Goal: Information Seeking & Learning: Find specific fact

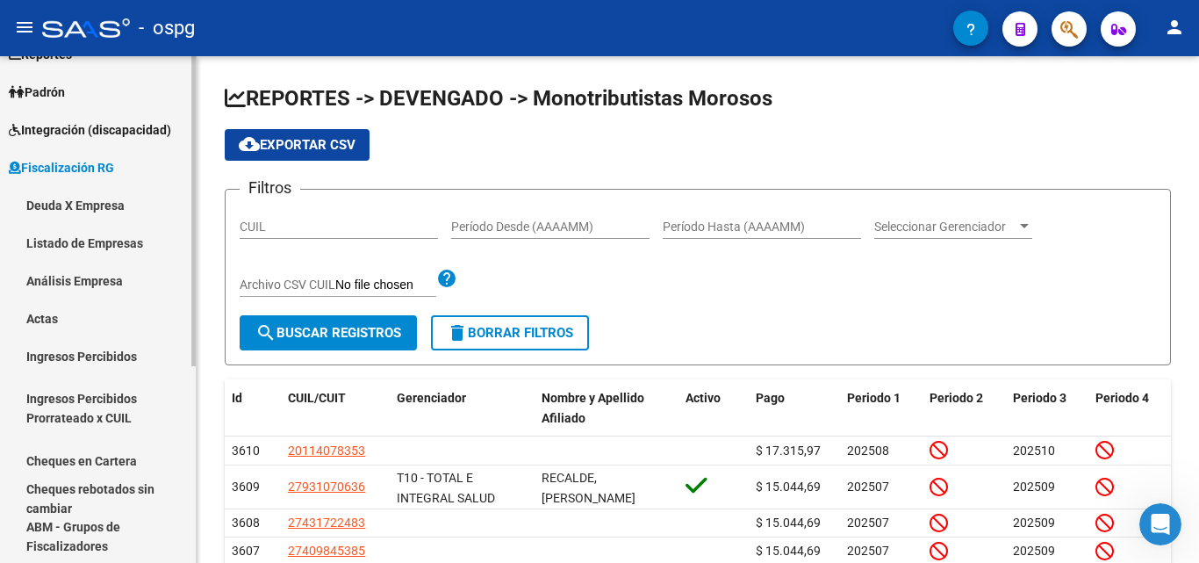
click at [93, 194] on link "Deuda X Empresa" at bounding box center [98, 205] width 196 height 38
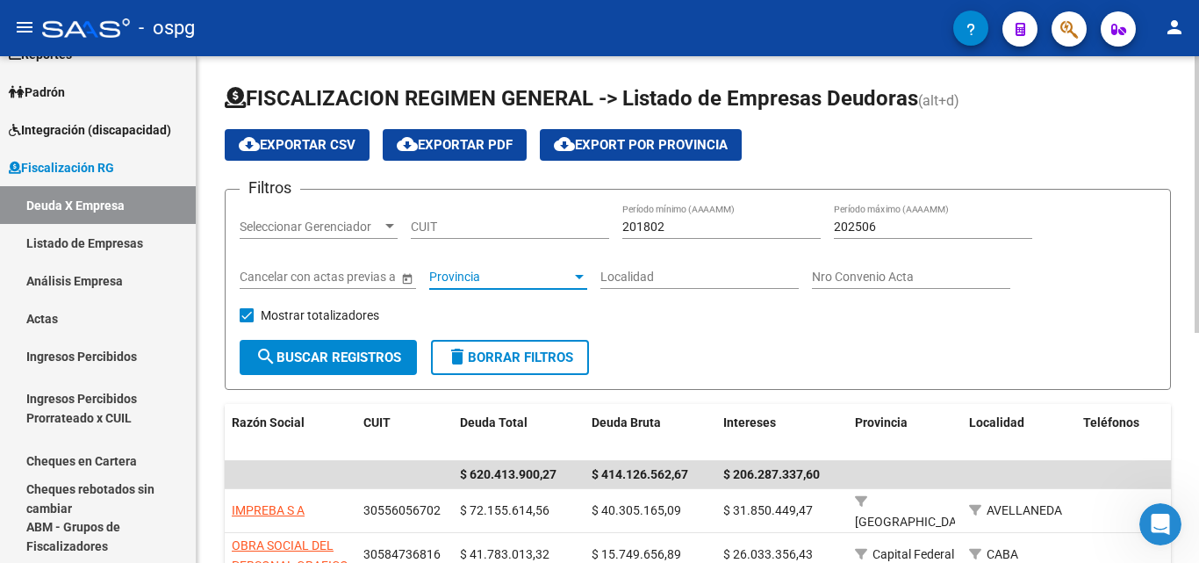
click at [573, 272] on div at bounding box center [579, 276] width 16 height 14
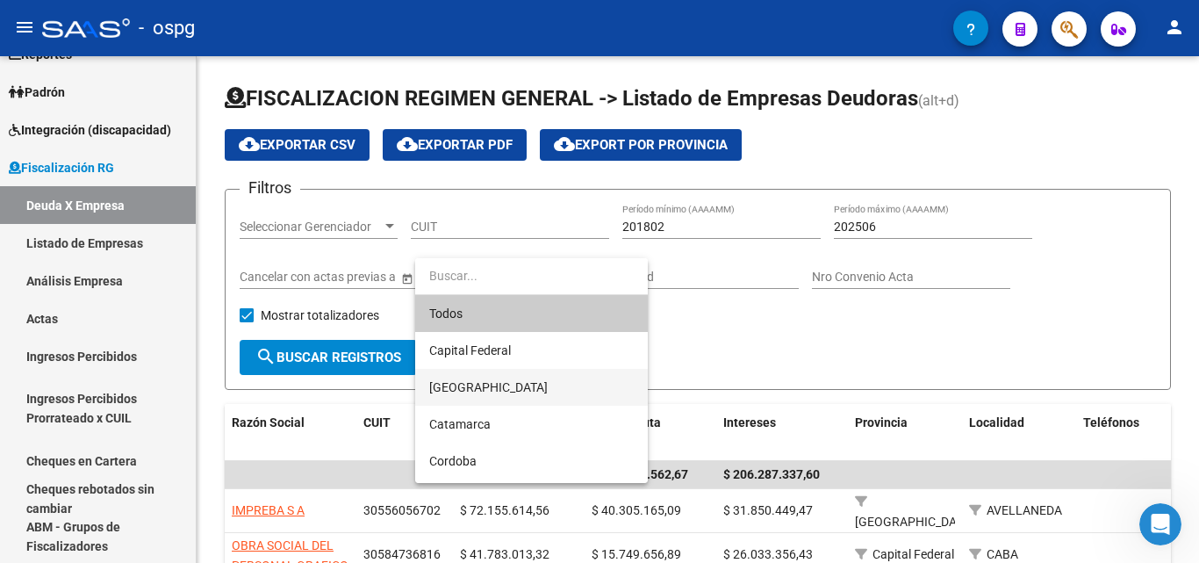
click at [511, 386] on span "[GEOGRAPHIC_DATA]" at bounding box center [531, 387] width 205 height 37
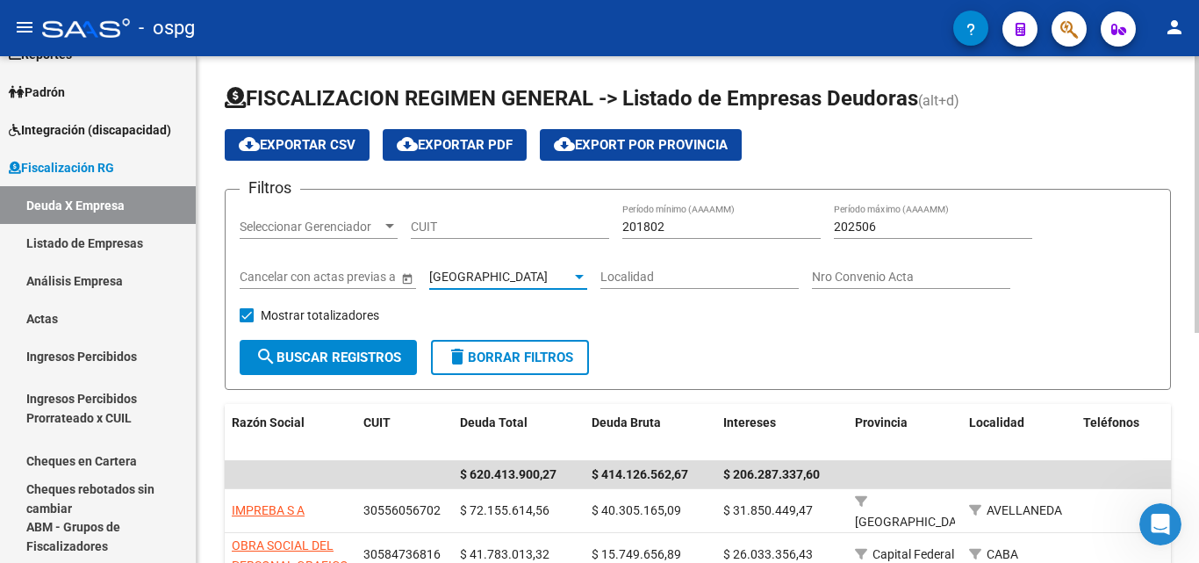
click at [666, 277] on input "Localidad" at bounding box center [699, 276] width 198 height 15
click at [350, 359] on span "search Buscar Registros" at bounding box center [328, 357] width 146 height 16
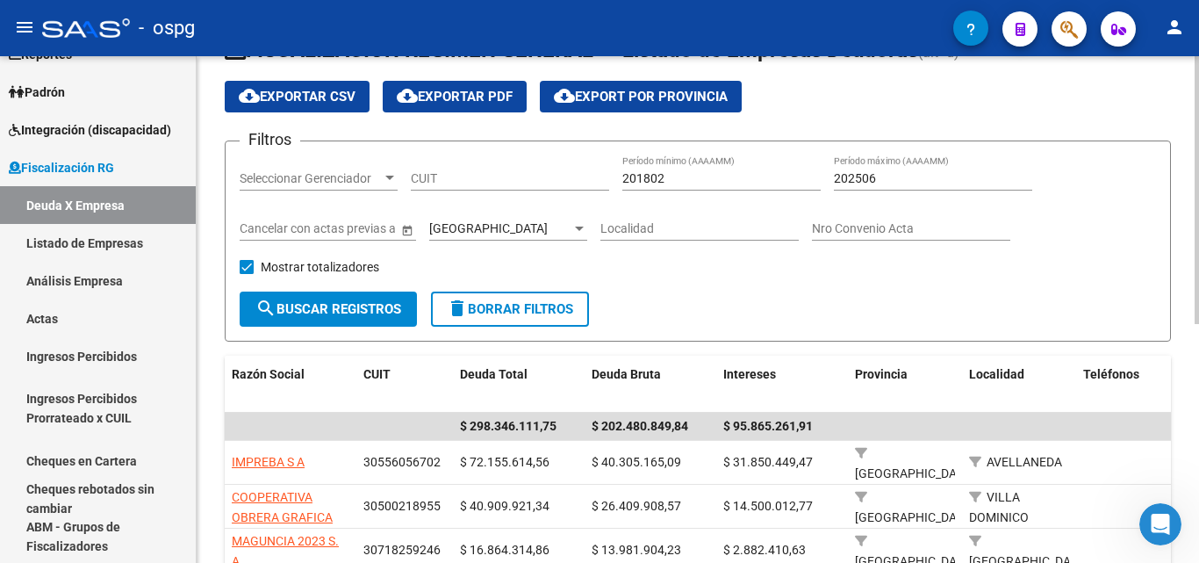
scroll to position [88, 0]
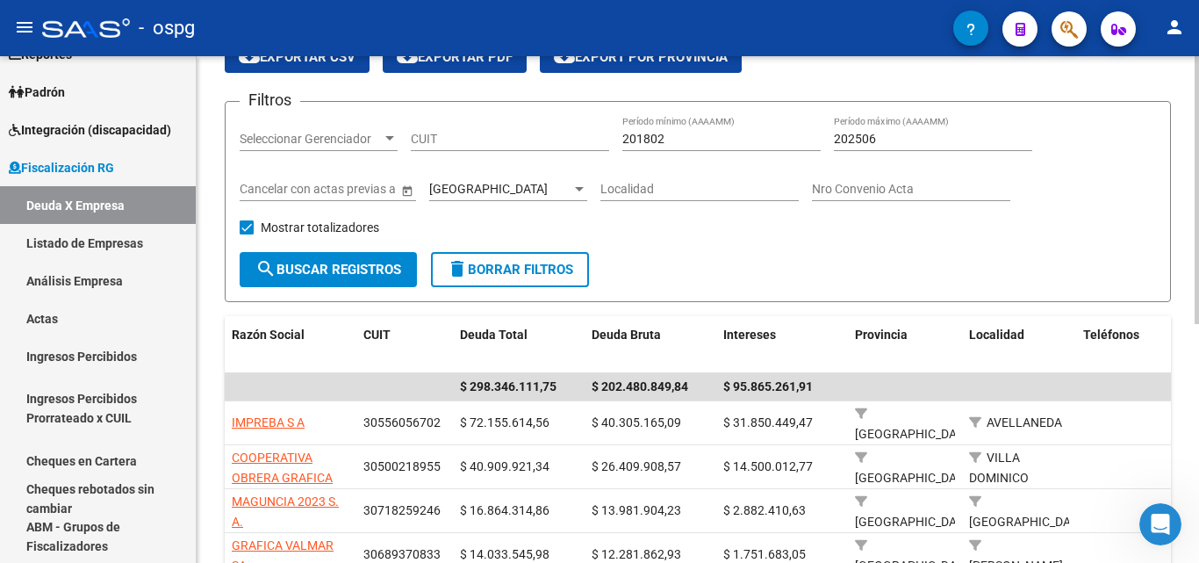
click at [672, 184] on input "Localidad" at bounding box center [699, 189] width 198 height 15
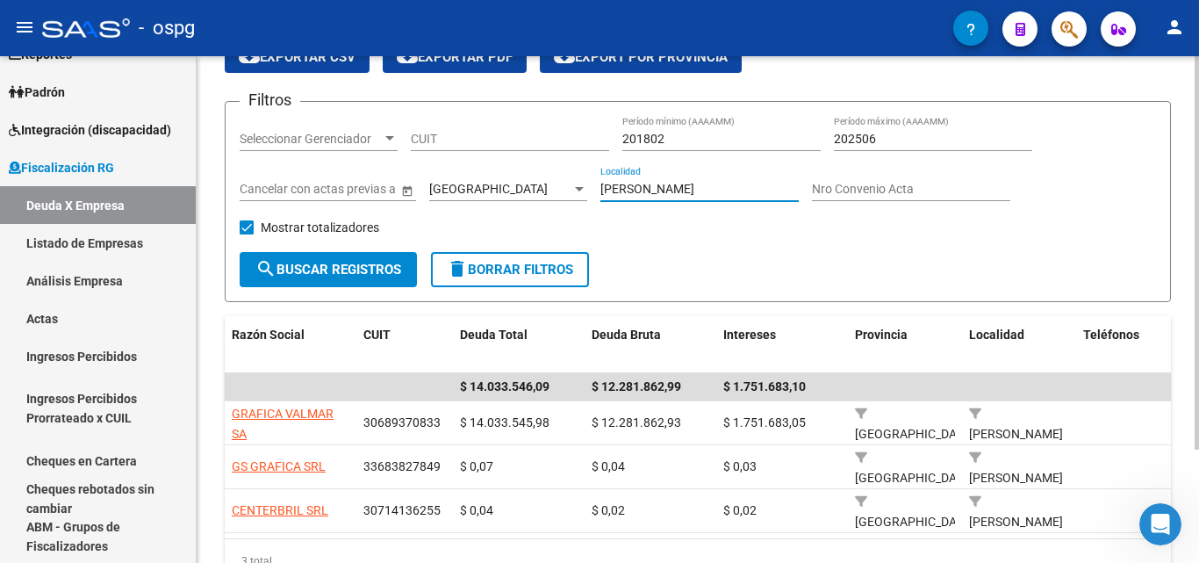
drag, startPoint x: 658, startPoint y: 187, endPoint x: 553, endPoint y: 173, distance: 106.3
click at [553, 182] on div "Filtros Seleccionar Gerenciador Seleccionar Gerenciador CUIT 201802 Período mín…" at bounding box center [698, 184] width 916 height 136
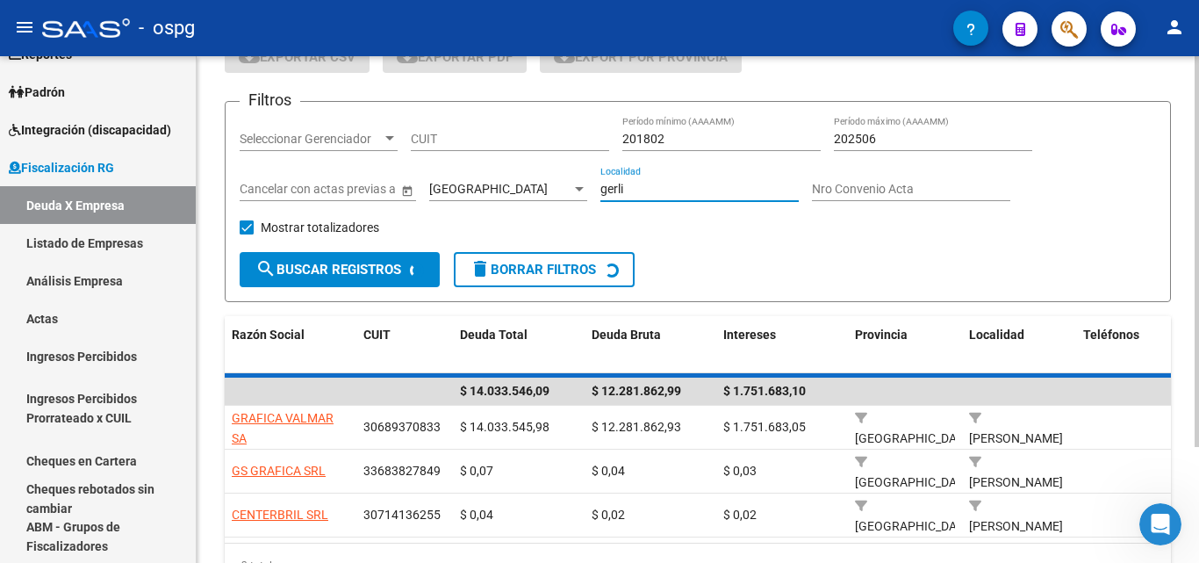
scroll to position [43, 0]
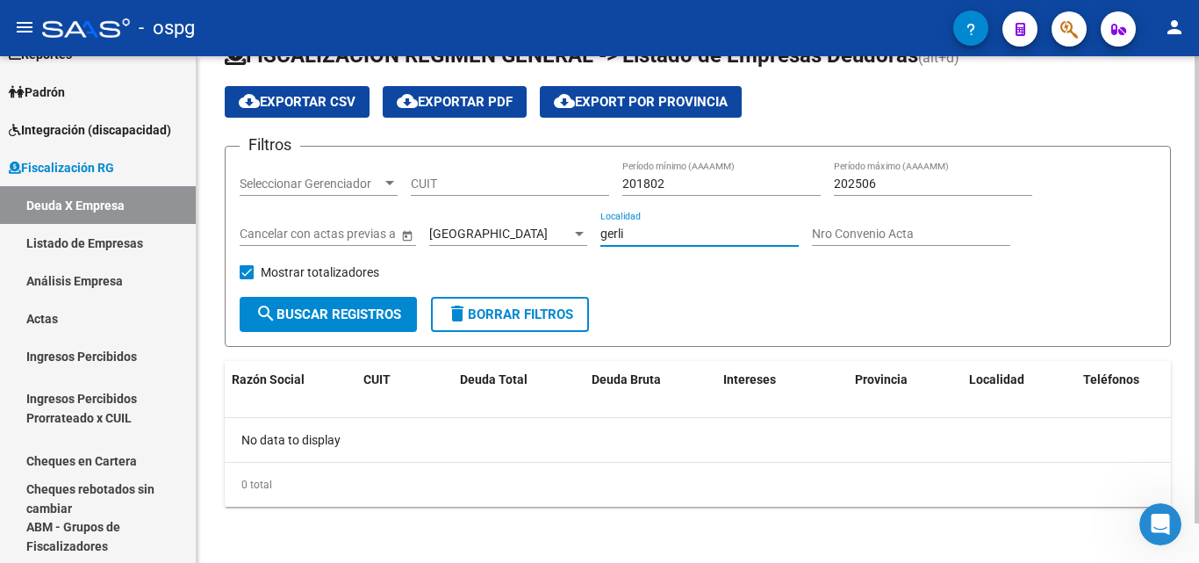
drag, startPoint x: 649, startPoint y: 232, endPoint x: 547, endPoint y: 229, distance: 101.9
click at [547, 229] on div "Filtros Seleccionar Gerenciador Seleccionar Gerenciador CUIT 201802 Período mín…" at bounding box center [698, 229] width 916 height 136
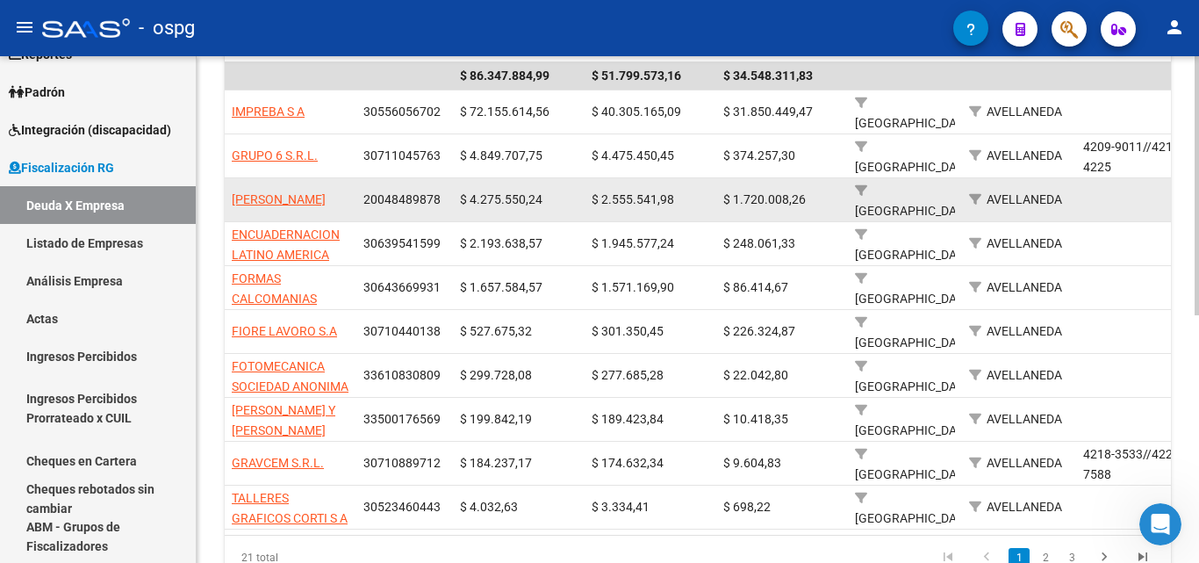
scroll to position [439, 0]
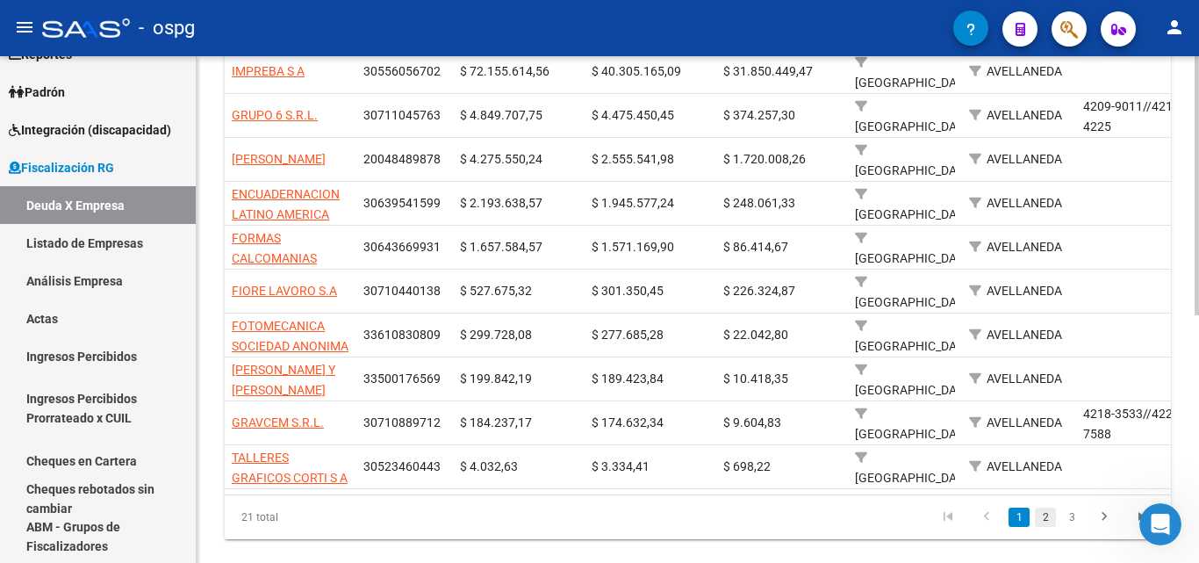
click at [1040, 527] on link "2" at bounding box center [1045, 516] width 21 height 19
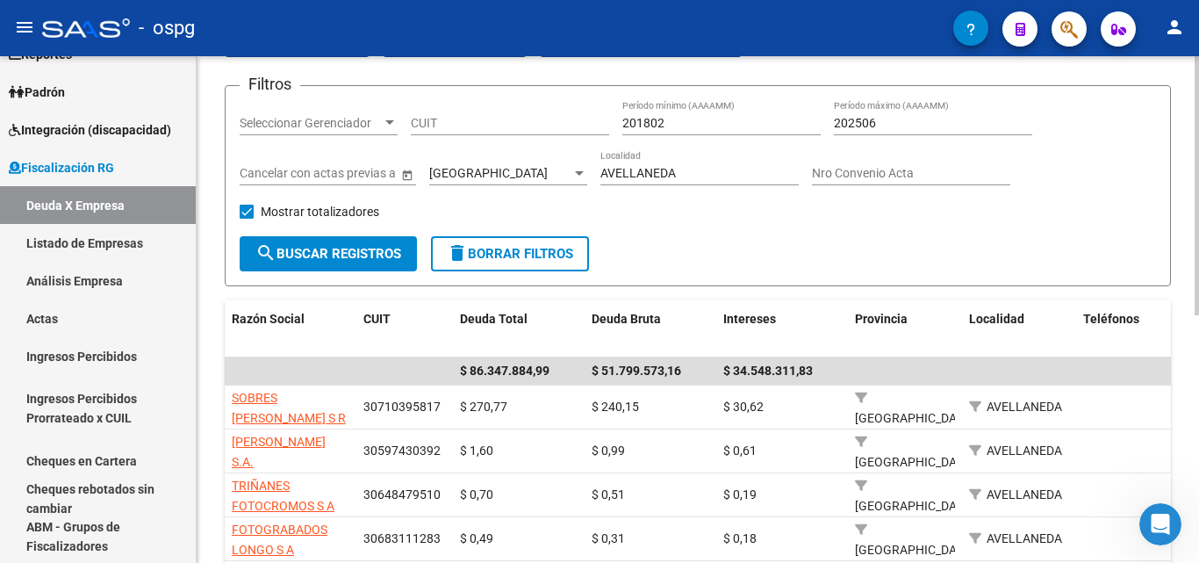
scroll to position [79, 0]
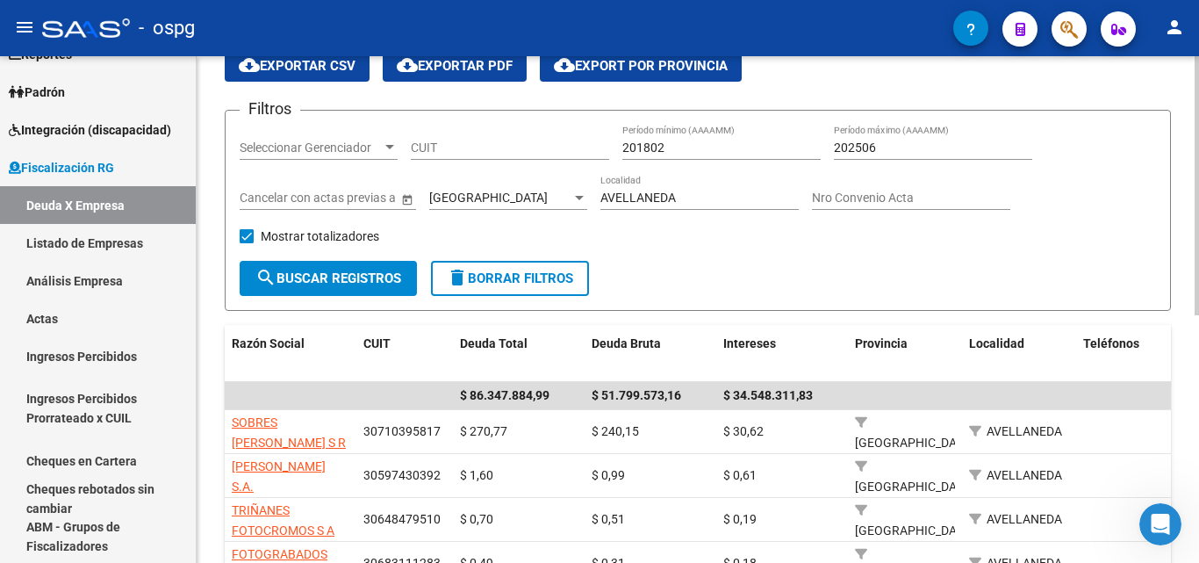
click at [667, 198] on input "AVELLANEDA" at bounding box center [699, 197] width 198 height 15
drag, startPoint x: 689, startPoint y: 194, endPoint x: 558, endPoint y: 198, distance: 130.9
click at [530, 191] on div "Filtros Seleccionar Gerenciador Seleccionar Gerenciador CUIT 201802 Período mín…" at bounding box center [698, 193] width 916 height 136
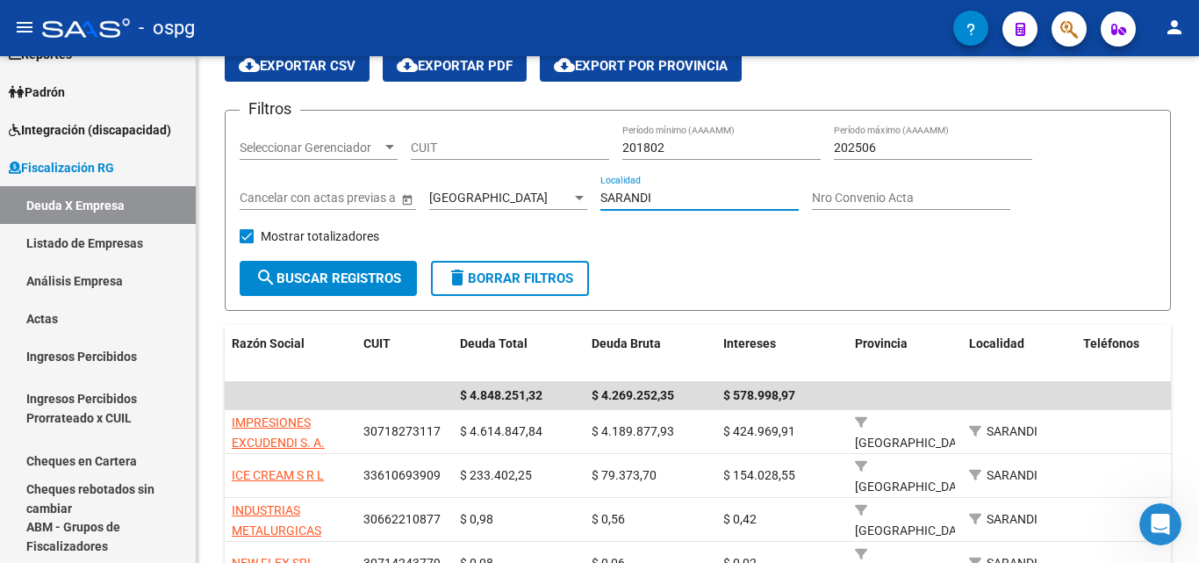
drag, startPoint x: 657, startPoint y: 196, endPoint x: 564, endPoint y: 190, distance: 94.1
click at [564, 190] on div "Filtros Seleccionar Gerenciador Seleccionar Gerenciador CUIT 201802 Período mín…" at bounding box center [698, 193] width 916 height 136
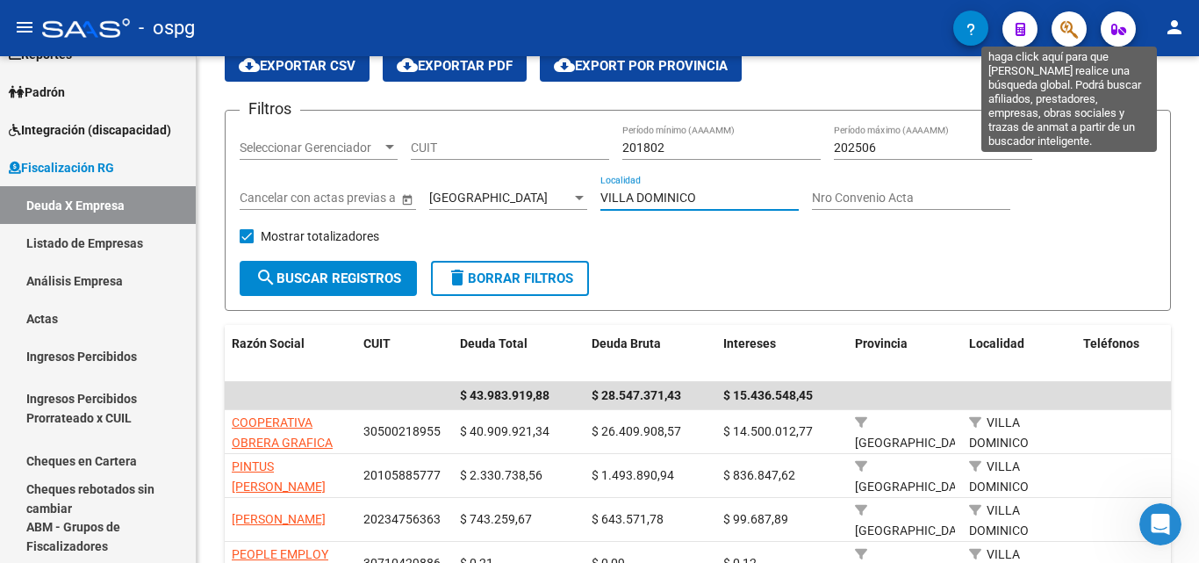
type input "VILLA DOMINICO"
click at [1075, 35] on icon "button" at bounding box center [1069, 29] width 18 height 20
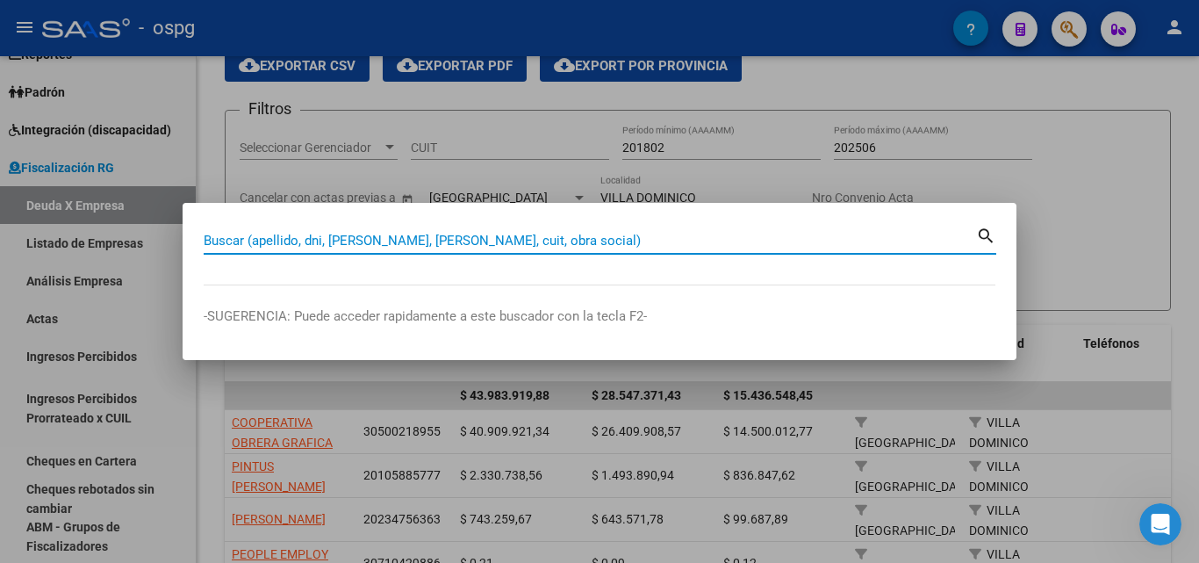
click at [358, 238] on input "Buscar (apellido, dni, [PERSON_NAME], [PERSON_NAME], cuit, obra social)" at bounding box center [590, 241] width 772 height 16
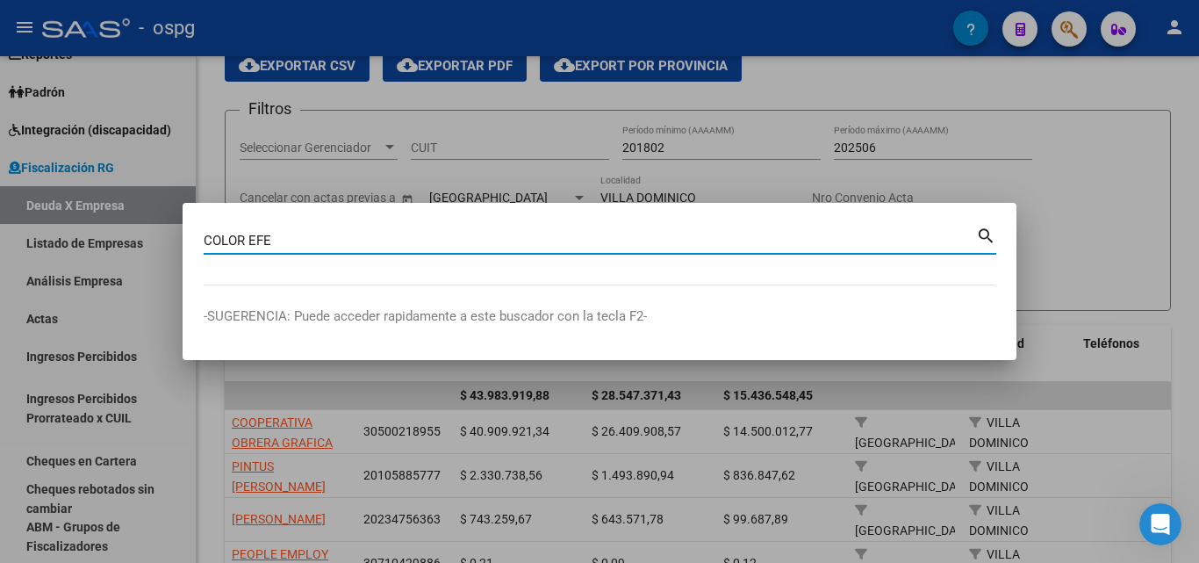
type input "COLOR EFE"
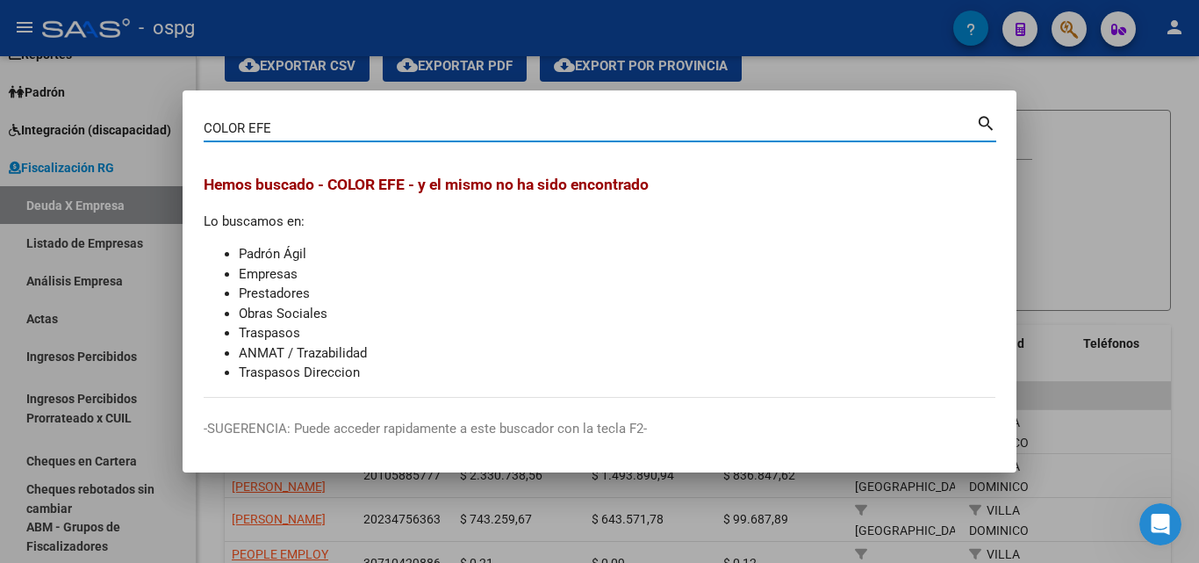
drag, startPoint x: 1158, startPoint y: 151, endPoint x: 1151, endPoint y: 142, distance: 11.2
click at [1156, 148] on div at bounding box center [599, 281] width 1199 height 563
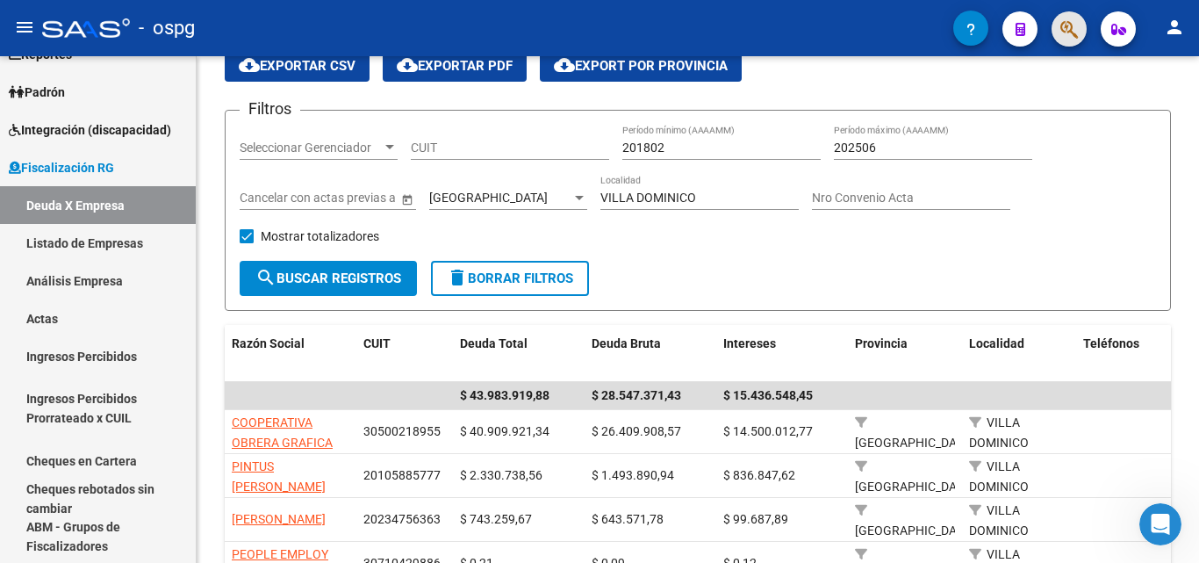
click at [1058, 25] on button "button" at bounding box center [1069, 28] width 35 height 35
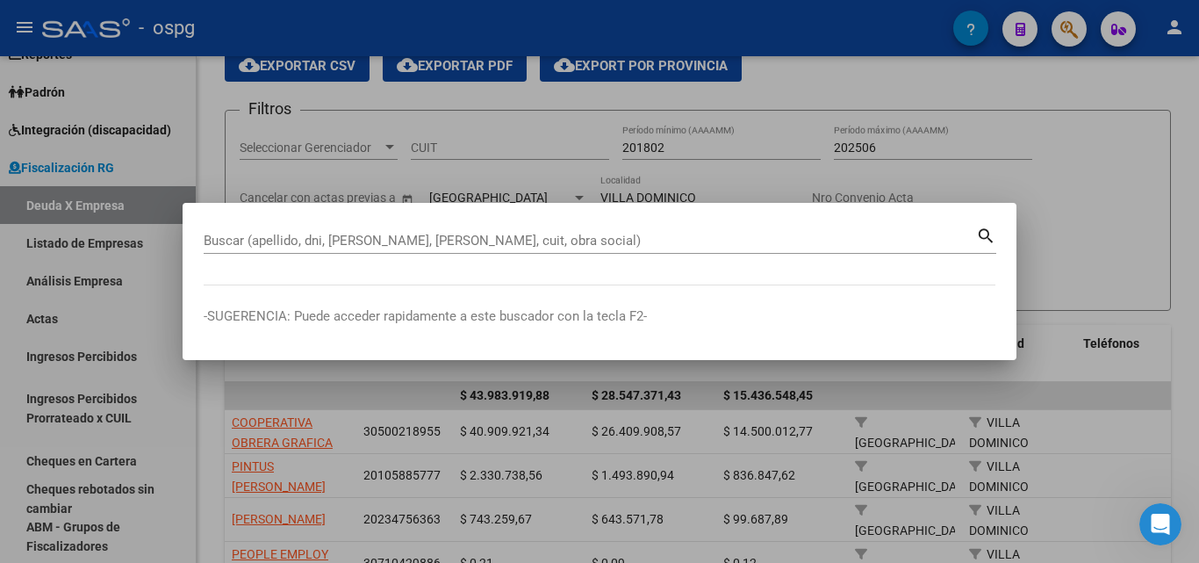
drag, startPoint x: 433, startPoint y: 226, endPoint x: 434, endPoint y: 242, distance: 16.7
click at [433, 226] on div "Buscar (apellido, dni, [PERSON_NAME], nro traspaso, cuit, obra social) search" at bounding box center [600, 239] width 793 height 30
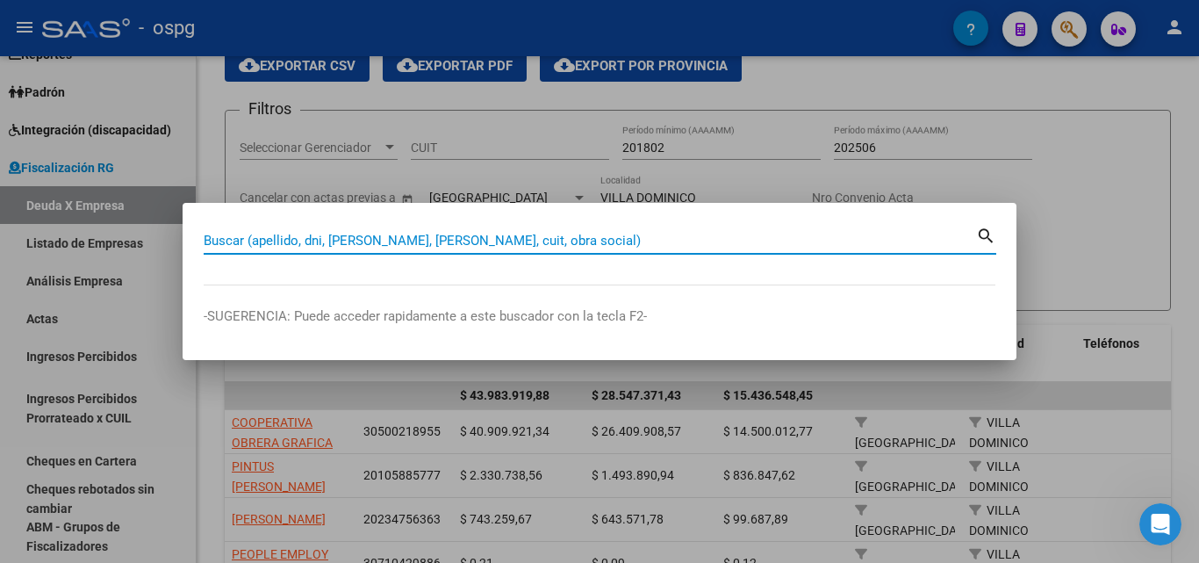
click at [433, 248] on div "Buscar (apellido, dni, [PERSON_NAME], [PERSON_NAME], cuit, obra social)" at bounding box center [590, 240] width 772 height 26
click at [427, 246] on input "Buscar (apellido, dni, [PERSON_NAME], [PERSON_NAME], cuit, obra social)" at bounding box center [590, 241] width 772 height 16
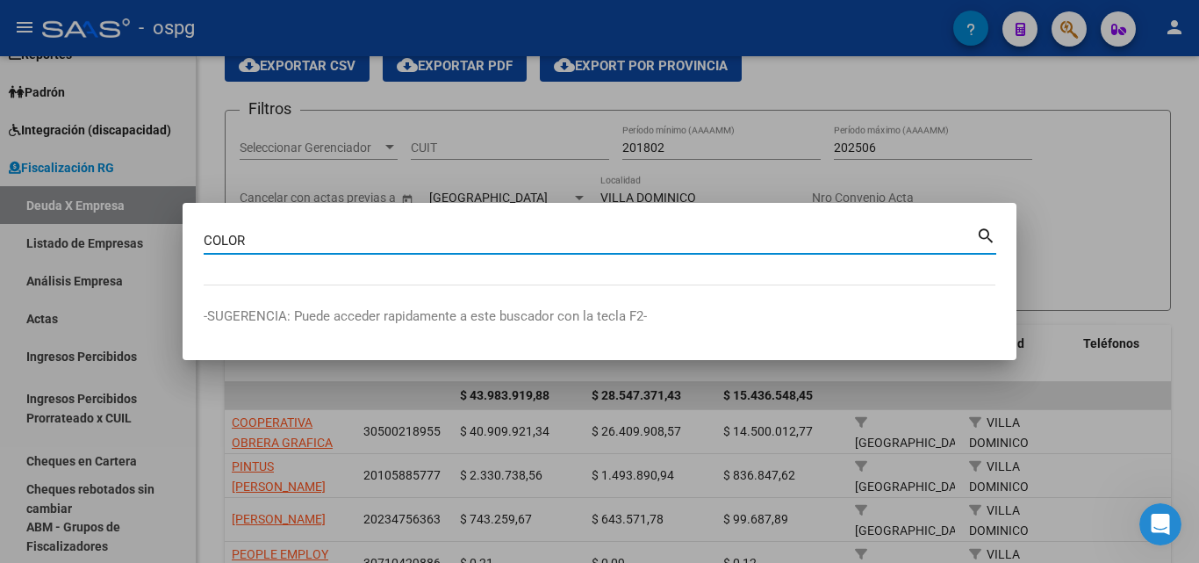
type input "COLOR"
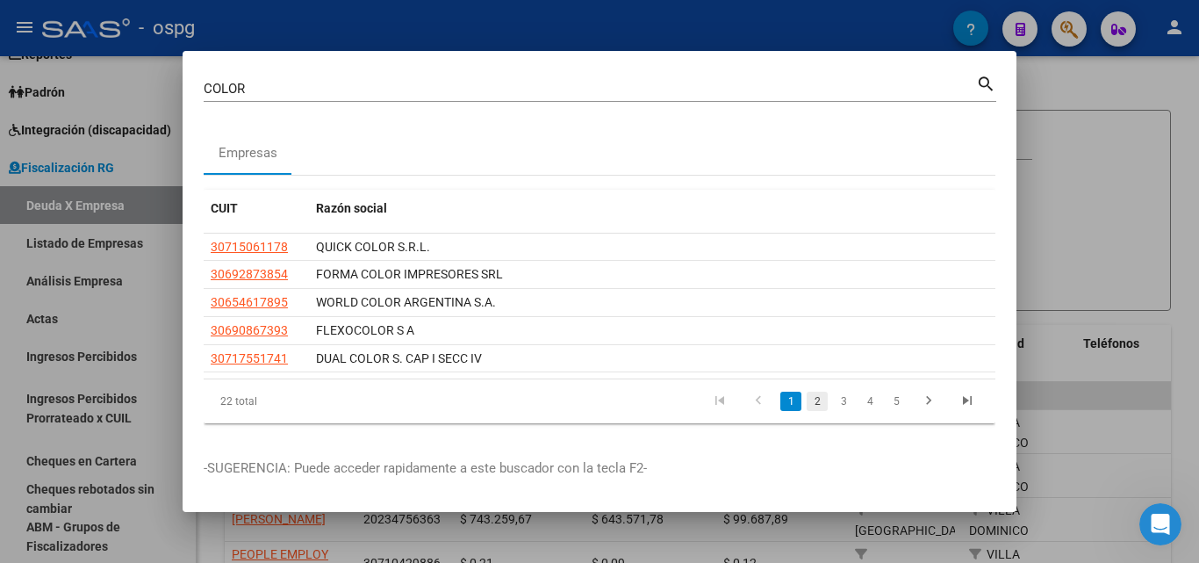
click at [818, 406] on link "2" at bounding box center [817, 401] width 21 height 19
click at [844, 404] on link "3" at bounding box center [843, 401] width 21 height 19
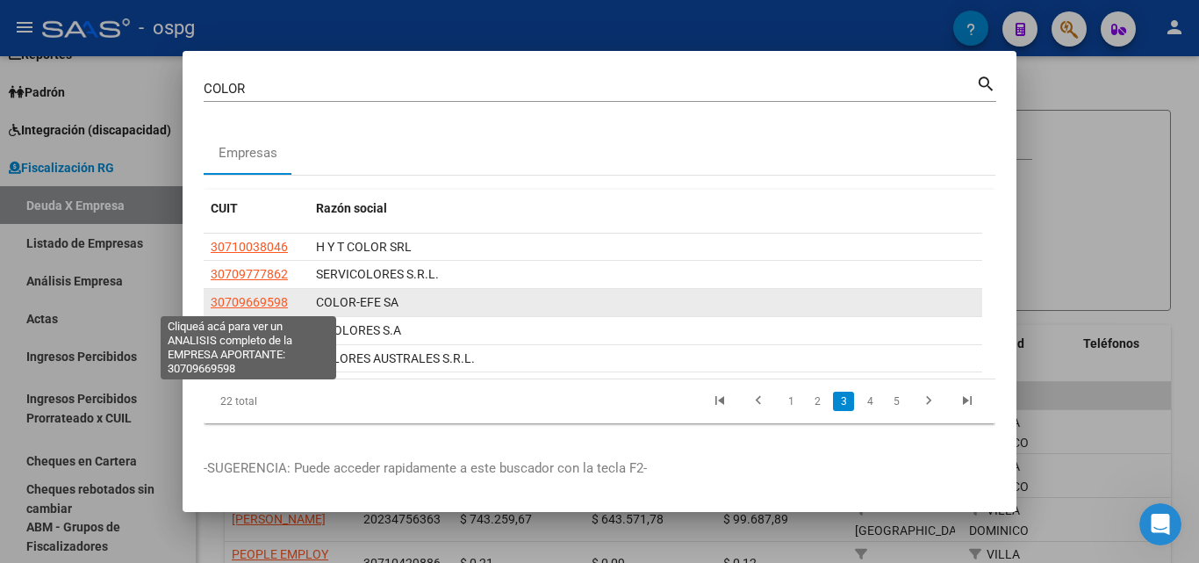
click at [252, 299] on span "30709669598" at bounding box center [249, 302] width 77 height 14
type textarea "30709669598"
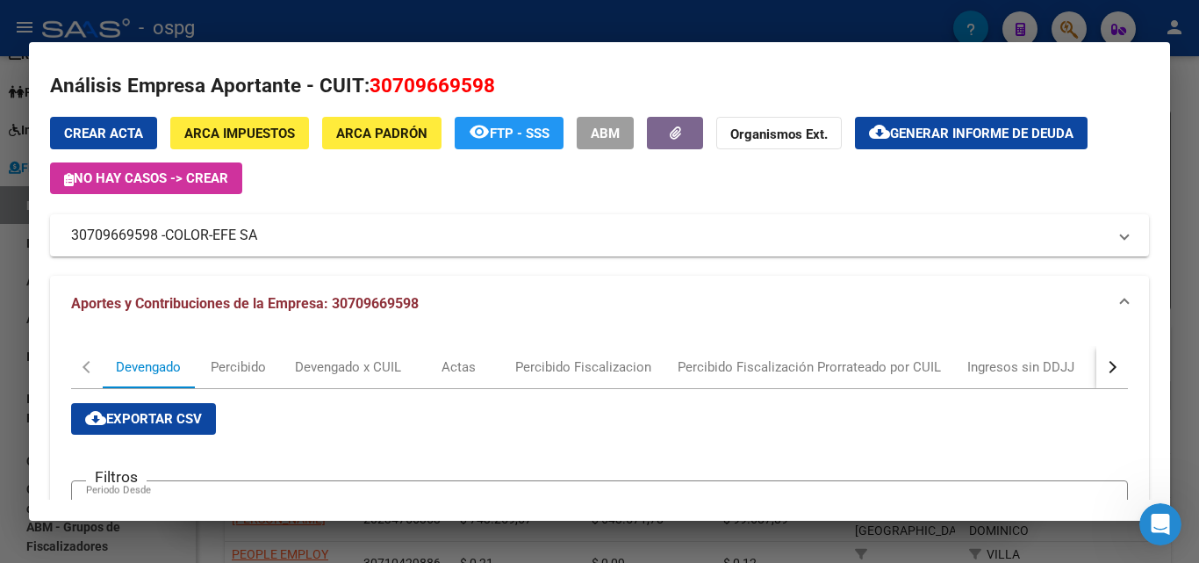
scroll to position [0, 0]
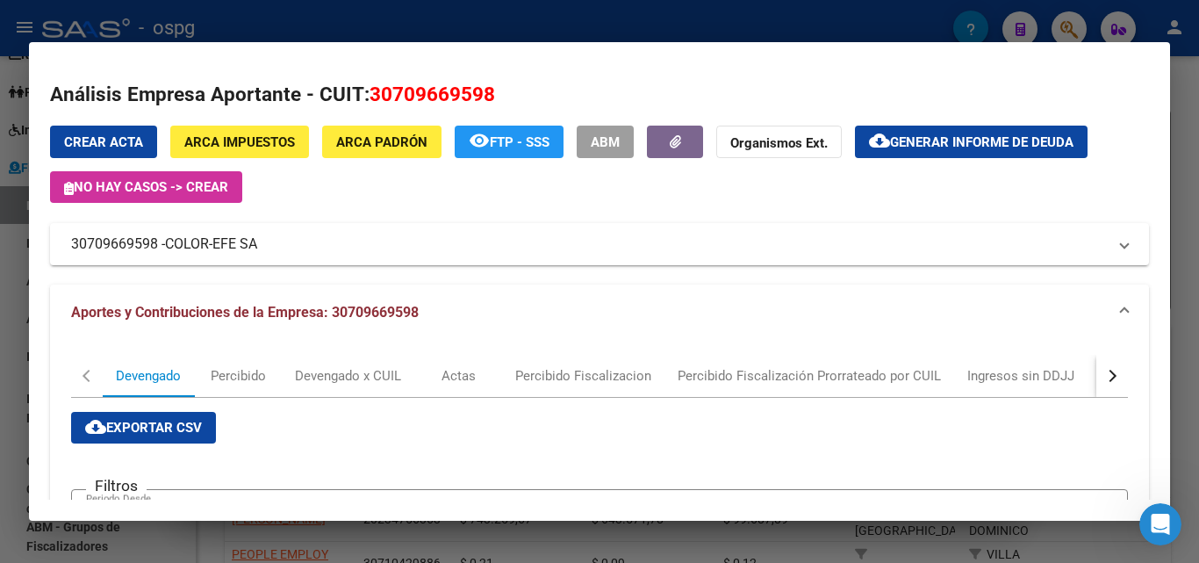
click at [1107, 373] on button "button" at bounding box center [1112, 376] width 32 height 42
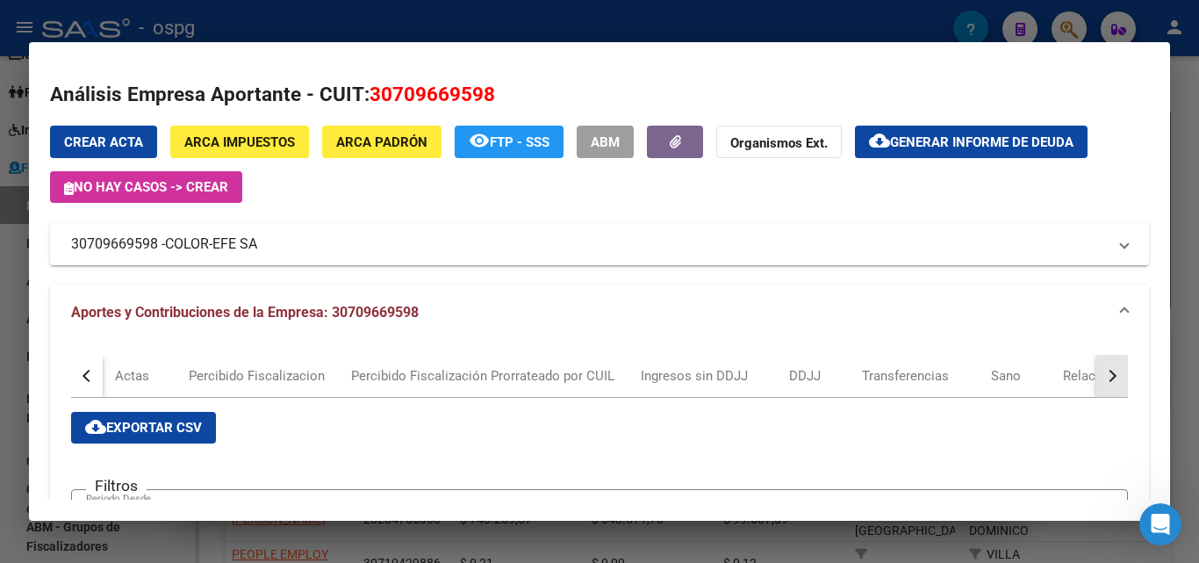
click at [1104, 376] on div "button" at bounding box center [1110, 376] width 12 height 12
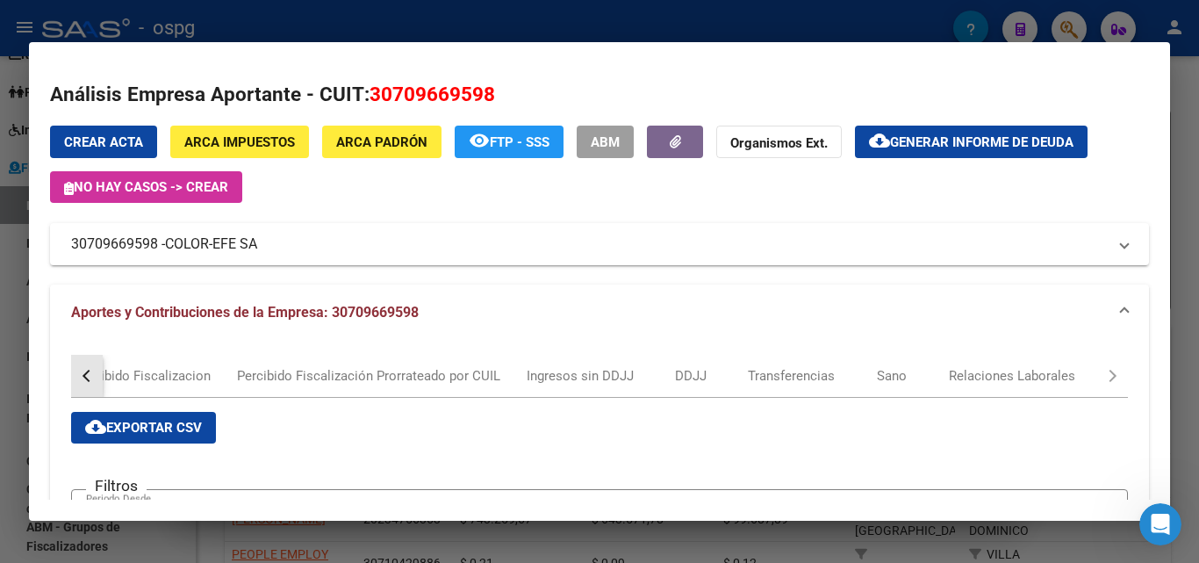
click at [90, 370] on div "button" at bounding box center [89, 376] width 12 height 12
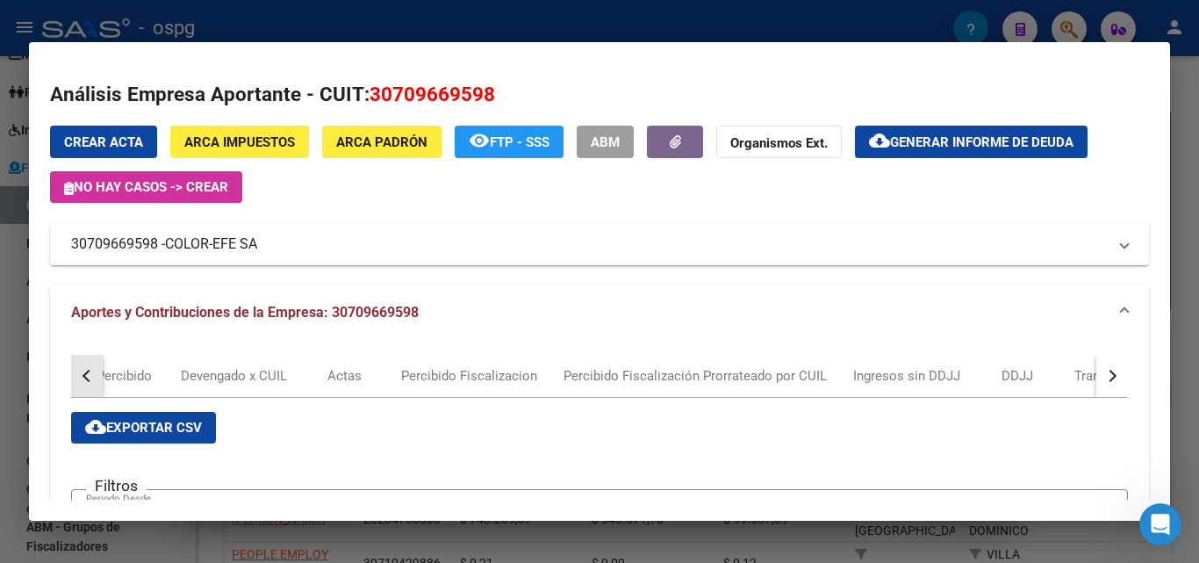
click at [90, 370] on div "button" at bounding box center [89, 376] width 12 height 12
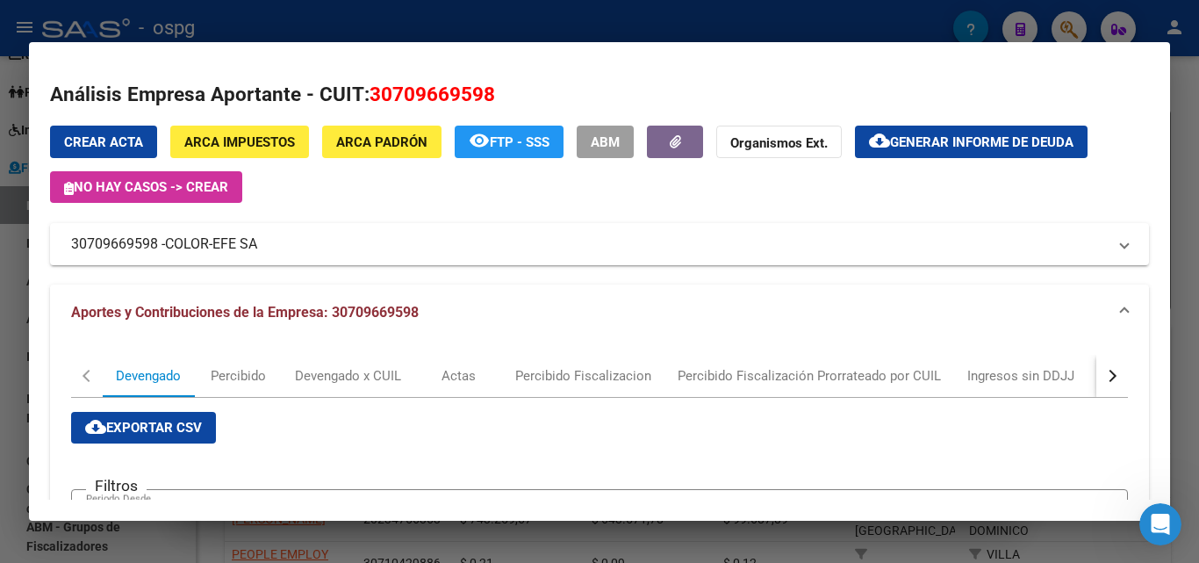
click at [377, 134] on span "ARCA Padrón" at bounding box center [381, 142] width 91 height 16
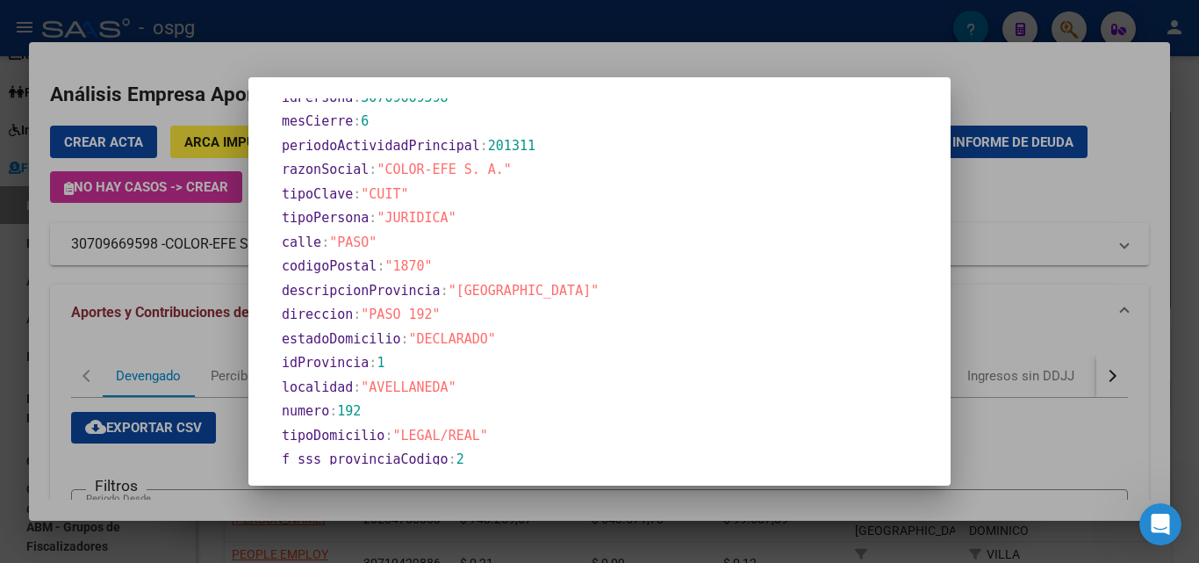
scroll to position [738, 0]
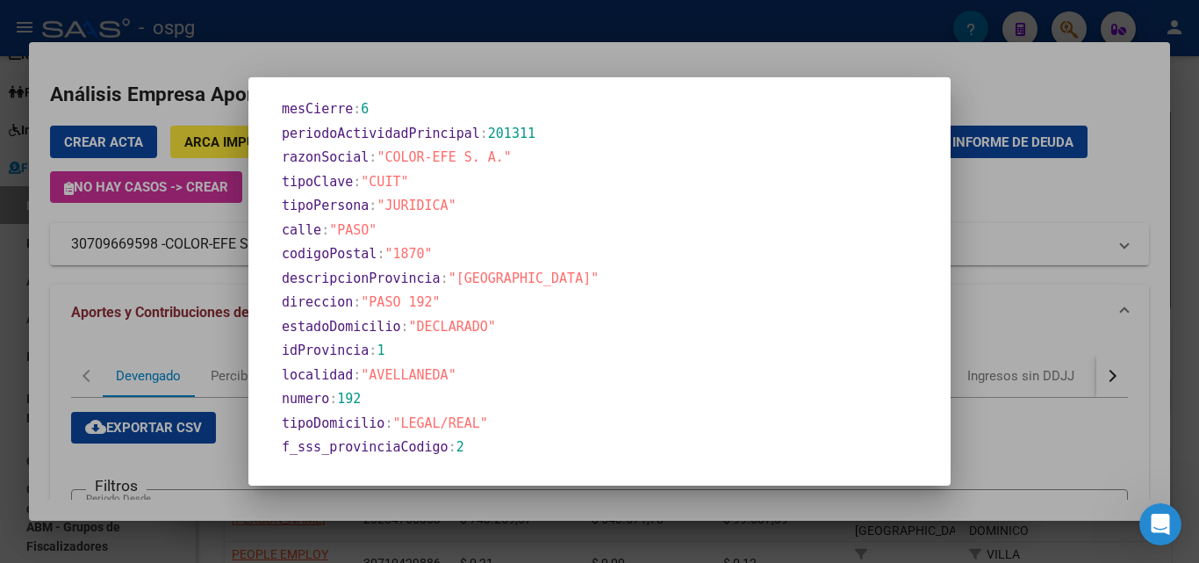
click at [0, 385] on div at bounding box center [599, 281] width 1199 height 563
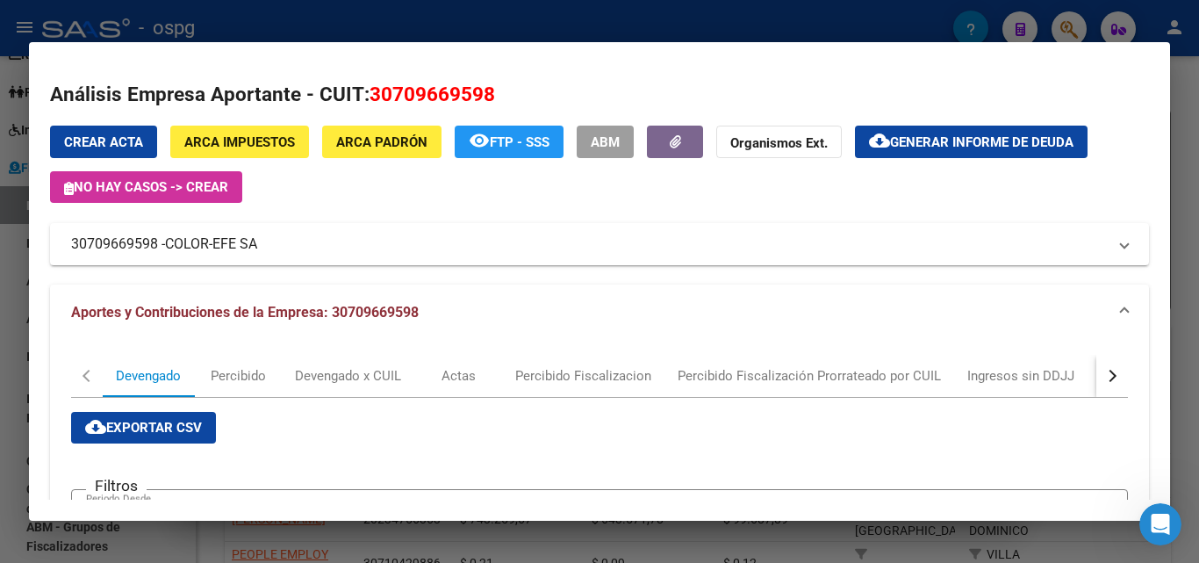
click at [0, 385] on div at bounding box center [599, 281] width 1199 height 563
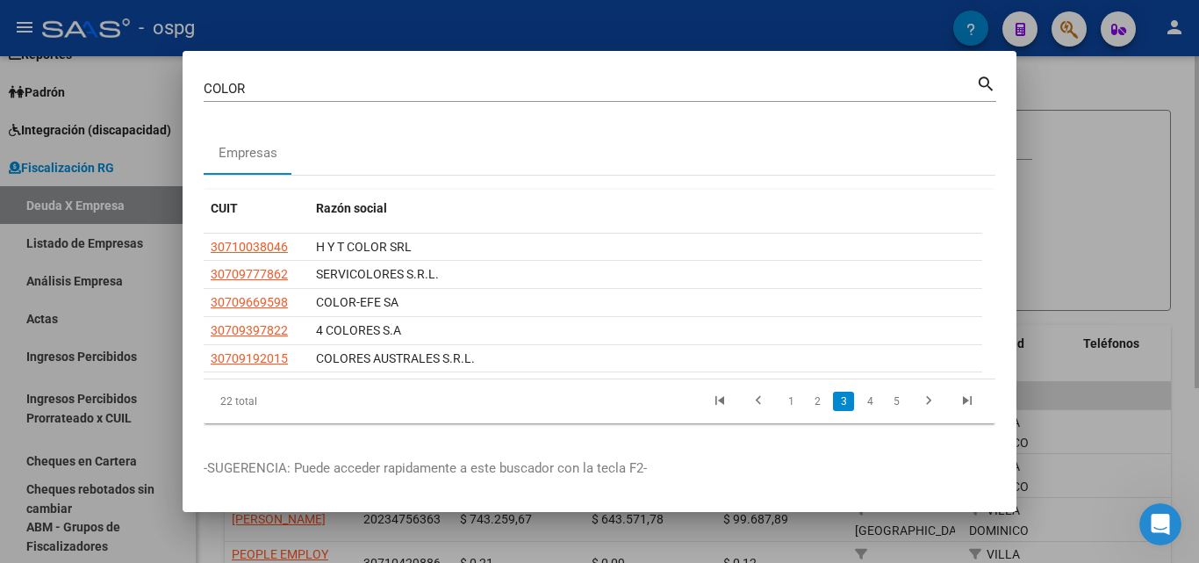
click at [1123, 182] on div at bounding box center [599, 281] width 1199 height 563
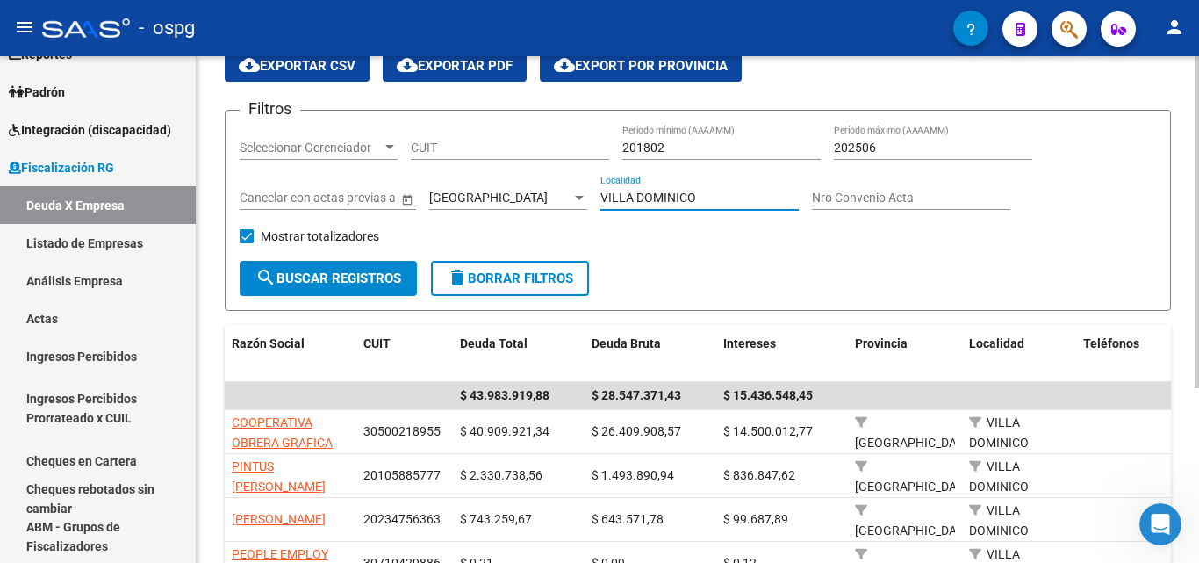
drag, startPoint x: 707, startPoint y: 196, endPoint x: 590, endPoint y: 184, distance: 117.3
click at [590, 184] on div "Filtros Seleccionar Gerenciador Seleccionar Gerenciador CUIT 201802 Período mín…" at bounding box center [698, 193] width 916 height 136
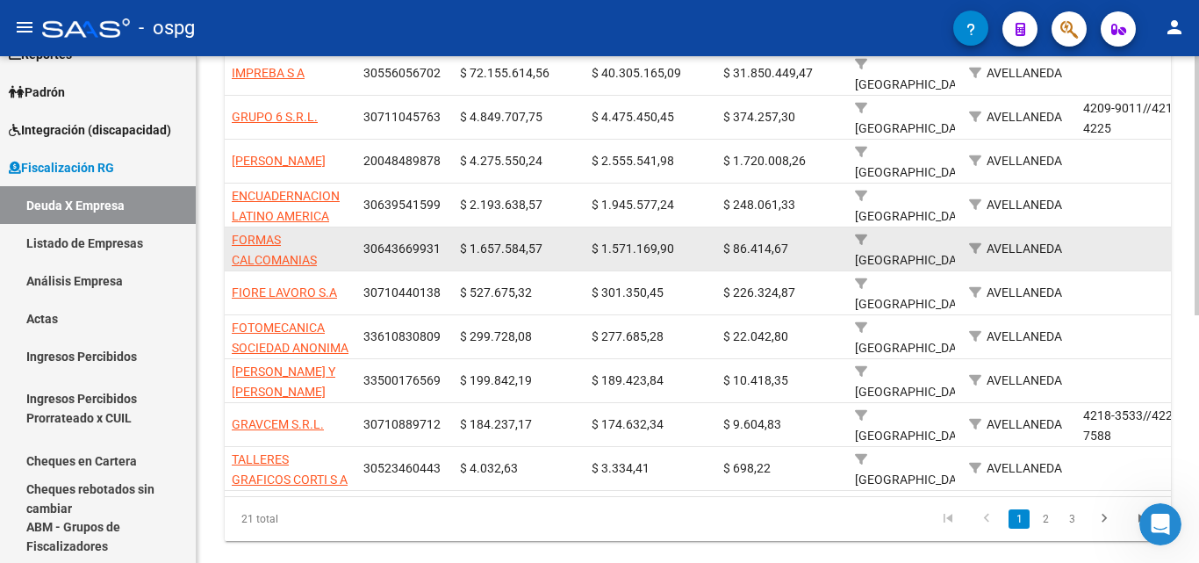
scroll to position [485, 0]
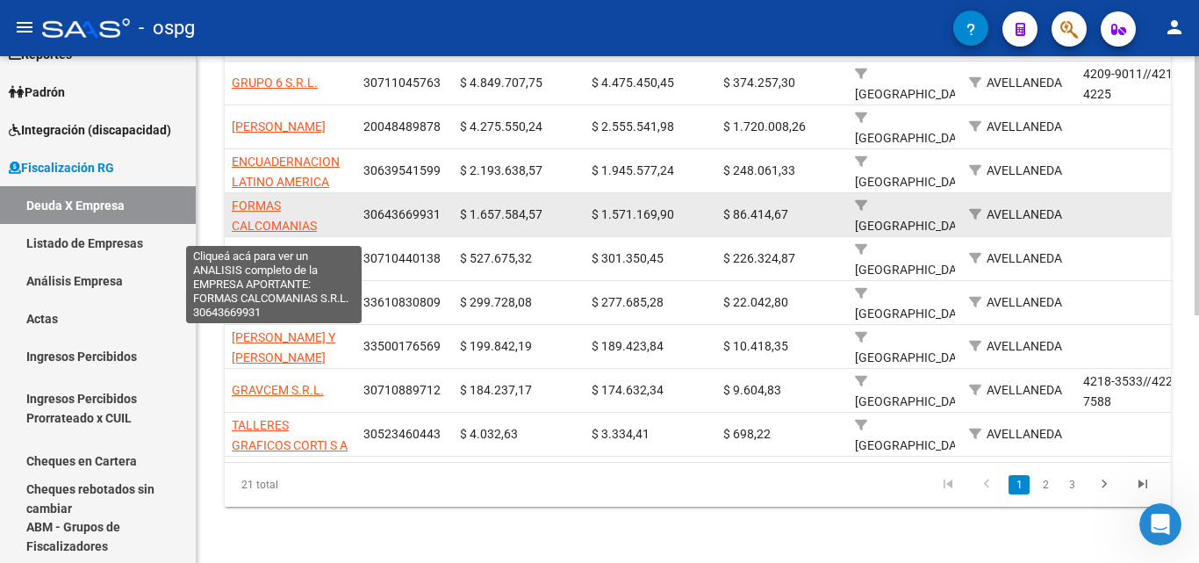
type input "AVELLANEDA"
click at [248, 198] on span "FORMAS CALCOMANIAS S.R.L." at bounding box center [274, 225] width 85 height 54
type textarea "30643669931"
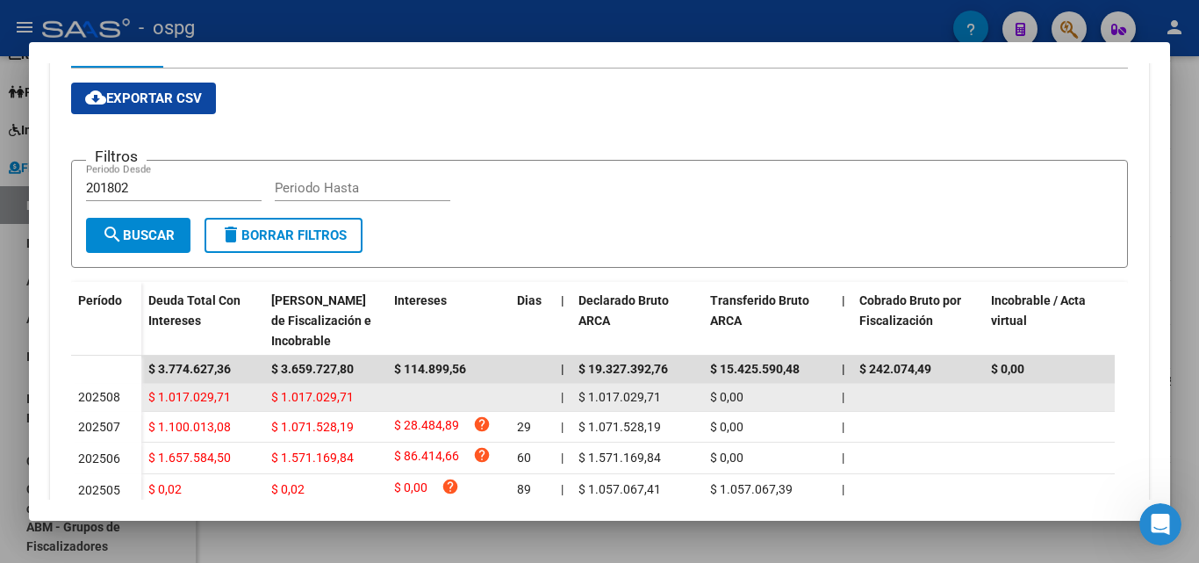
scroll to position [176, 0]
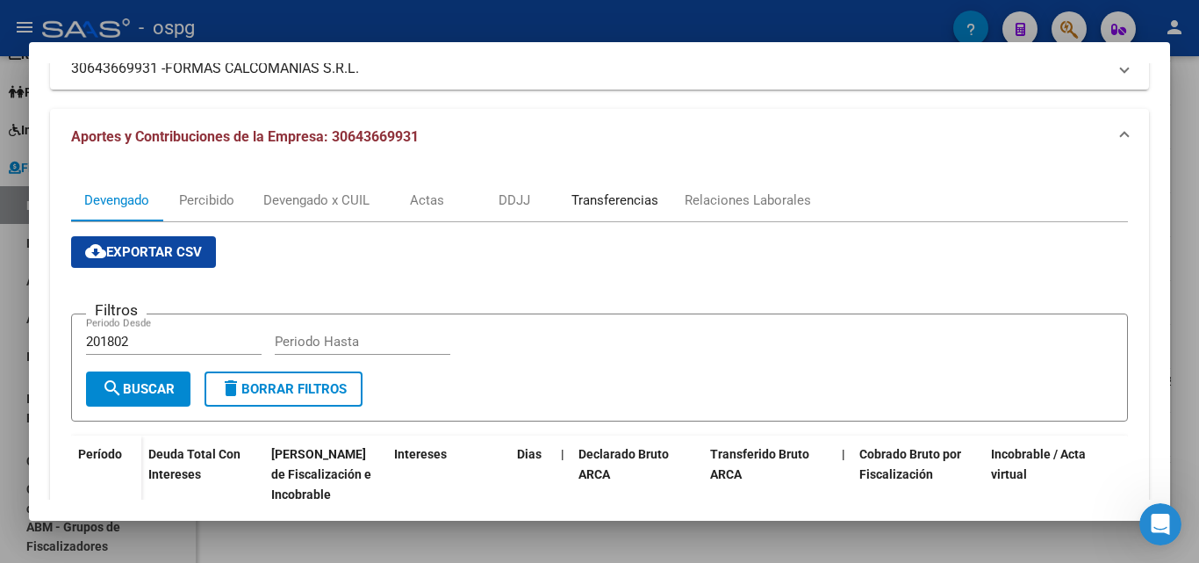
click at [637, 207] on div "Transferencias" at bounding box center [614, 199] width 87 height 19
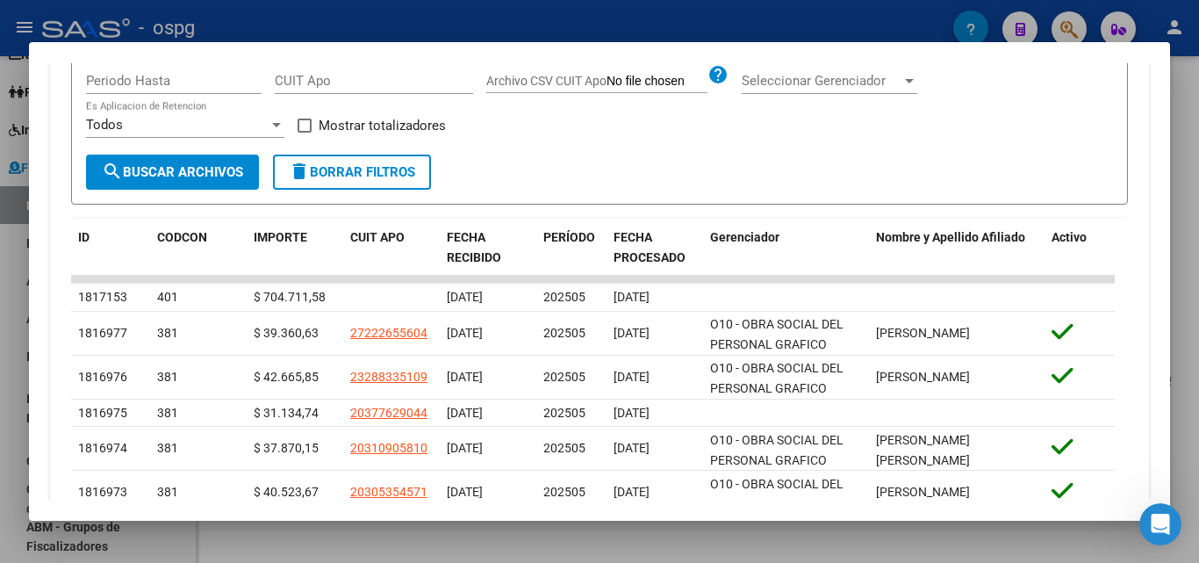
scroll to position [527, 0]
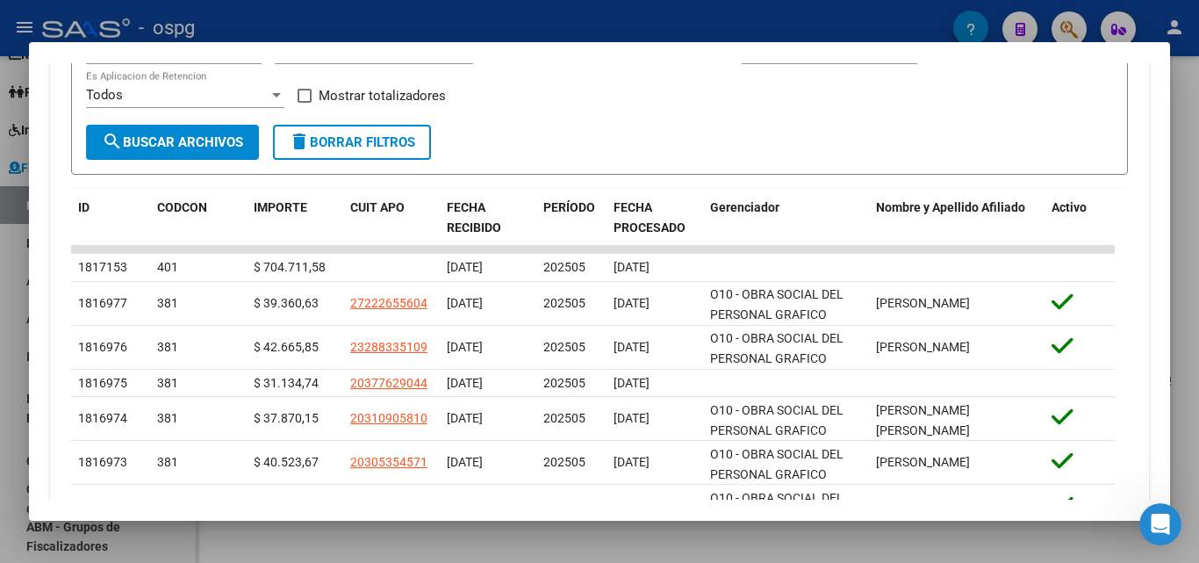
click at [0, 378] on div at bounding box center [599, 281] width 1199 height 563
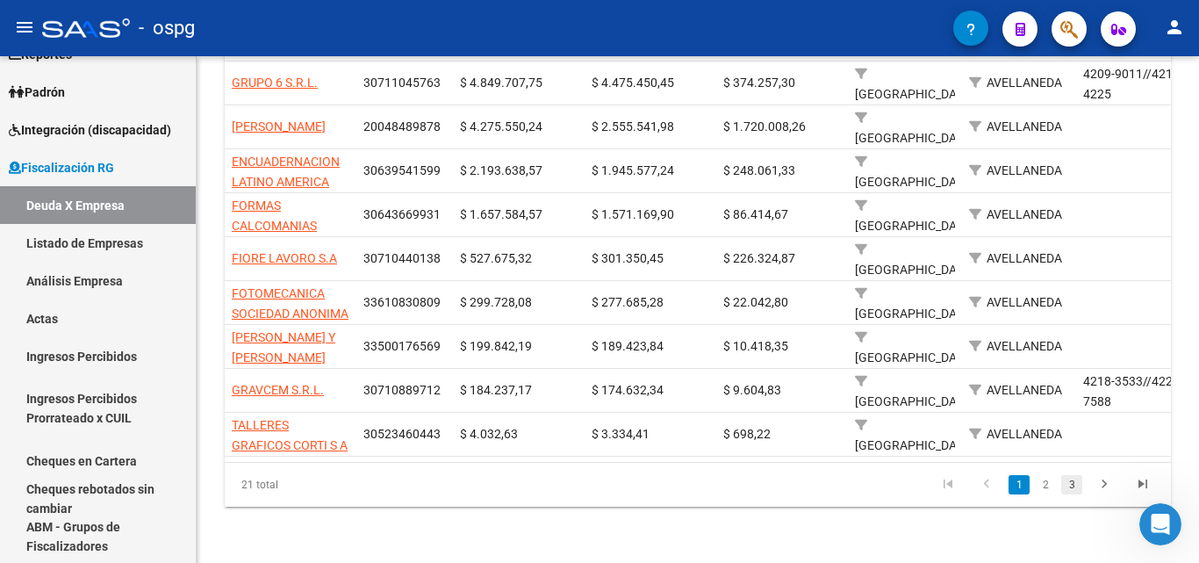
click at [1076, 488] on link "3" at bounding box center [1071, 484] width 21 height 19
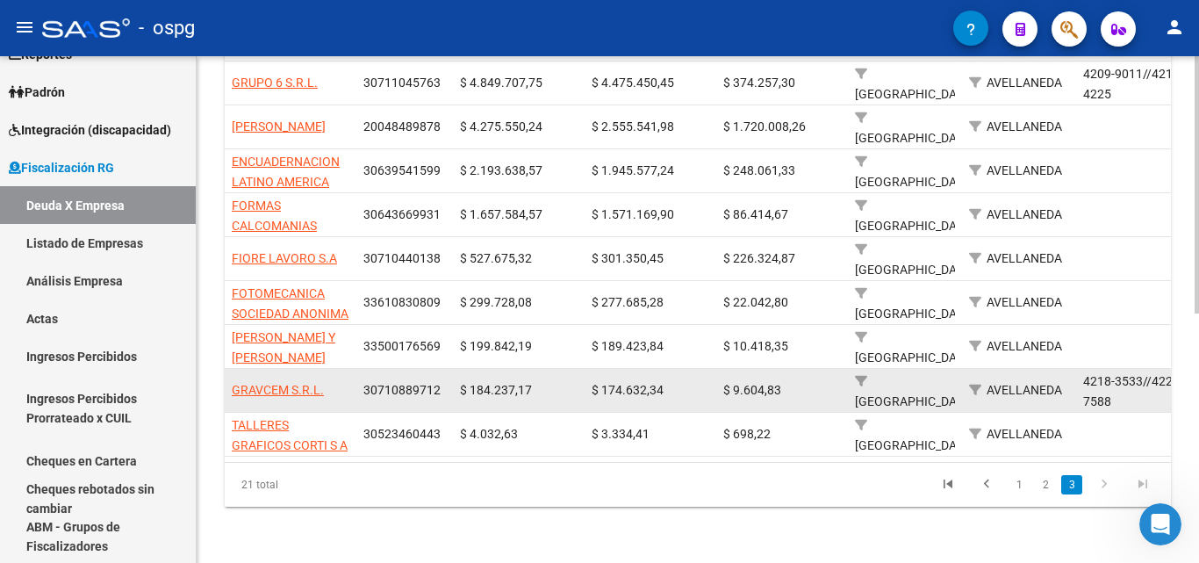
scroll to position [74, 0]
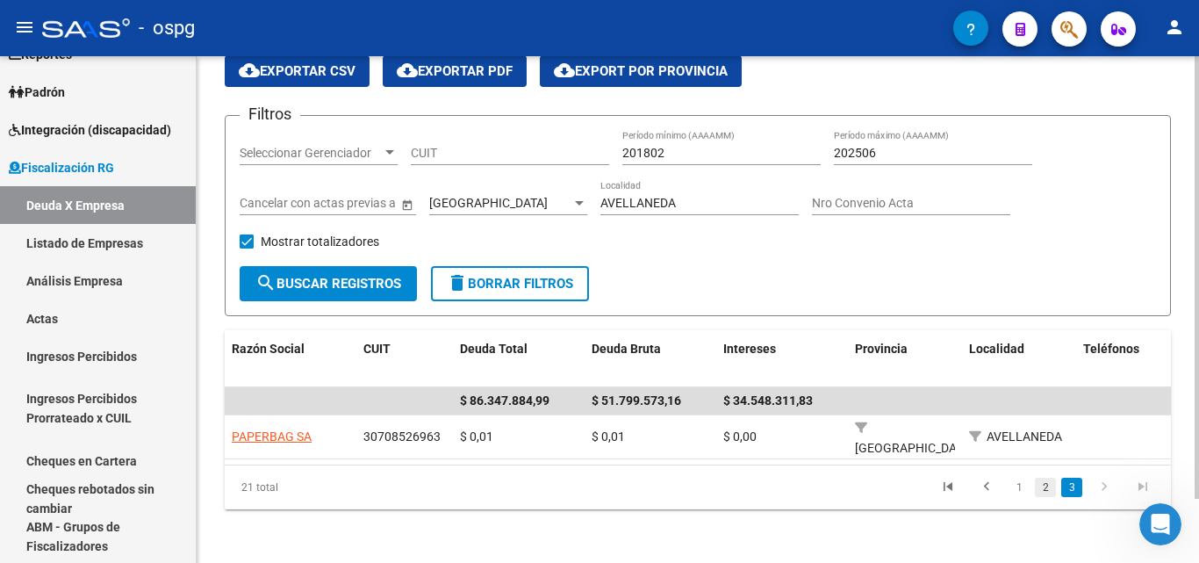
click at [1045, 490] on link "2" at bounding box center [1045, 487] width 21 height 19
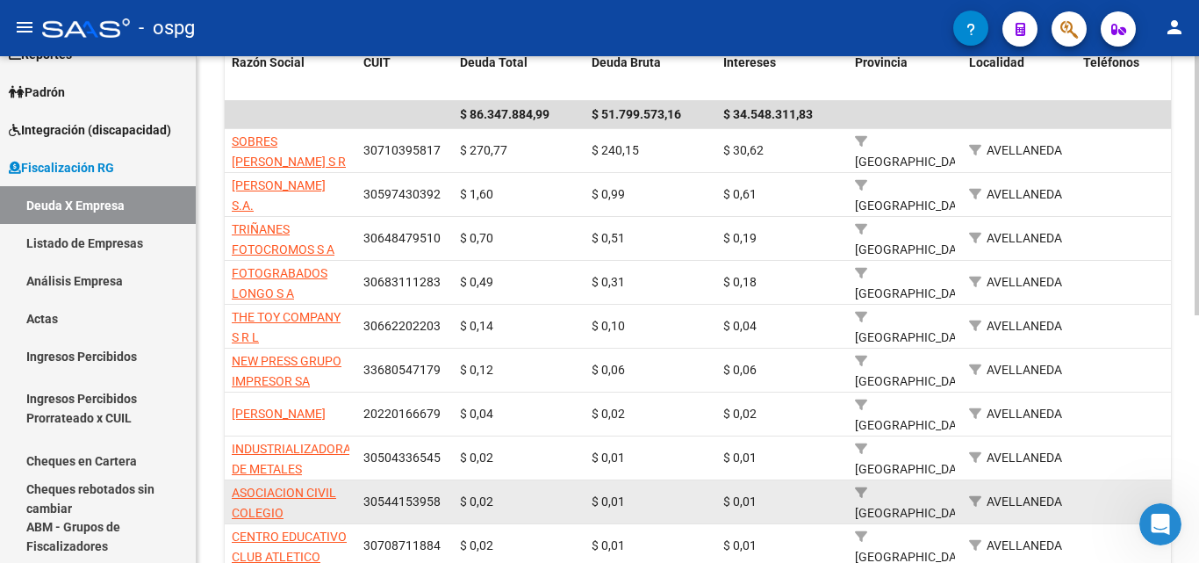
scroll to position [425, 0]
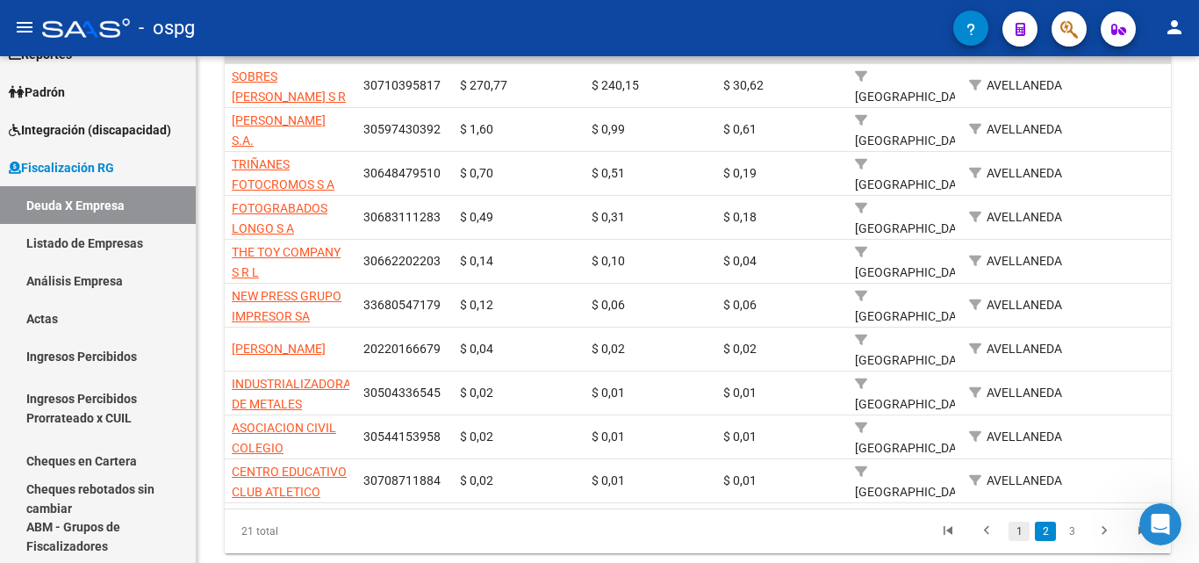
click at [1021, 541] on link "1" at bounding box center [1019, 530] width 21 height 19
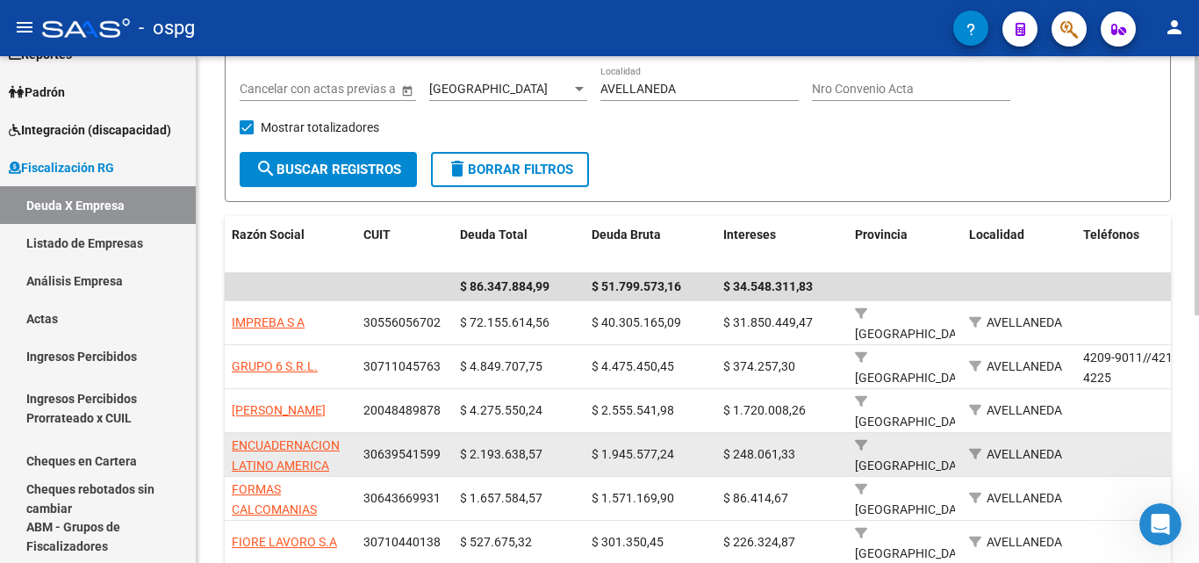
scroll to position [0, 0]
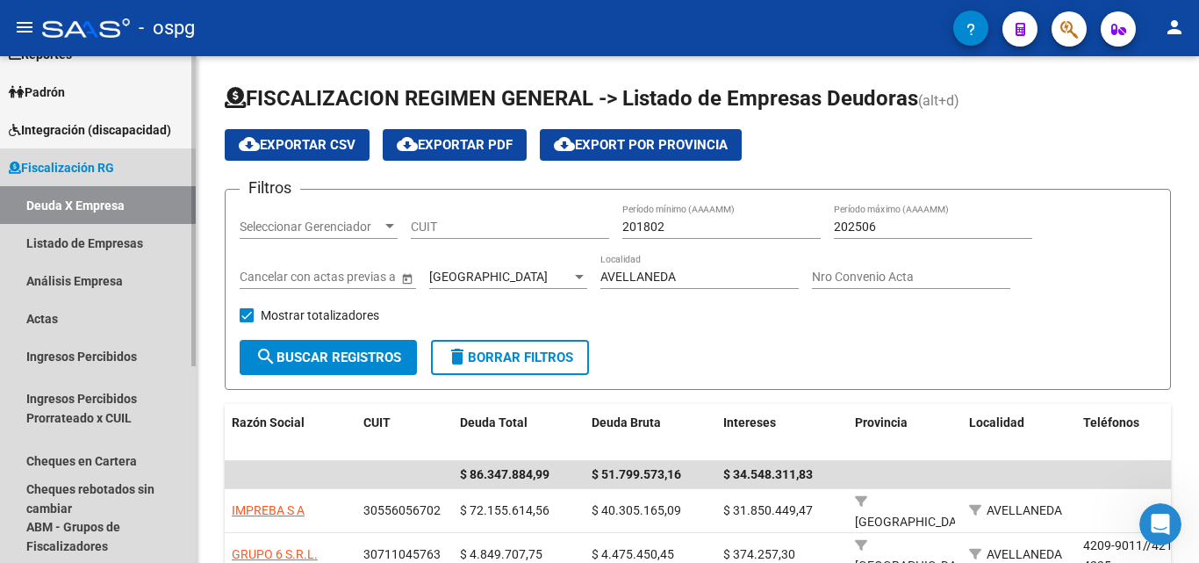
click at [92, 198] on link "Deuda X Empresa" at bounding box center [98, 205] width 196 height 38
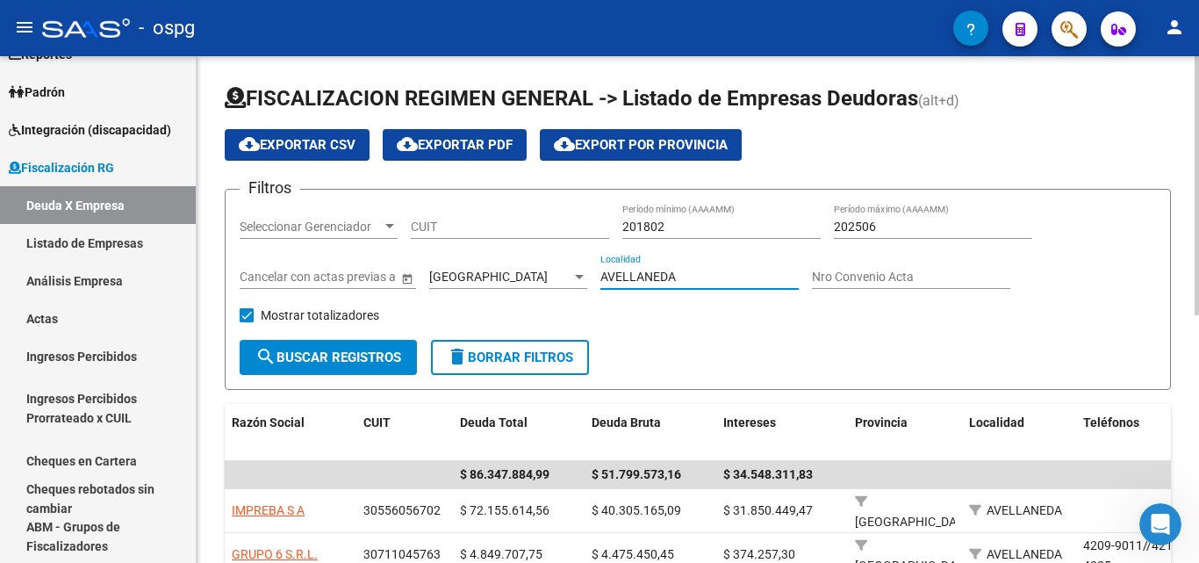
click at [704, 274] on input "AVELLANEDA" at bounding box center [699, 276] width 198 height 15
type input "A"
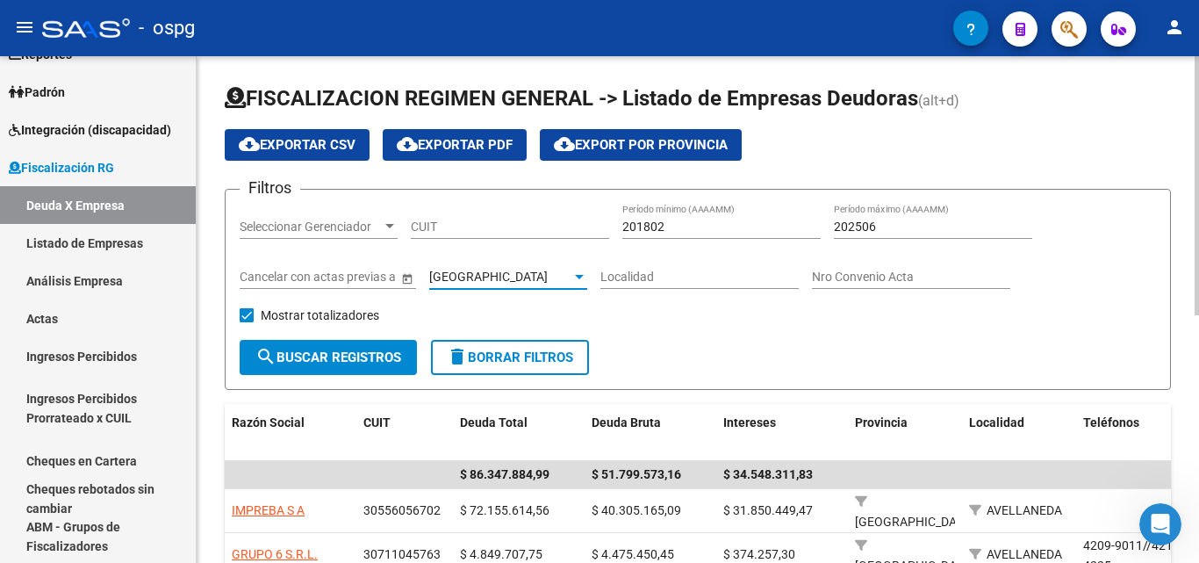
click at [580, 275] on div at bounding box center [579, 277] width 9 height 4
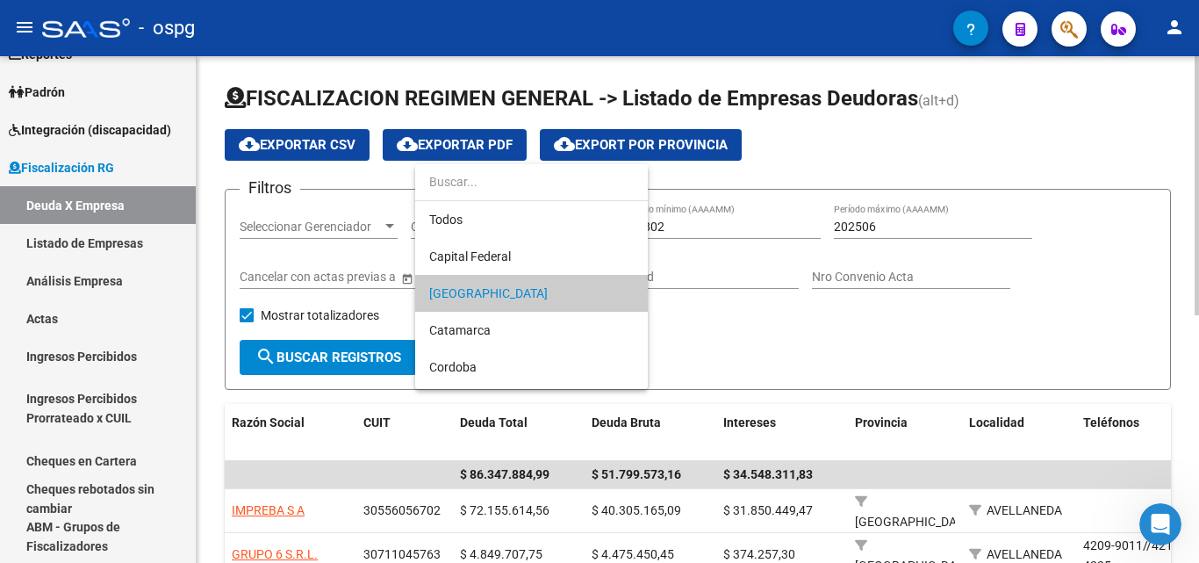
scroll to position [17, 0]
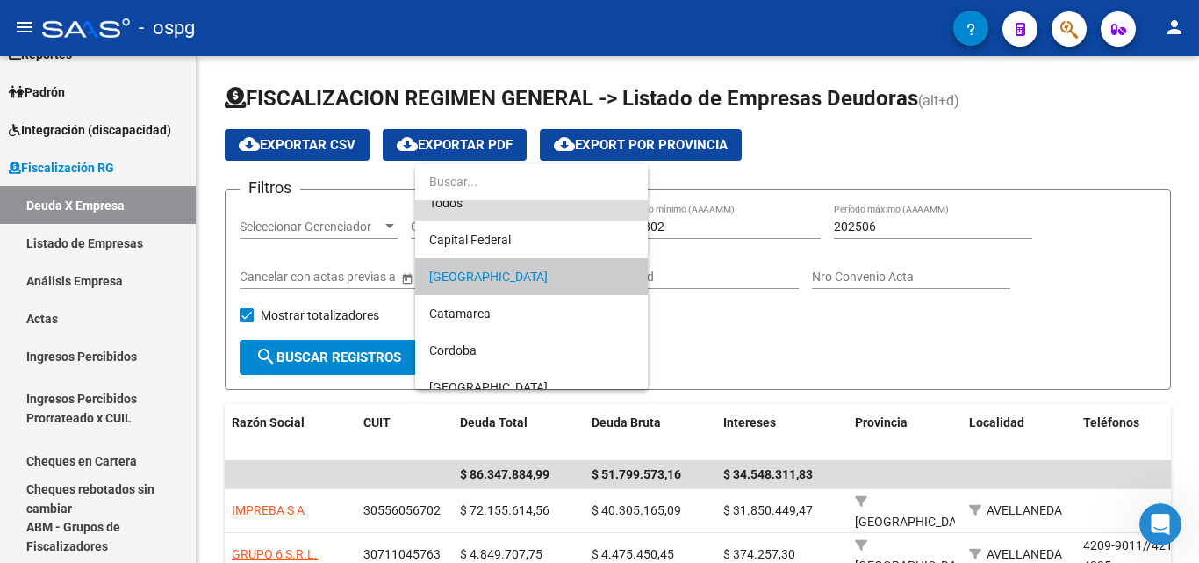
click at [537, 219] on span "Todos" at bounding box center [531, 202] width 205 height 37
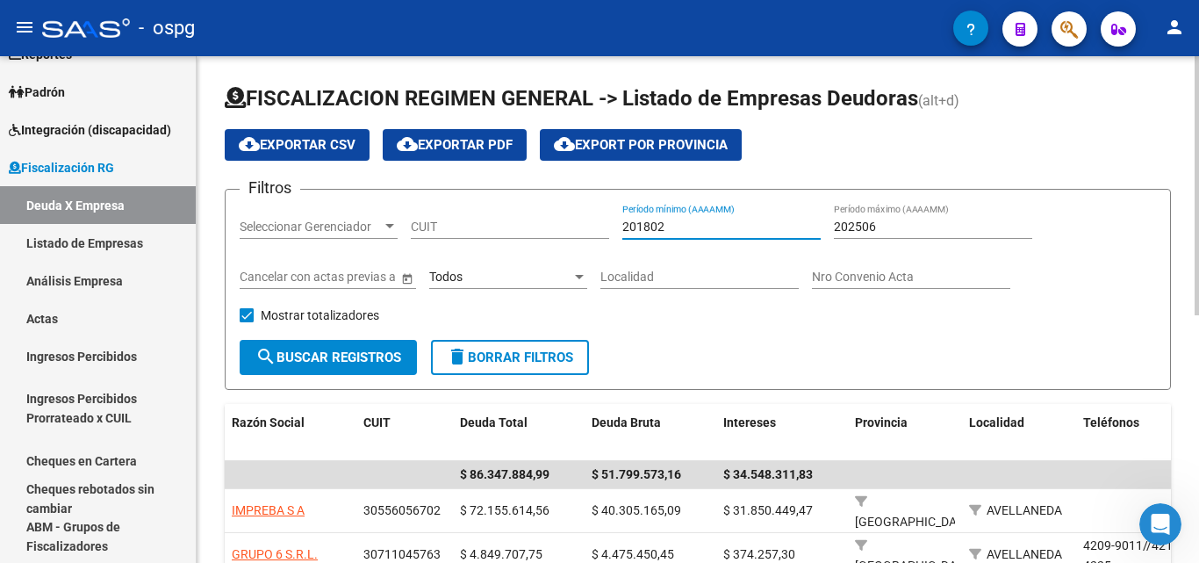
click at [679, 227] on input "201802" at bounding box center [721, 226] width 198 height 15
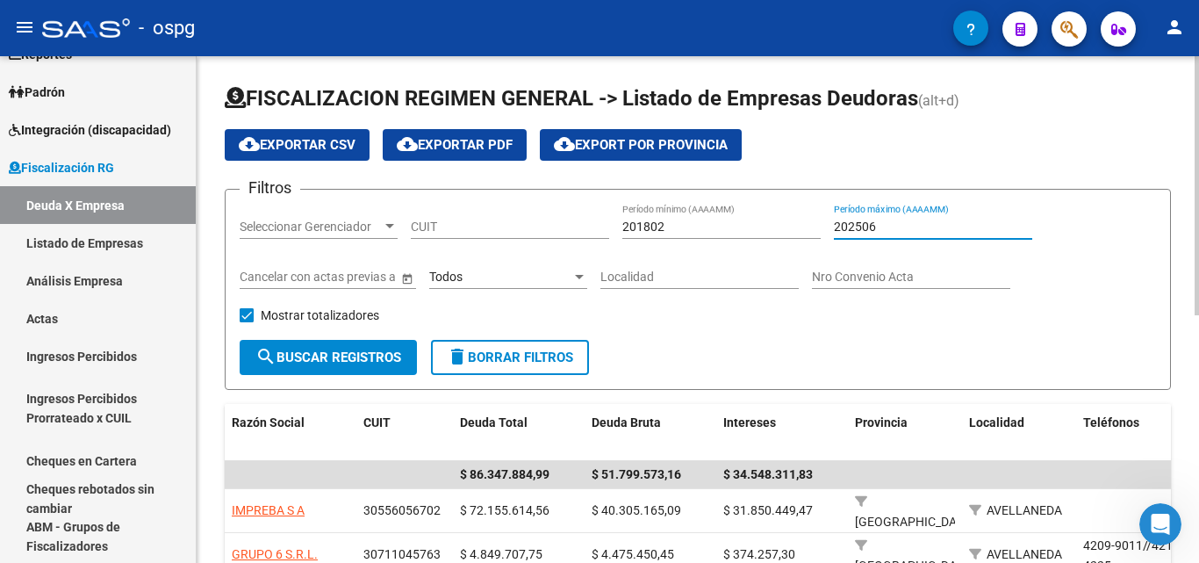
click at [899, 226] on input "202506" at bounding box center [933, 226] width 198 height 15
type input "202508"
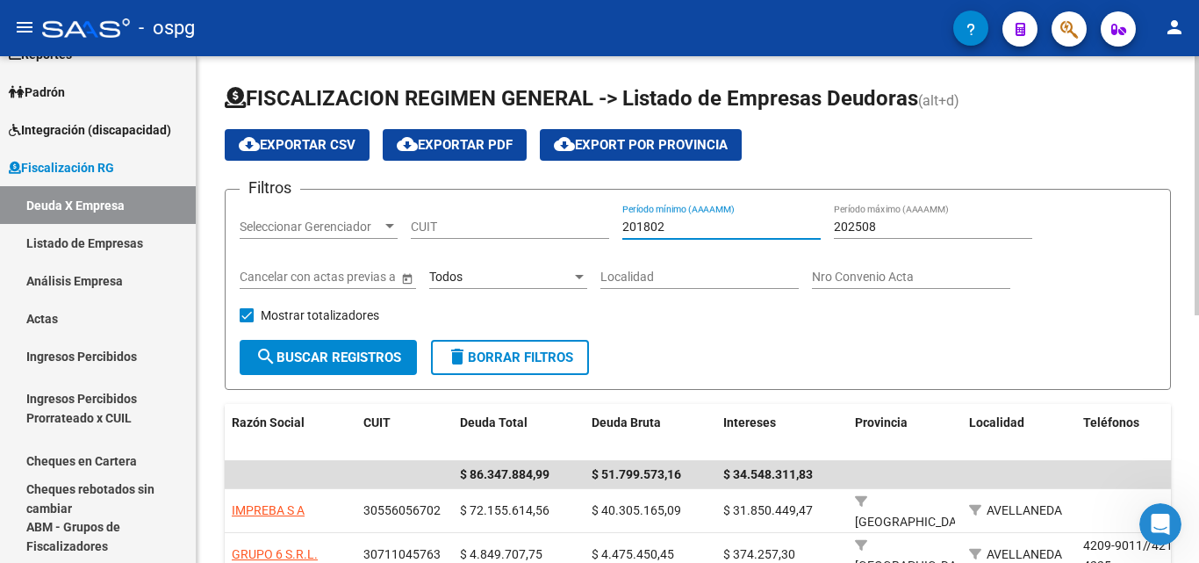
drag, startPoint x: 681, startPoint y: 225, endPoint x: 578, endPoint y: 226, distance: 102.7
click at [578, 226] on div "Filtros Seleccionar Gerenciador Seleccionar Gerenciador CUIT 201802 Período mín…" at bounding box center [698, 272] width 916 height 136
type input "202501"
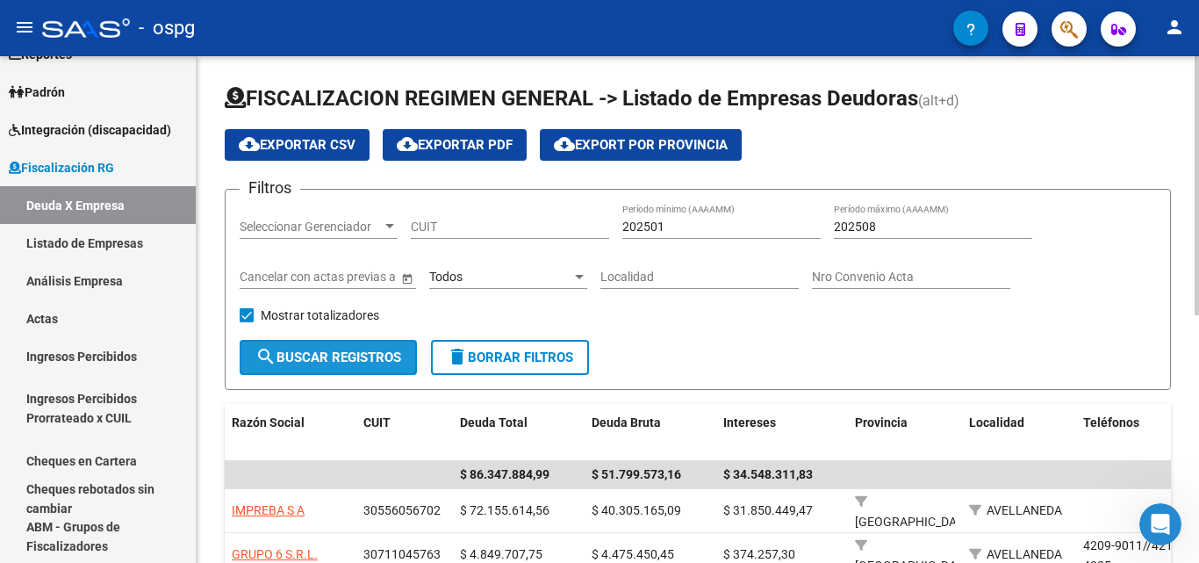
click at [355, 363] on span "search Buscar Registros" at bounding box center [328, 357] width 146 height 16
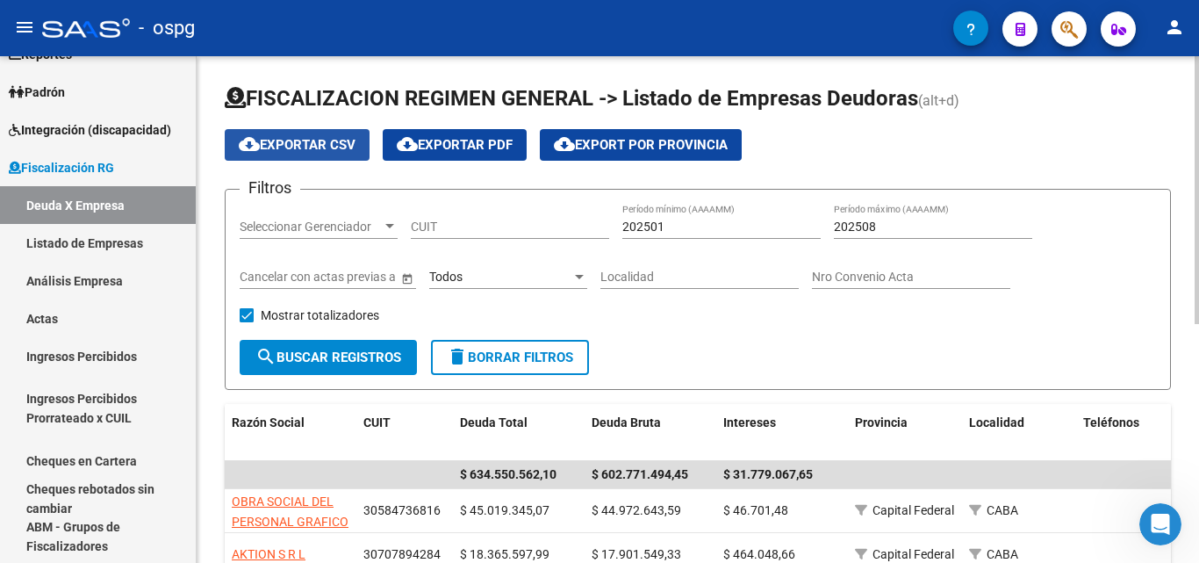
click at [312, 147] on span "cloud_download Exportar CSV" at bounding box center [297, 145] width 117 height 16
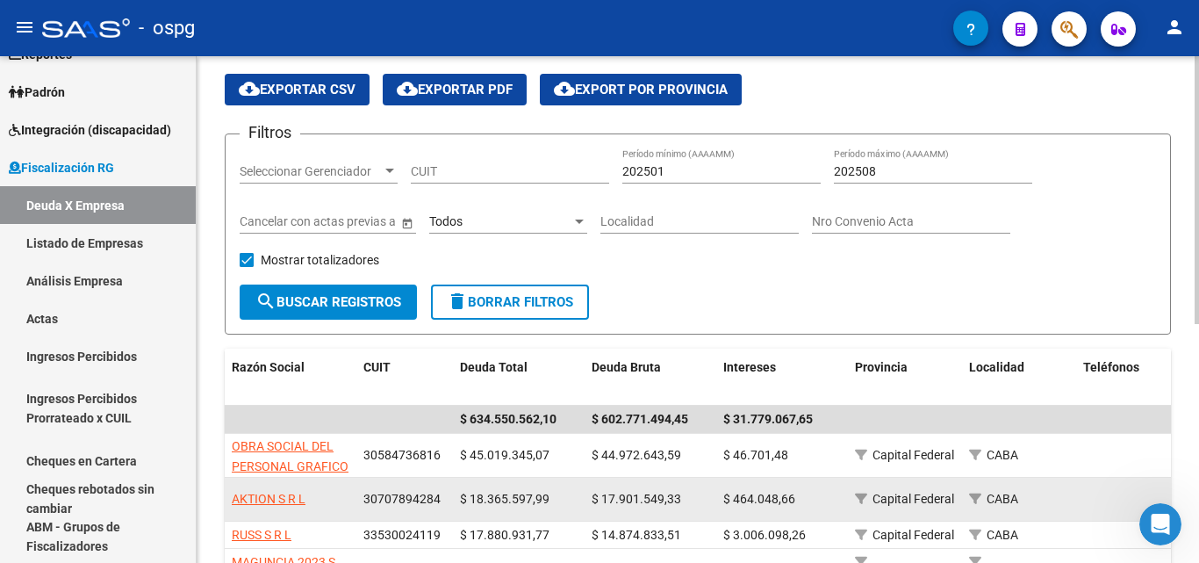
scroll to position [263, 0]
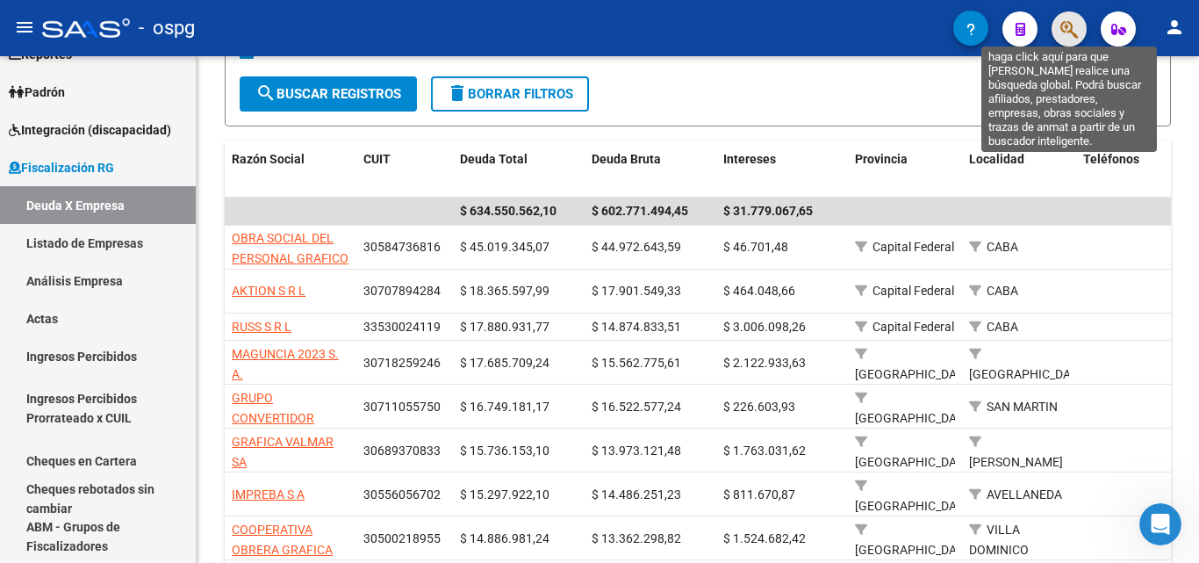
click at [1073, 31] on icon "button" at bounding box center [1069, 29] width 18 height 20
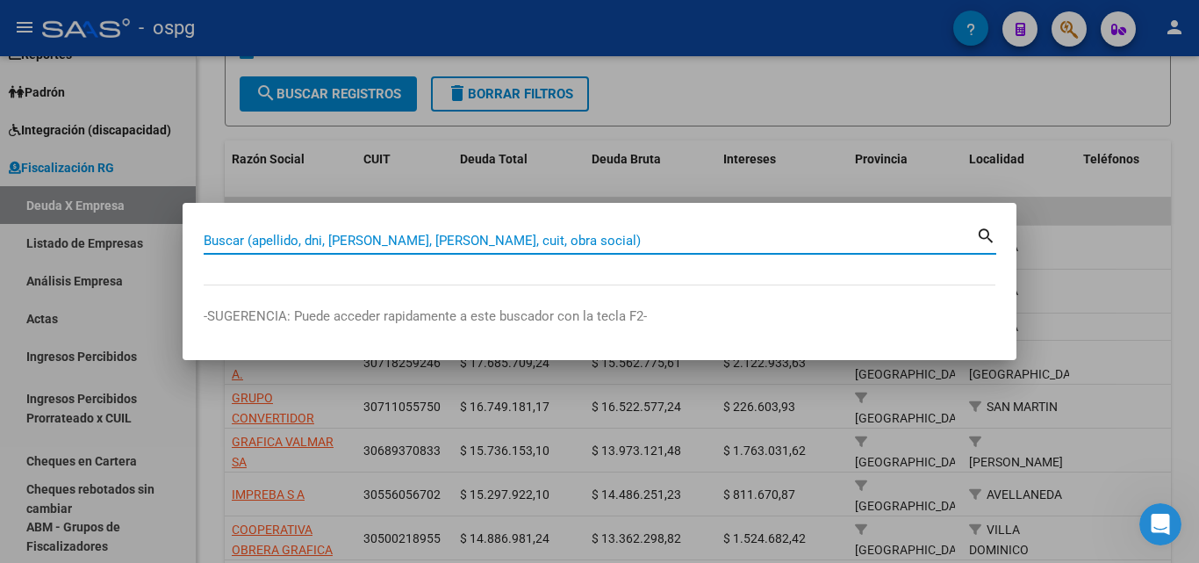
click at [282, 248] on input "Buscar (apellido, dni, [PERSON_NAME], [PERSON_NAME], cuit, obra social)" at bounding box center [590, 241] width 772 height 16
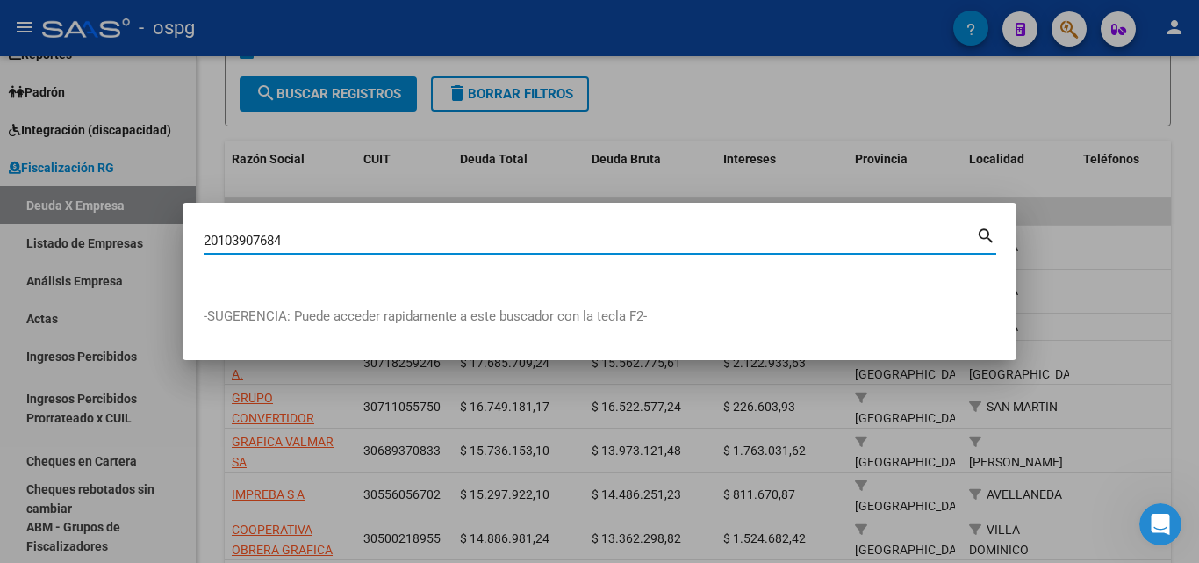
type input "20103907684"
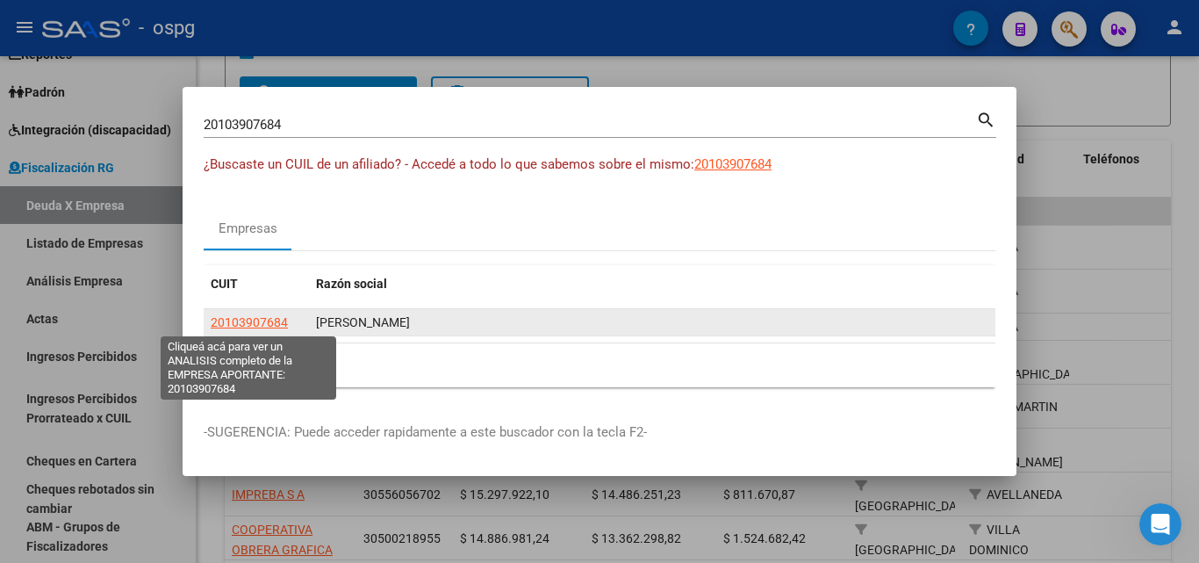
click at [249, 315] on span "20103907684" at bounding box center [249, 322] width 77 height 14
type textarea "20103907684"
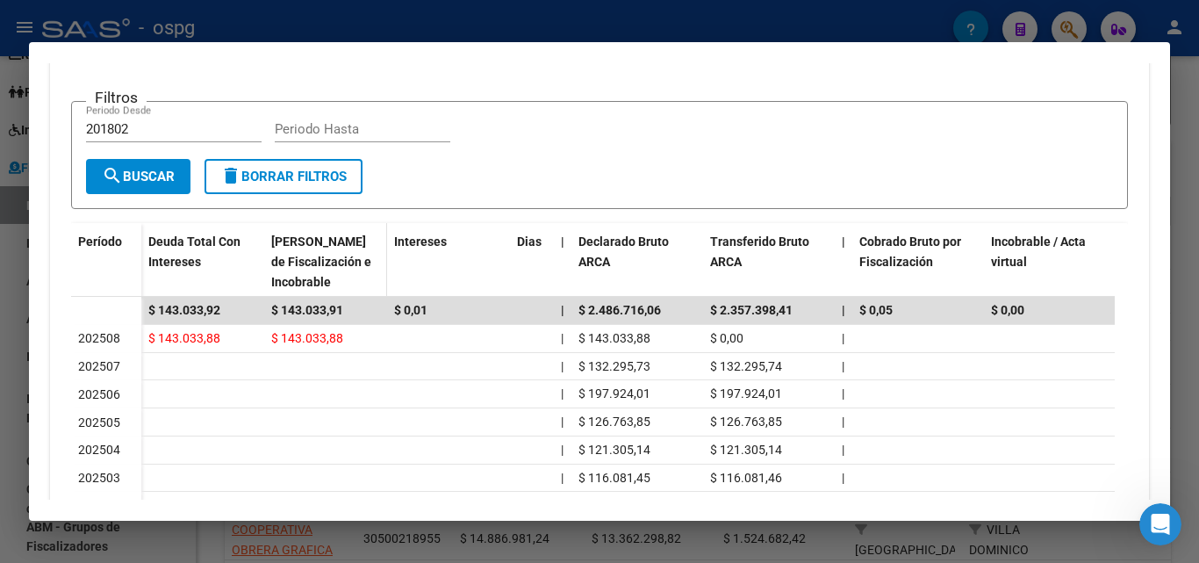
scroll to position [476, 0]
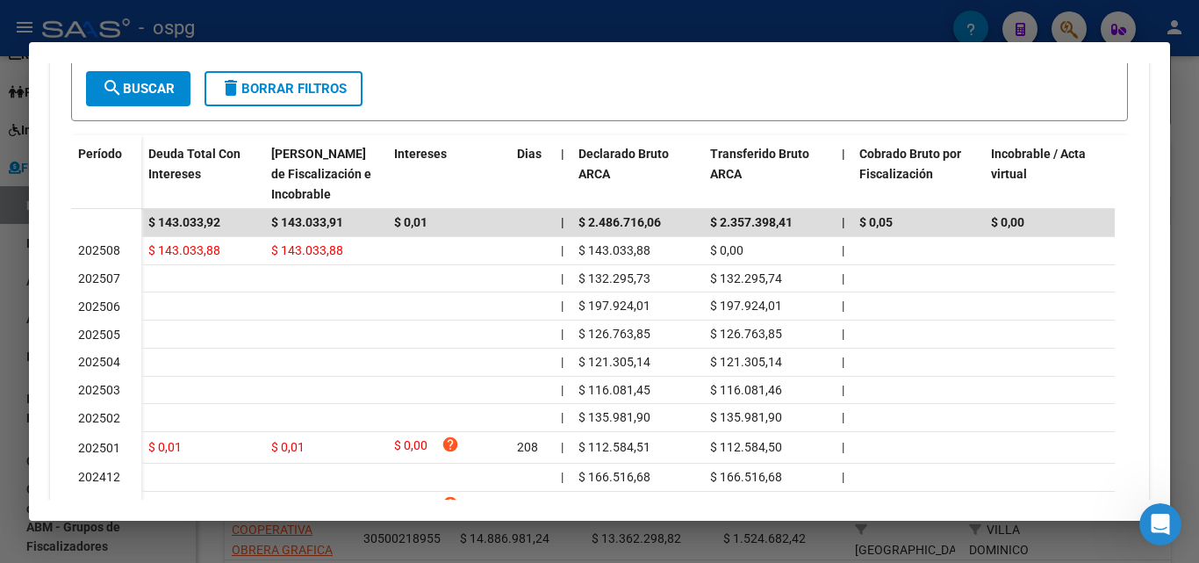
click at [0, 394] on div at bounding box center [599, 281] width 1199 height 563
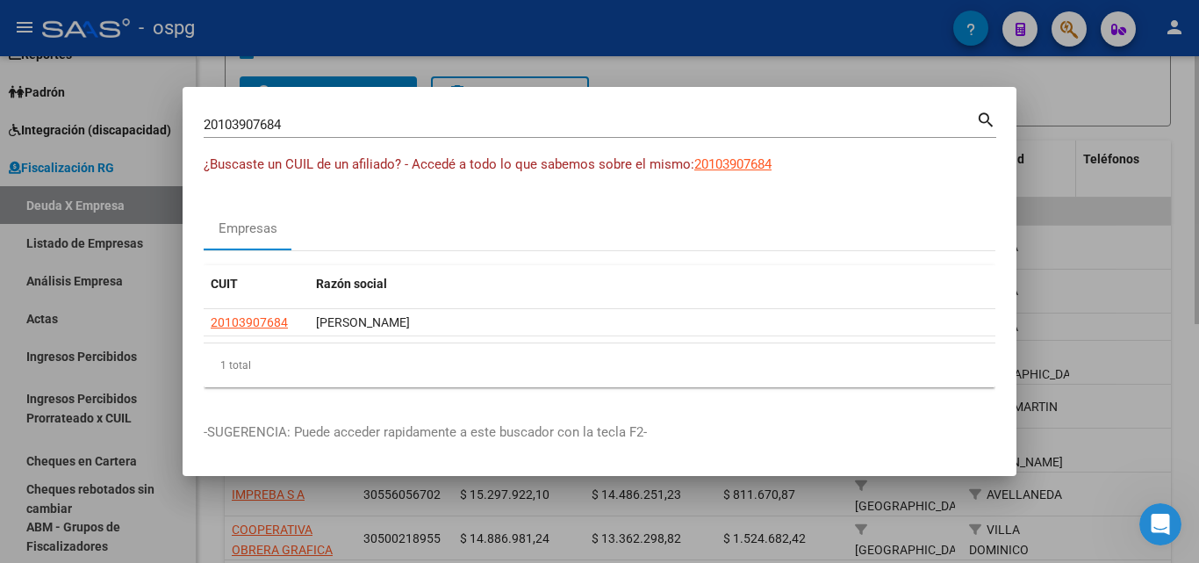
drag, startPoint x: 1089, startPoint y: 113, endPoint x: 1032, endPoint y: 143, distance: 64.4
click at [1088, 112] on div at bounding box center [599, 281] width 1199 height 563
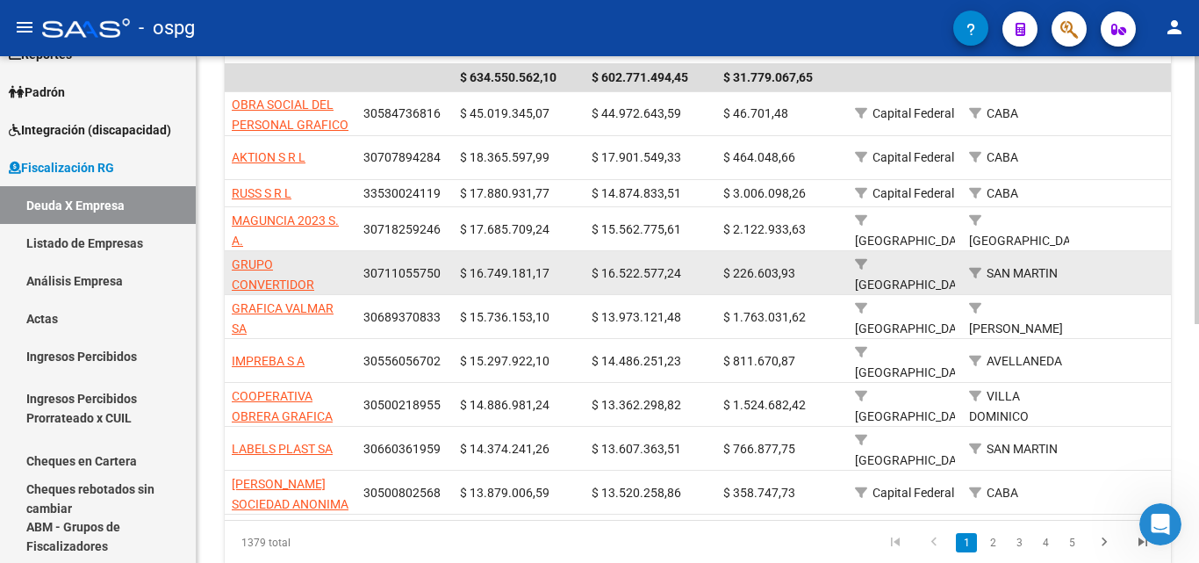
scroll to position [439, 0]
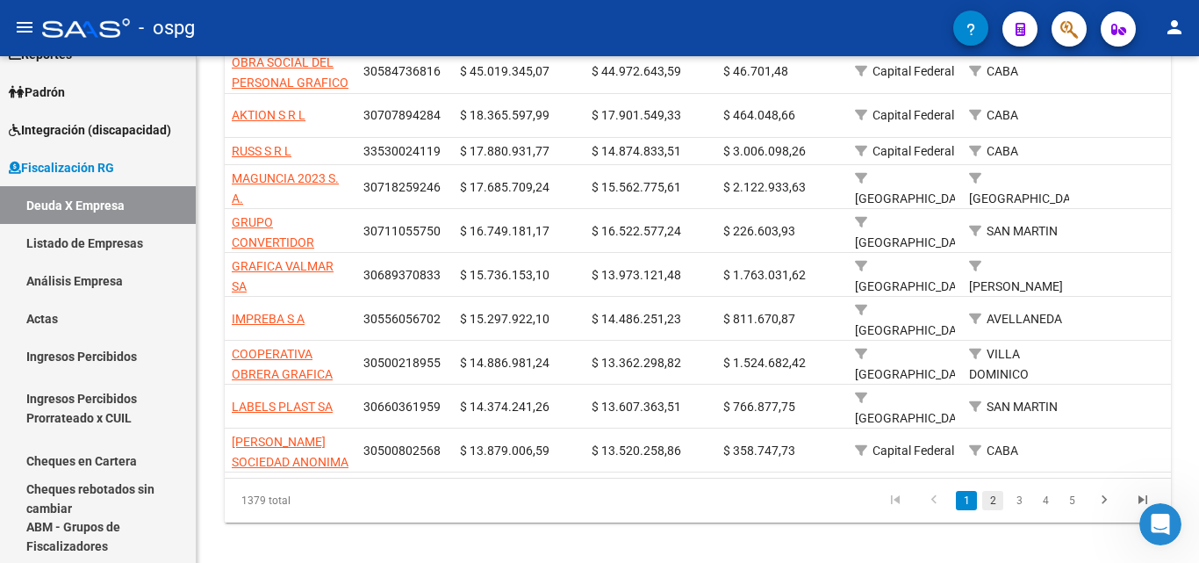
click at [992, 504] on link "2" at bounding box center [992, 500] width 21 height 19
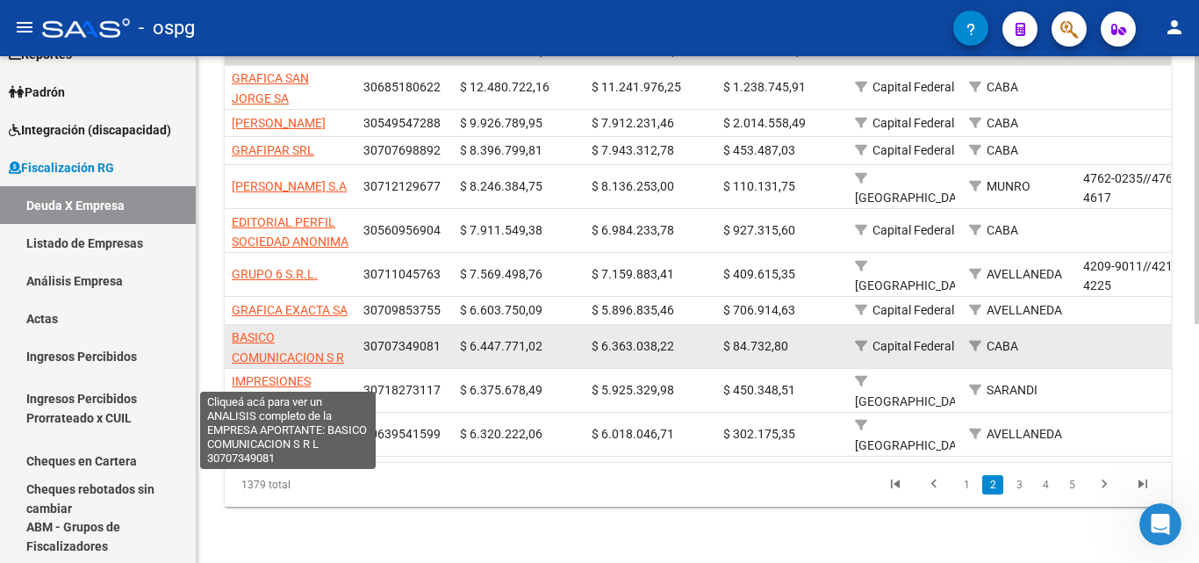
scroll to position [23, 0]
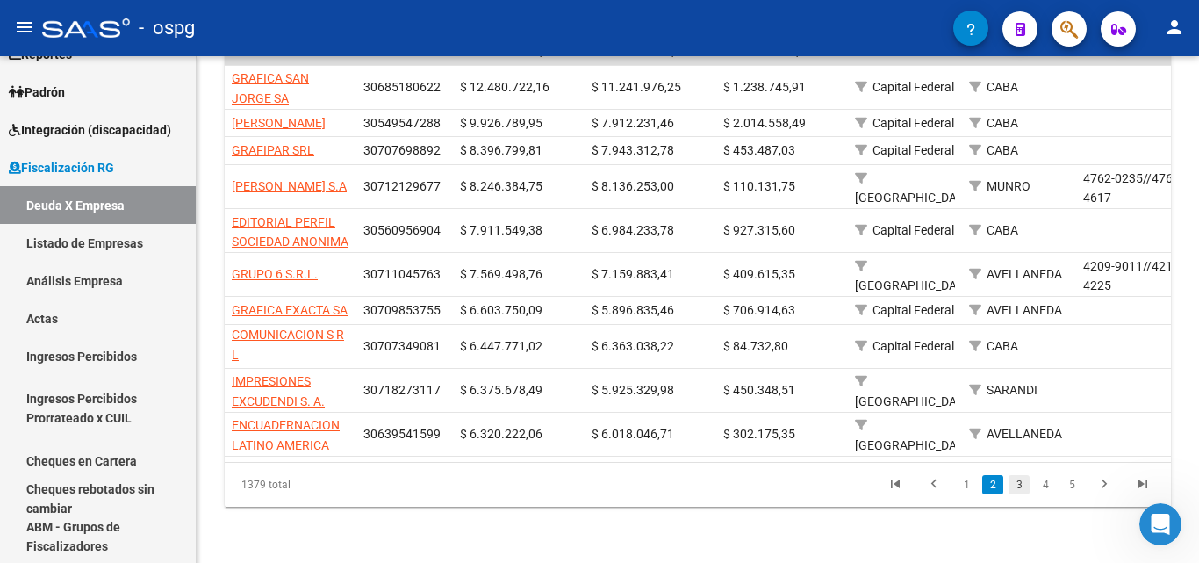
click at [1019, 494] on link "3" at bounding box center [1019, 484] width 21 height 19
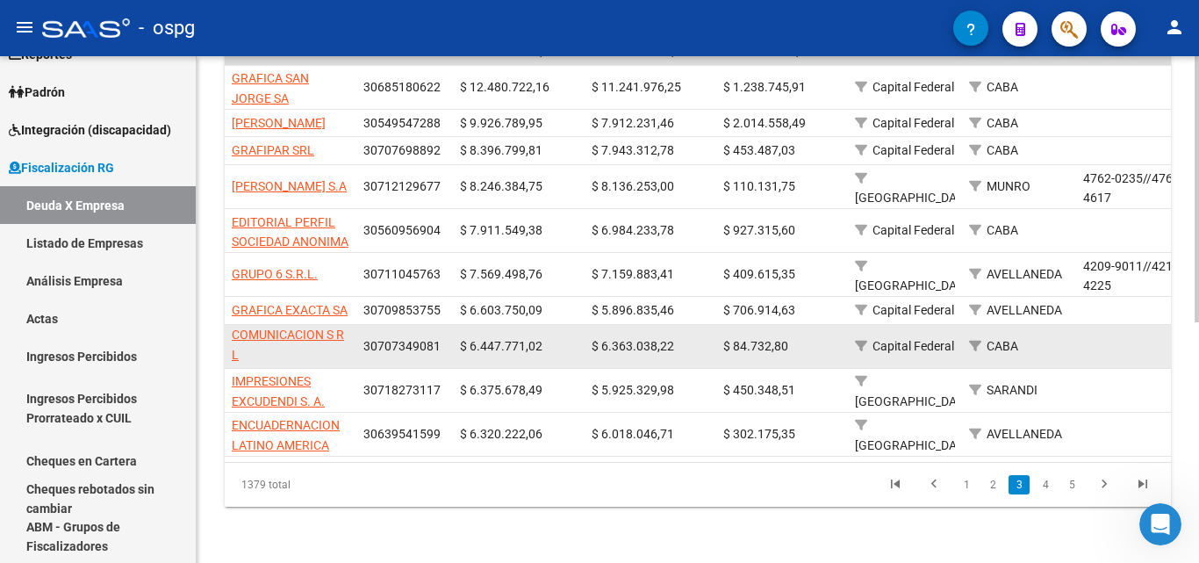
scroll to position [389, 0]
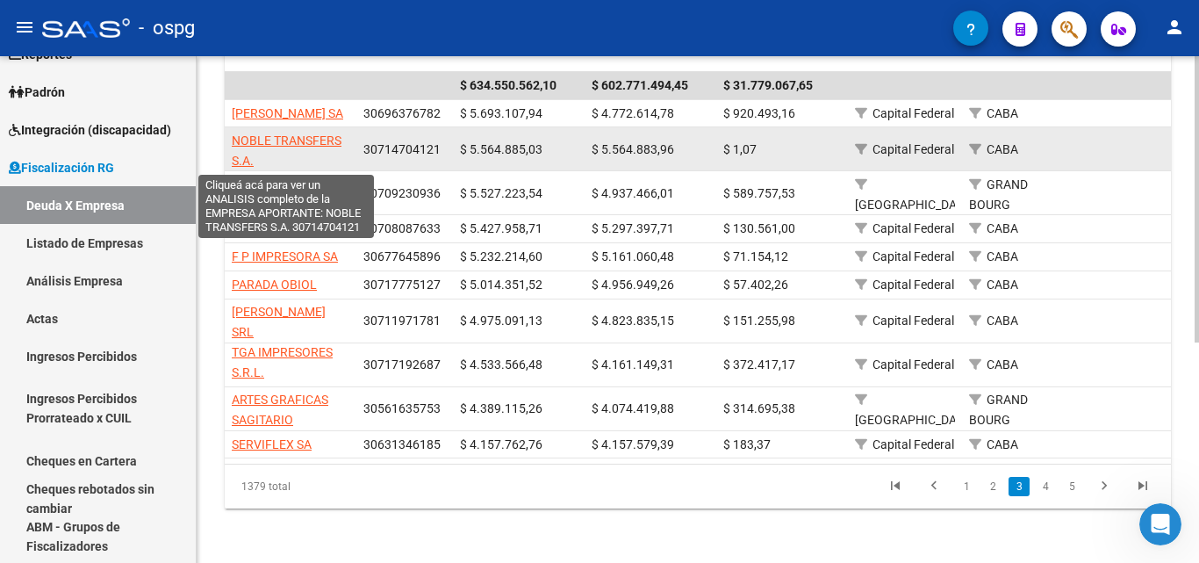
click at [312, 140] on span "NOBLE TRANSFERS S.A." at bounding box center [287, 150] width 110 height 34
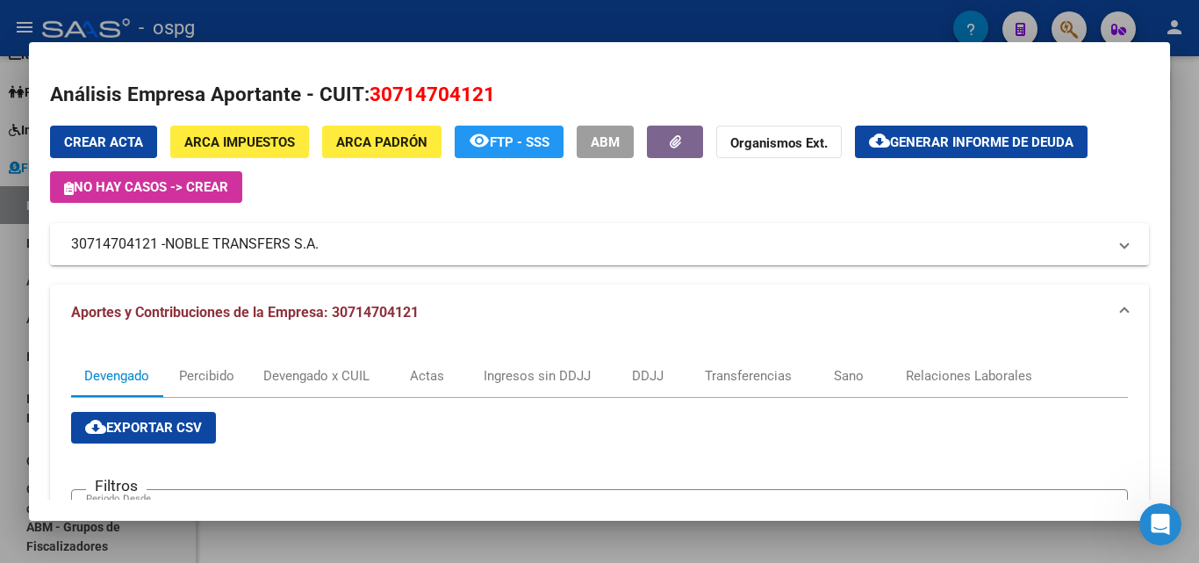
drag, startPoint x: 157, startPoint y: 243, endPoint x: 59, endPoint y: 242, distance: 98.3
click at [59, 242] on mat-expansion-panel-header "30714704121 - NOBLE TRANSFERS S.A." at bounding box center [599, 244] width 1099 height 42
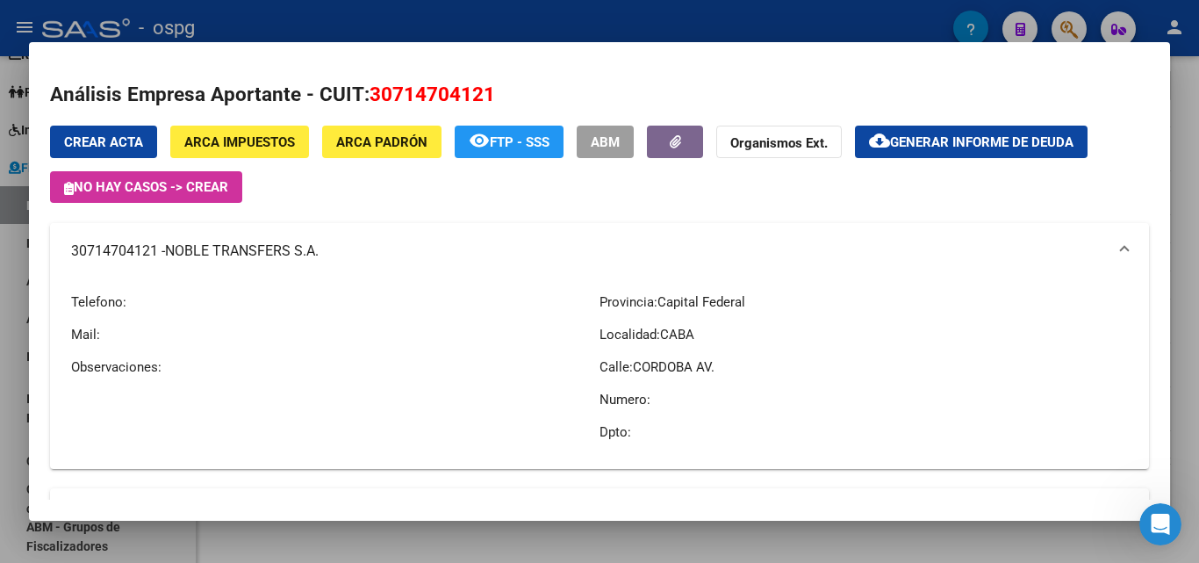
copy mat-panel-title "30714704121"
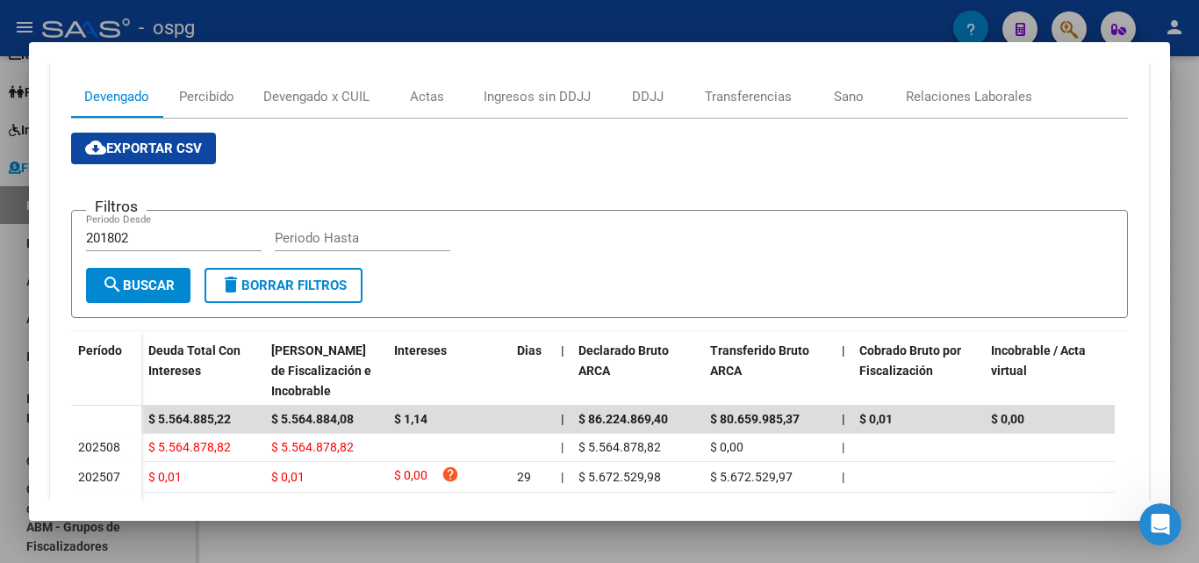
scroll to position [527, 0]
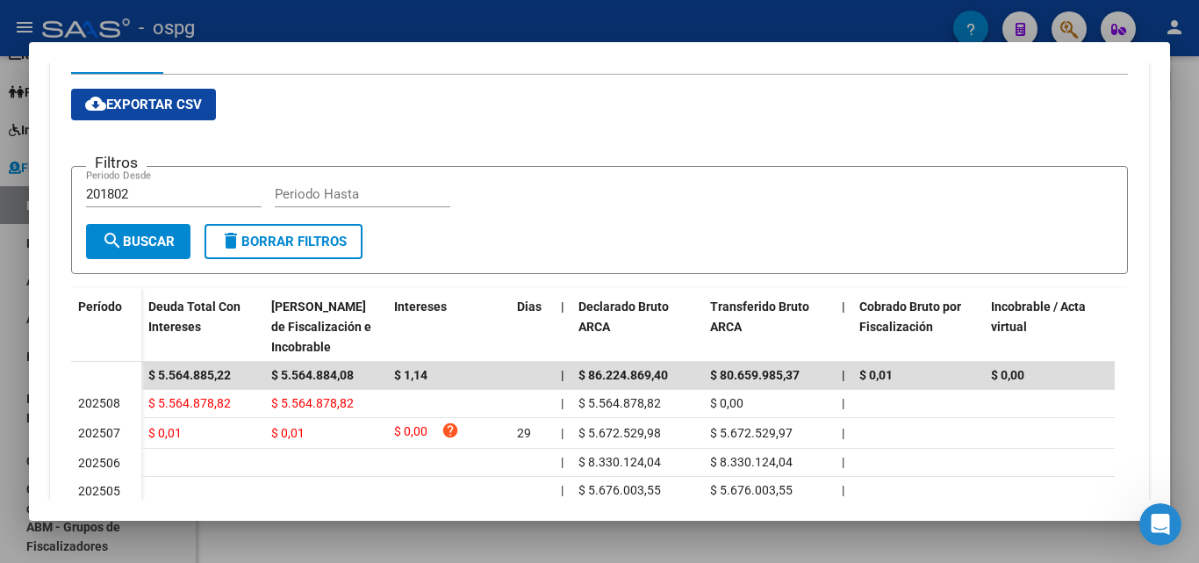
click at [2, 427] on div at bounding box center [599, 281] width 1199 height 563
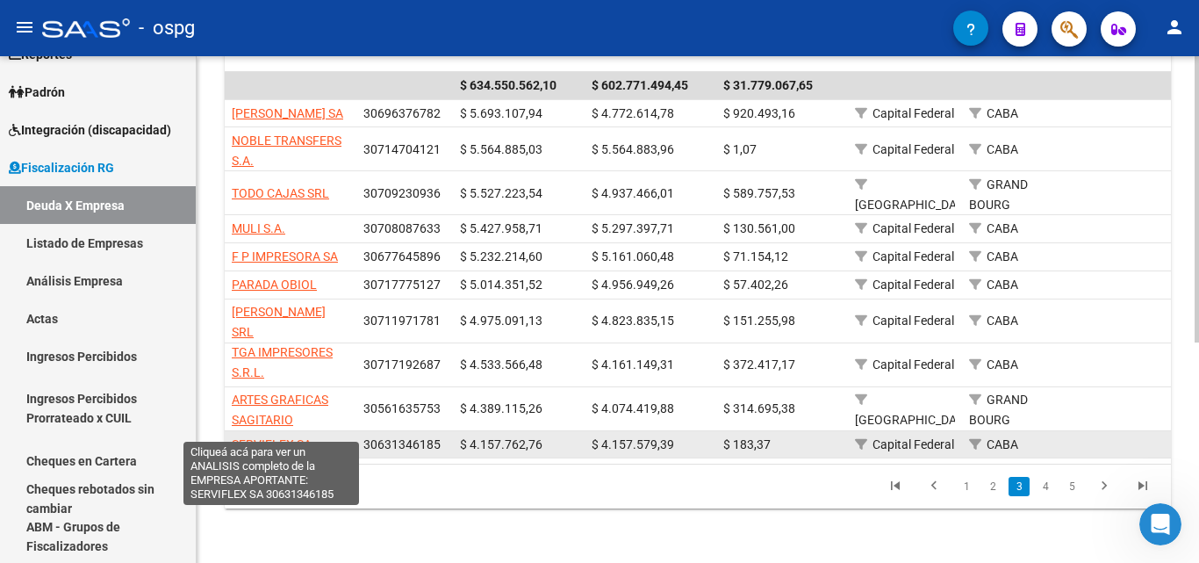
click at [282, 437] on span "SERVIFLEX SA" at bounding box center [272, 444] width 80 height 14
type textarea "30631346185"
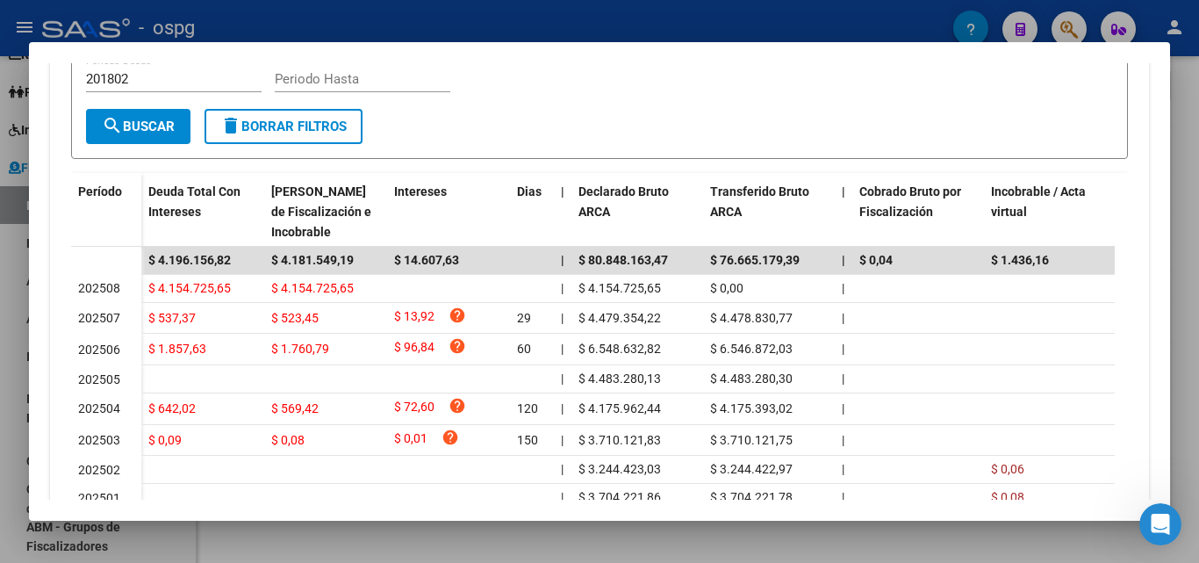
scroll to position [439, 0]
click at [0, 409] on div at bounding box center [599, 281] width 1199 height 563
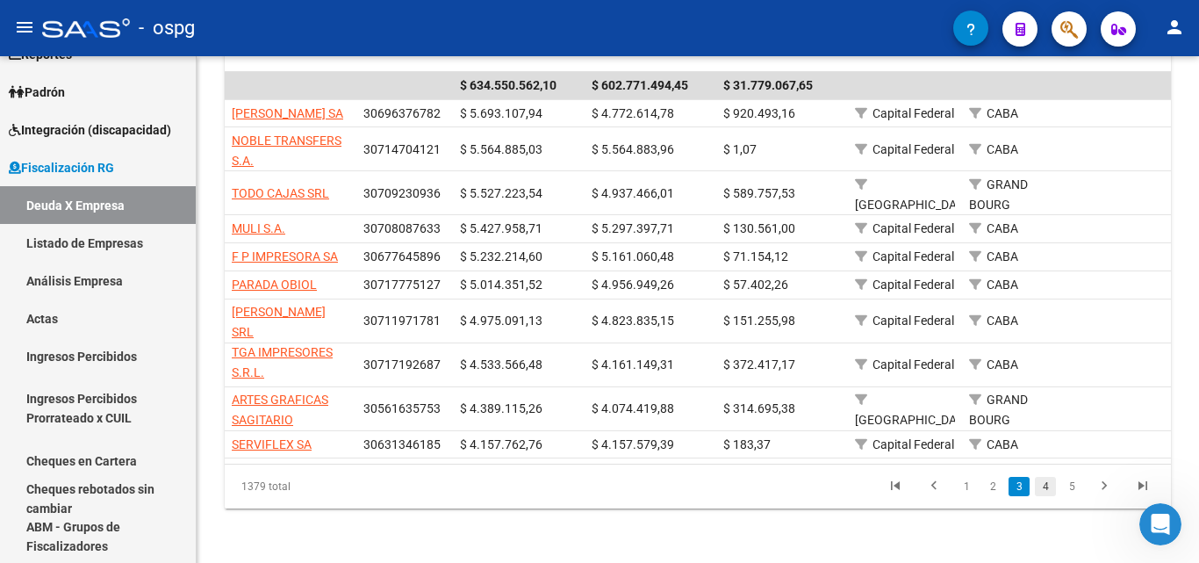
click at [1043, 485] on link "4" at bounding box center [1045, 486] width 21 height 19
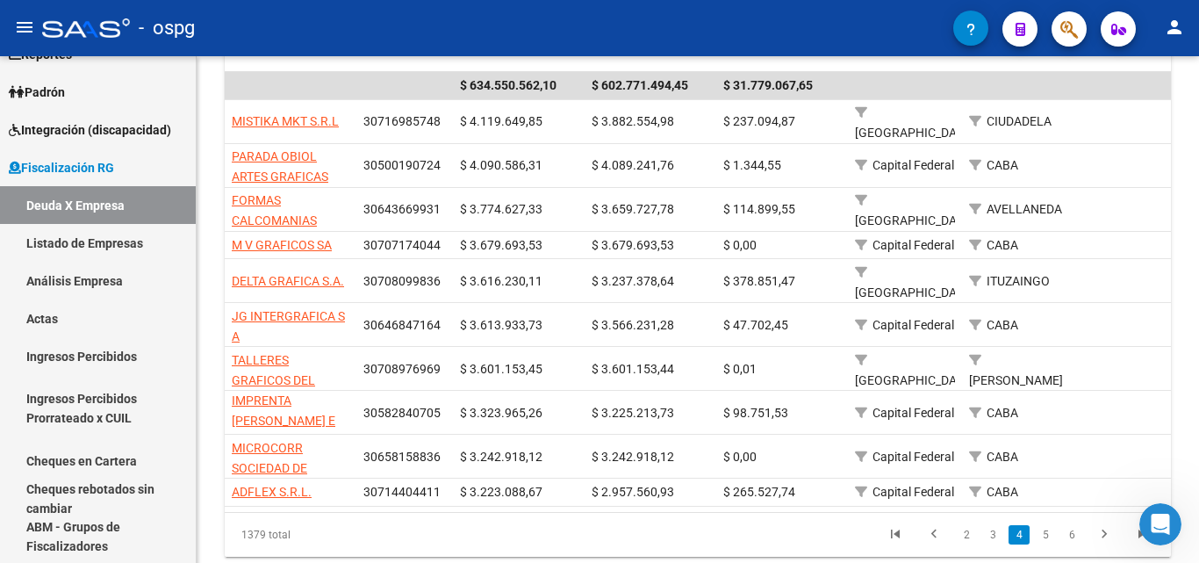
scroll to position [23, 0]
click at [1085, 23] on button "button" at bounding box center [1069, 28] width 35 height 35
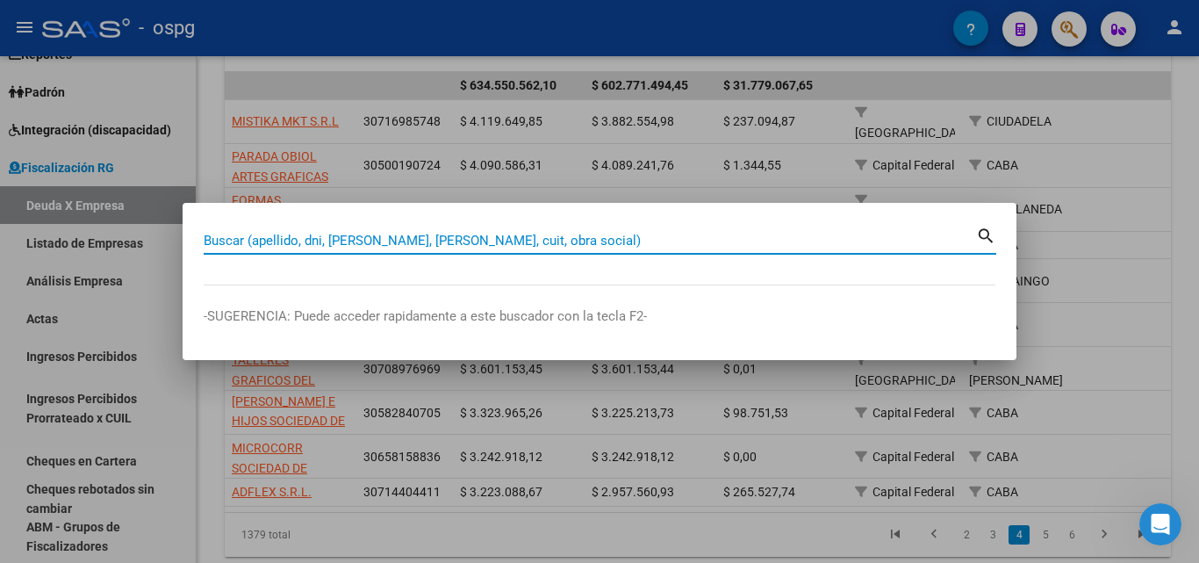
click at [438, 242] on input "Buscar (apellido, dni, [PERSON_NAME], [PERSON_NAME], cuit, obra social)" at bounding box center [590, 241] width 772 height 16
paste input "27235137440"
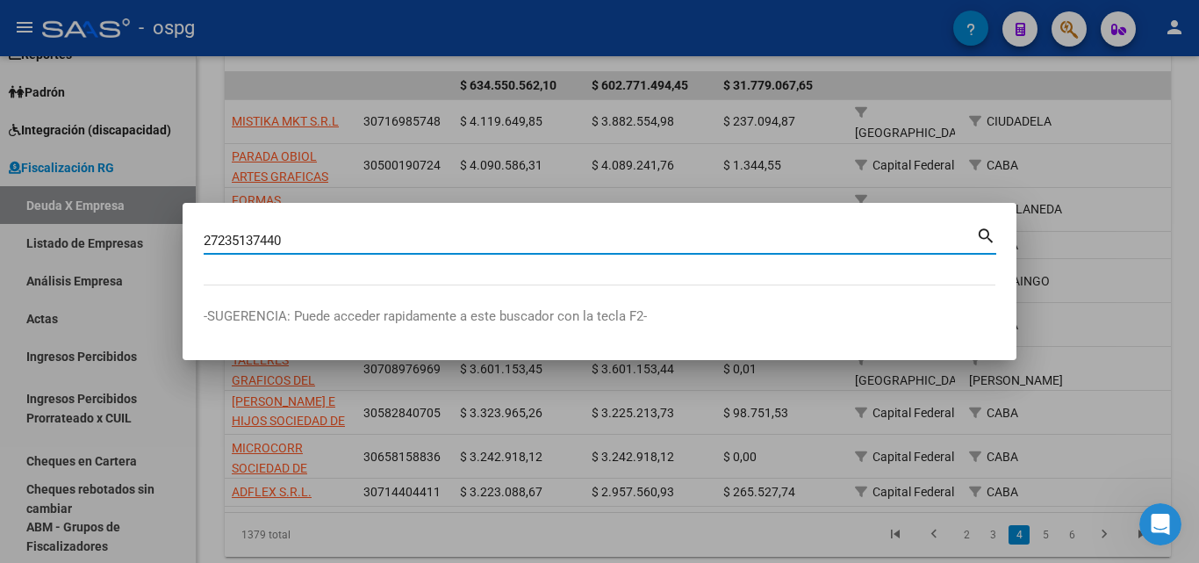
type input "27235137440"
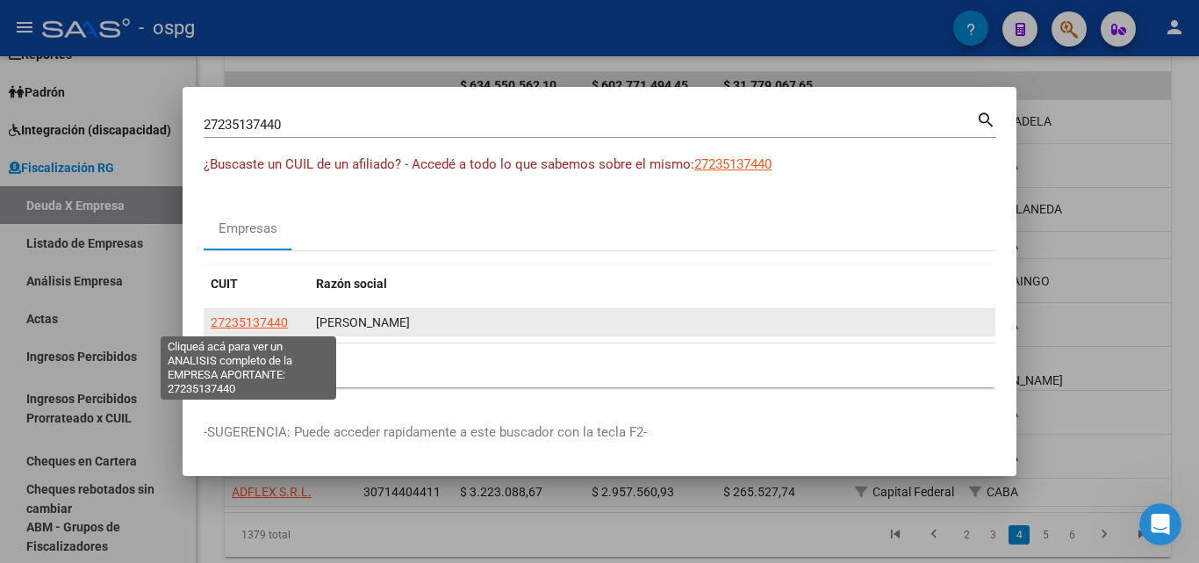
click at [248, 317] on span "27235137440" at bounding box center [249, 322] width 77 height 14
type textarea "27235137440"
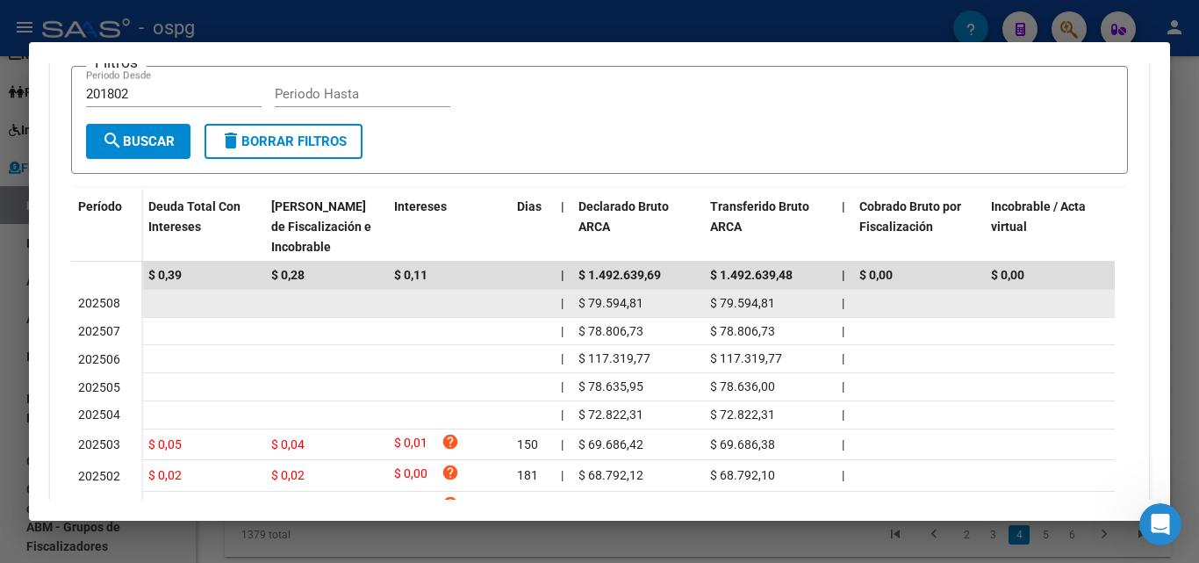
scroll to position [439, 0]
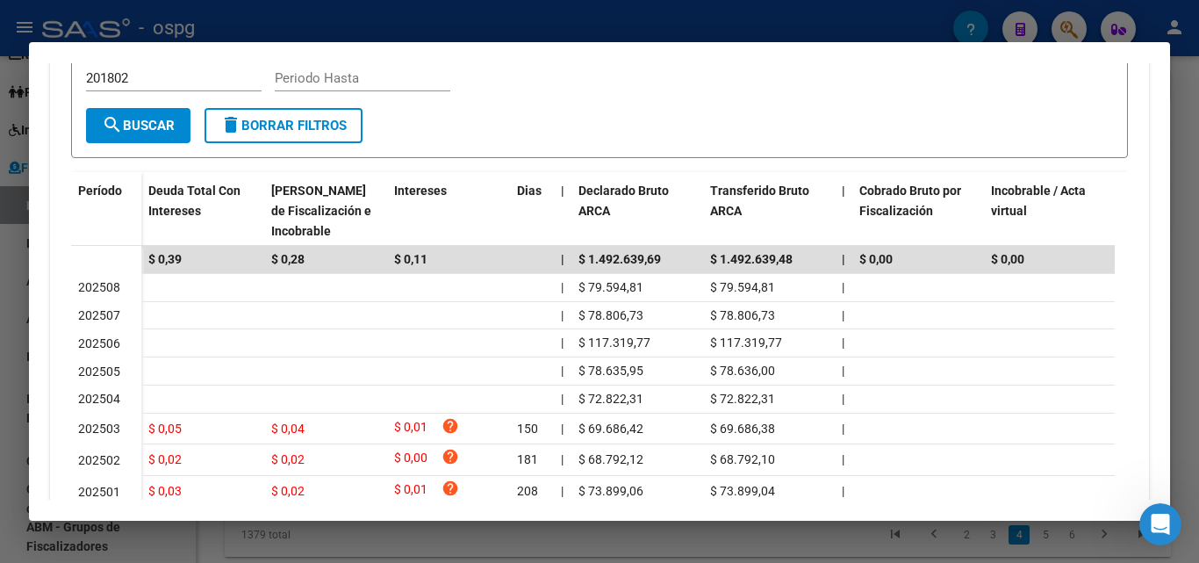
click at [0, 366] on div at bounding box center [599, 281] width 1199 height 563
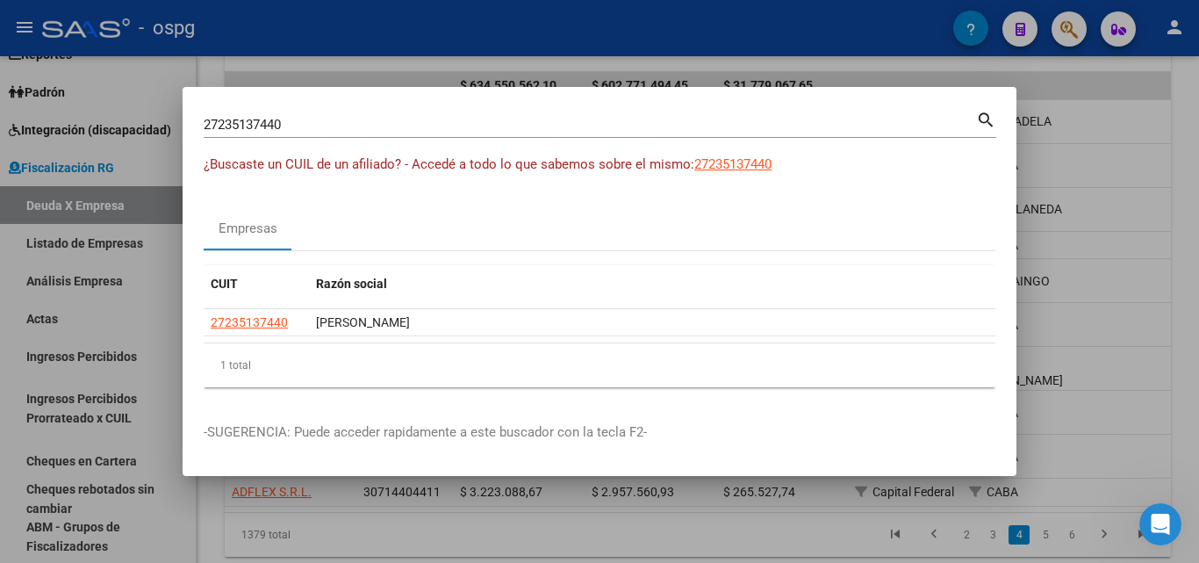
click at [1067, 142] on div at bounding box center [599, 281] width 1199 height 563
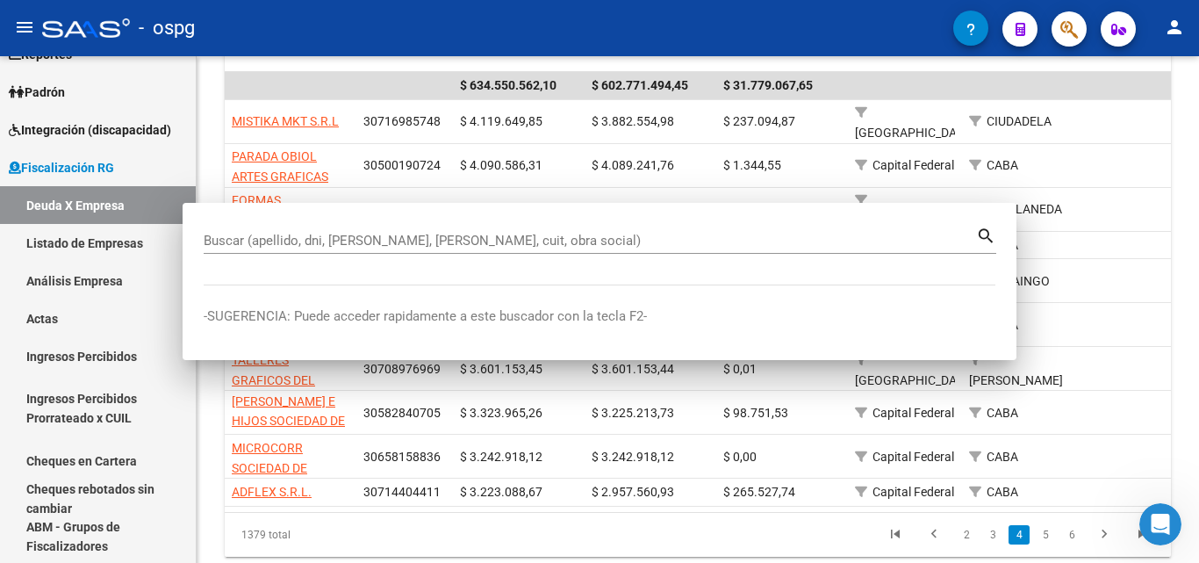
click at [1067, 155] on div "CABA" at bounding box center [1019, 165] width 100 height 20
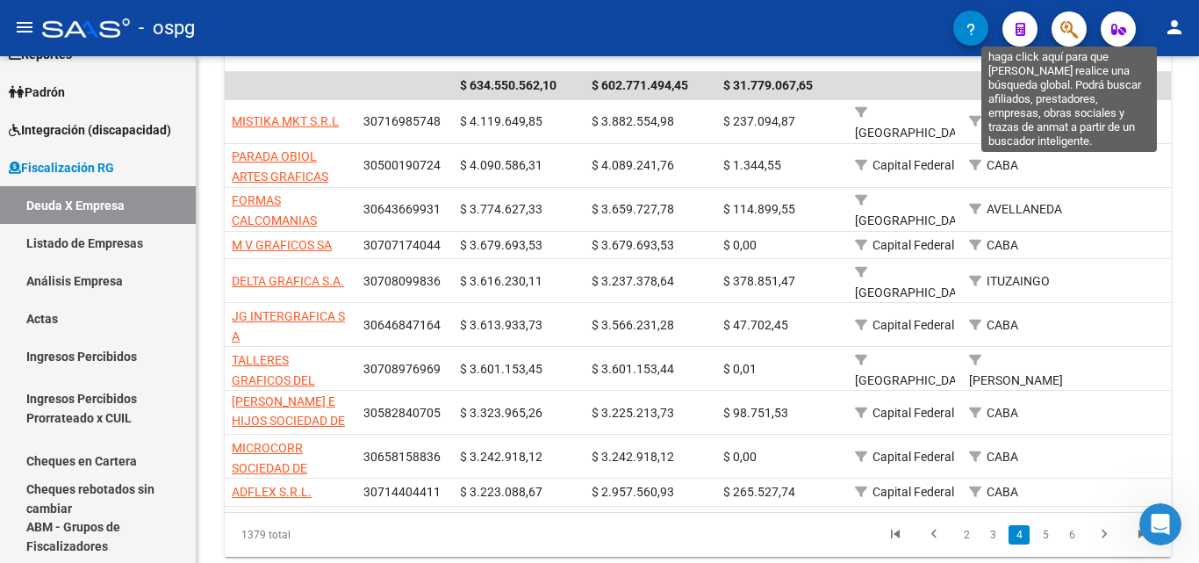
click at [1065, 33] on icon "button" at bounding box center [1069, 29] width 18 height 20
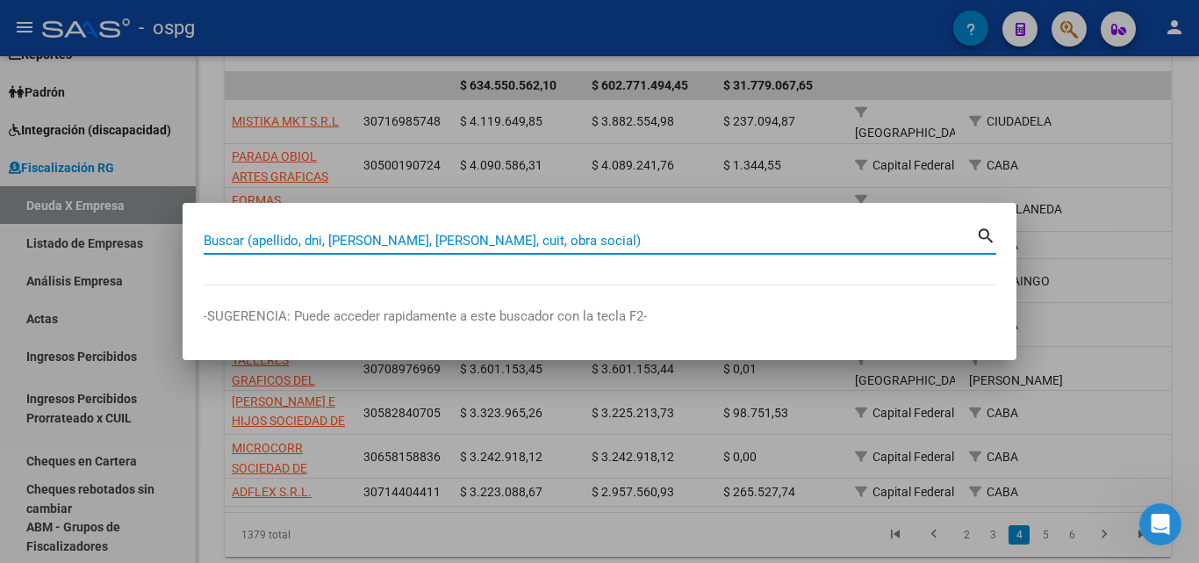
click at [379, 236] on input "Buscar (apellido, dni, [PERSON_NAME], [PERSON_NAME], cuit, obra social)" at bounding box center [590, 241] width 772 height 16
paste input "30500175024"
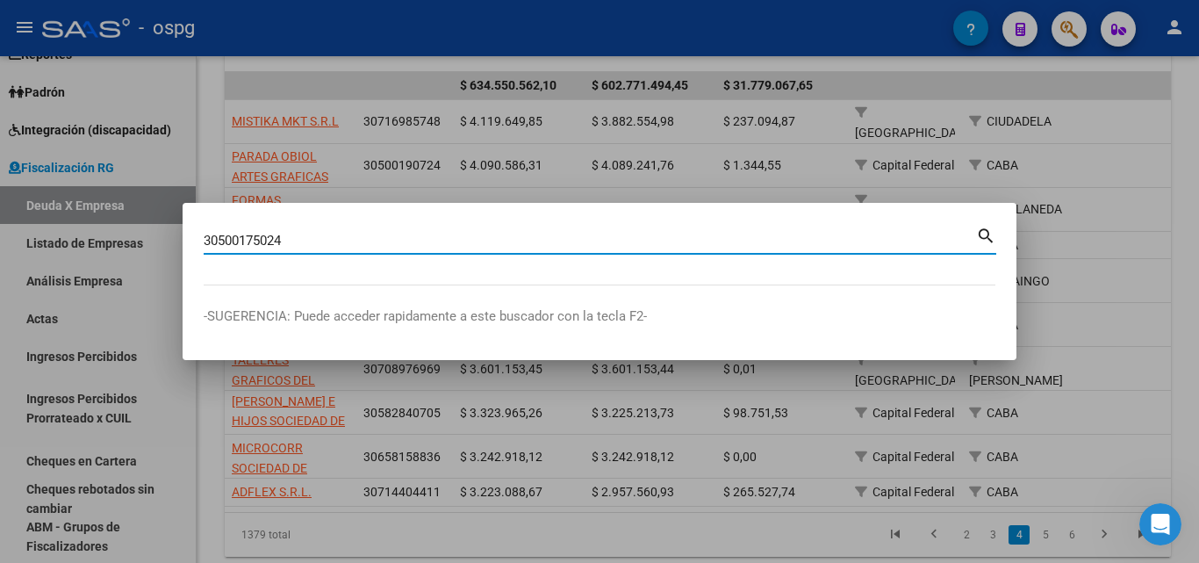
type input "30500175024"
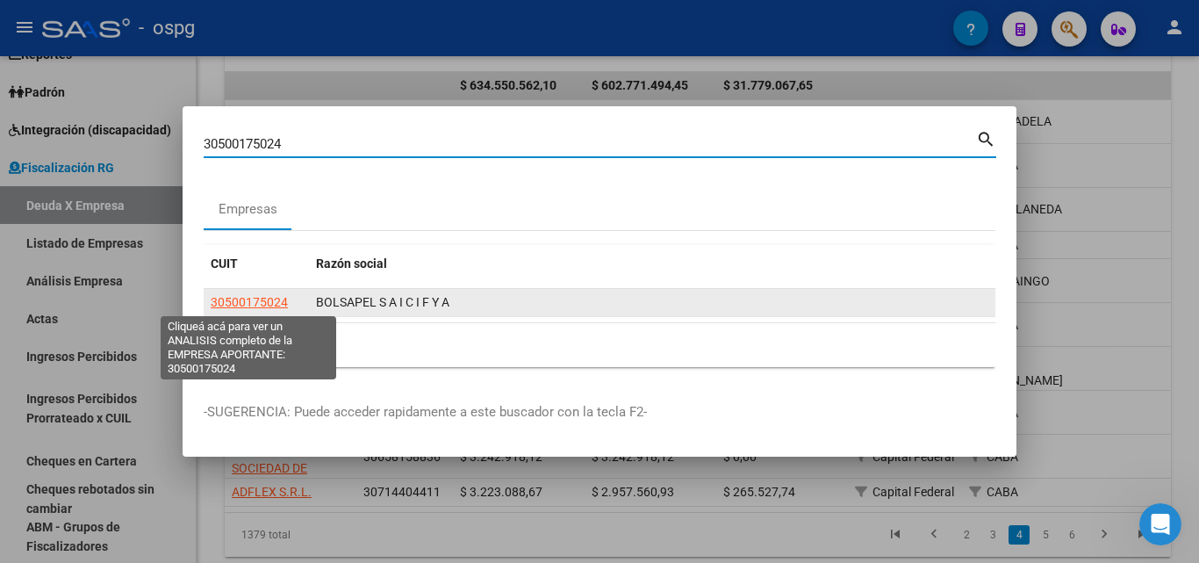
click at [263, 301] on span "30500175024" at bounding box center [249, 302] width 77 height 14
type textarea "30500175024"
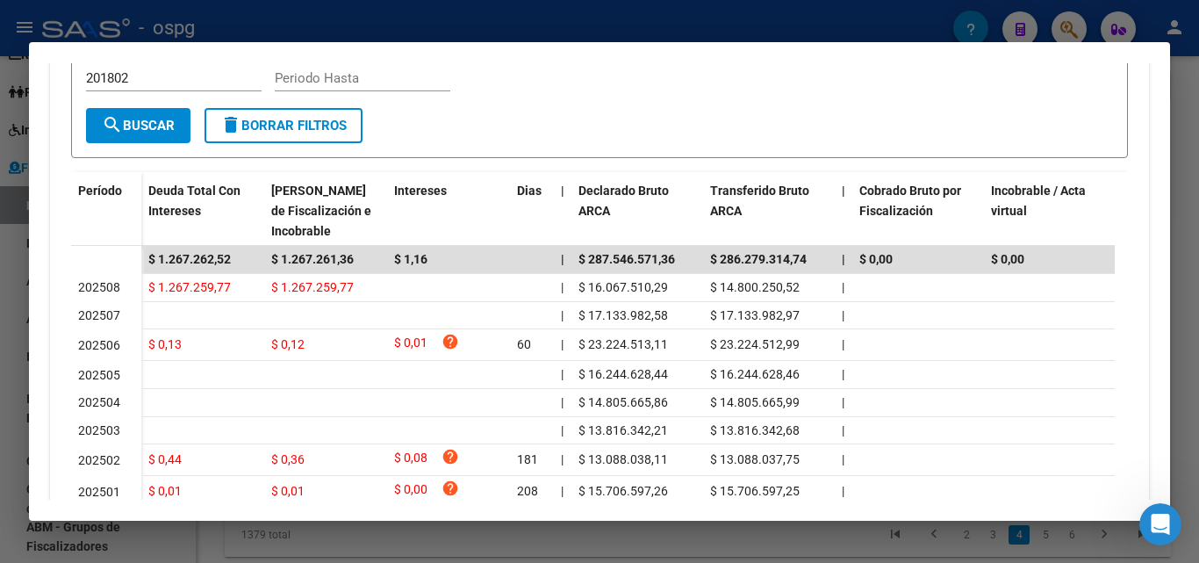
click at [0, 370] on div at bounding box center [599, 281] width 1199 height 563
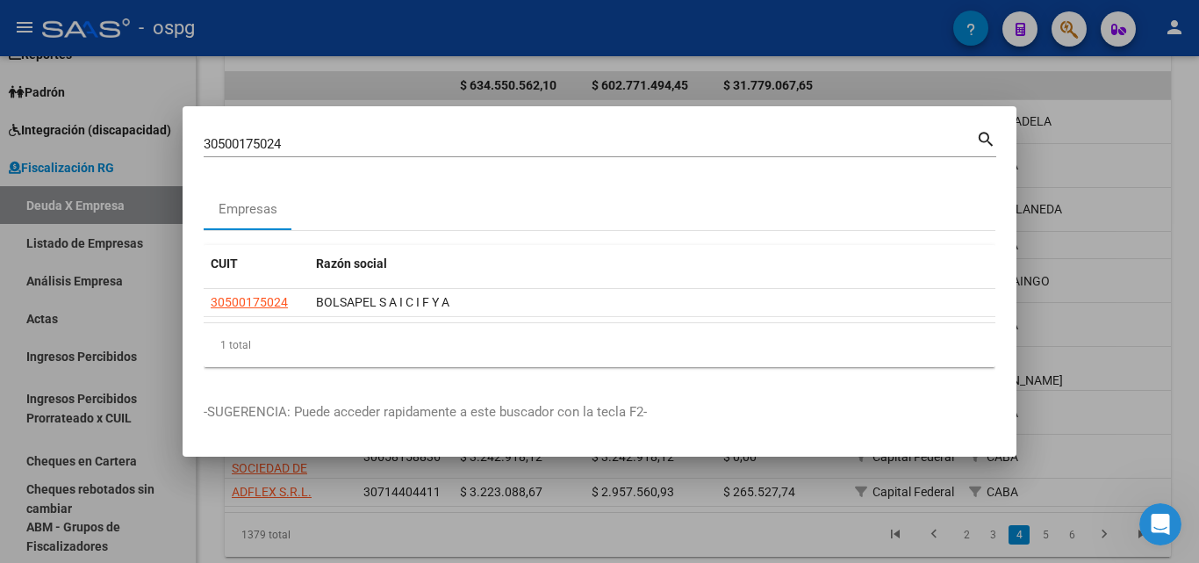
click at [0, 360] on div at bounding box center [599, 281] width 1199 height 563
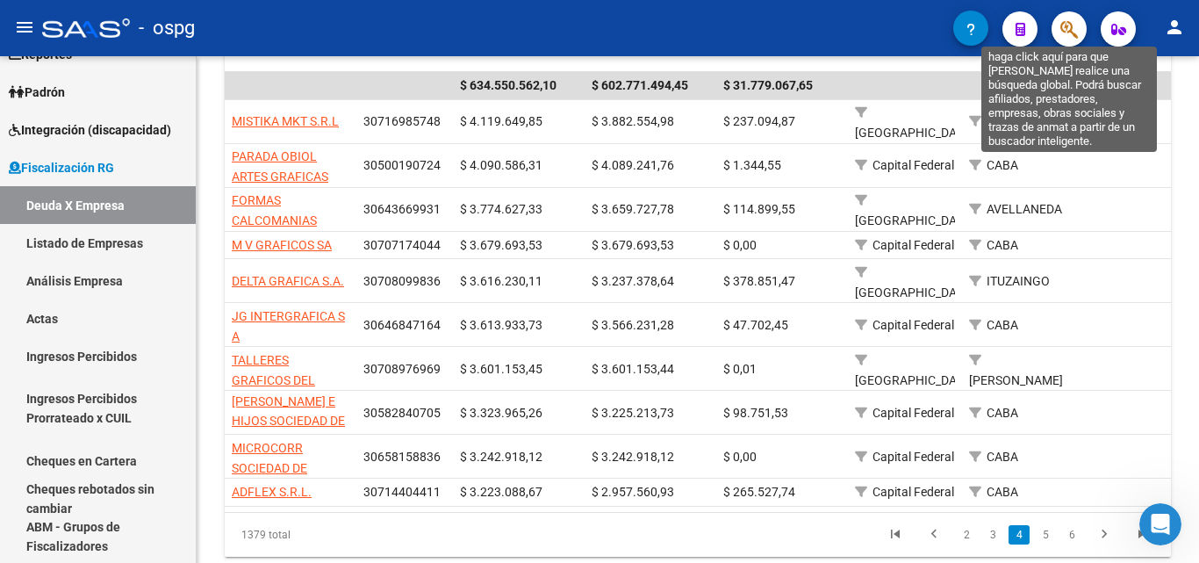
click at [1071, 20] on icon "button" at bounding box center [1069, 29] width 18 height 20
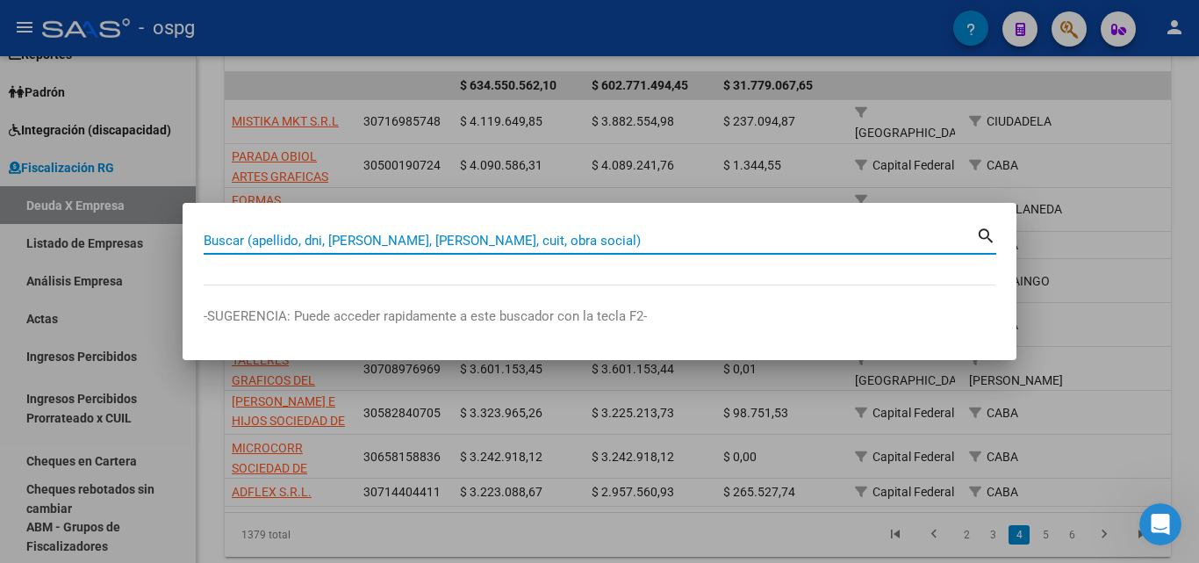
click at [327, 239] on input "Buscar (apellido, dni, [PERSON_NAME], [PERSON_NAME], cuit, obra social)" at bounding box center [590, 241] width 772 height 16
paste input "30500190724"
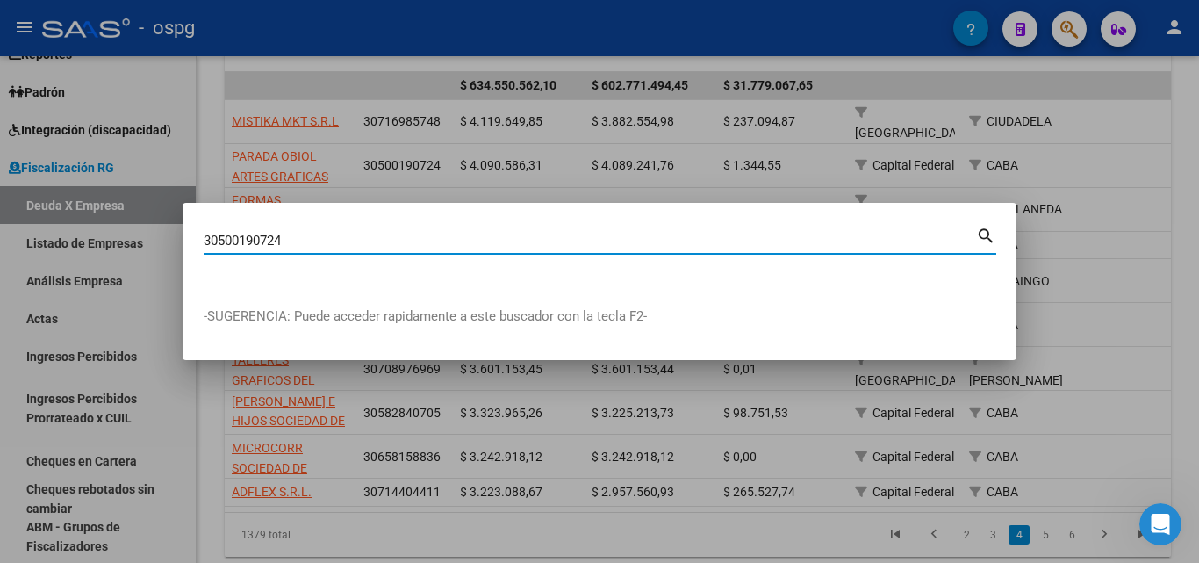
type input "30500190724"
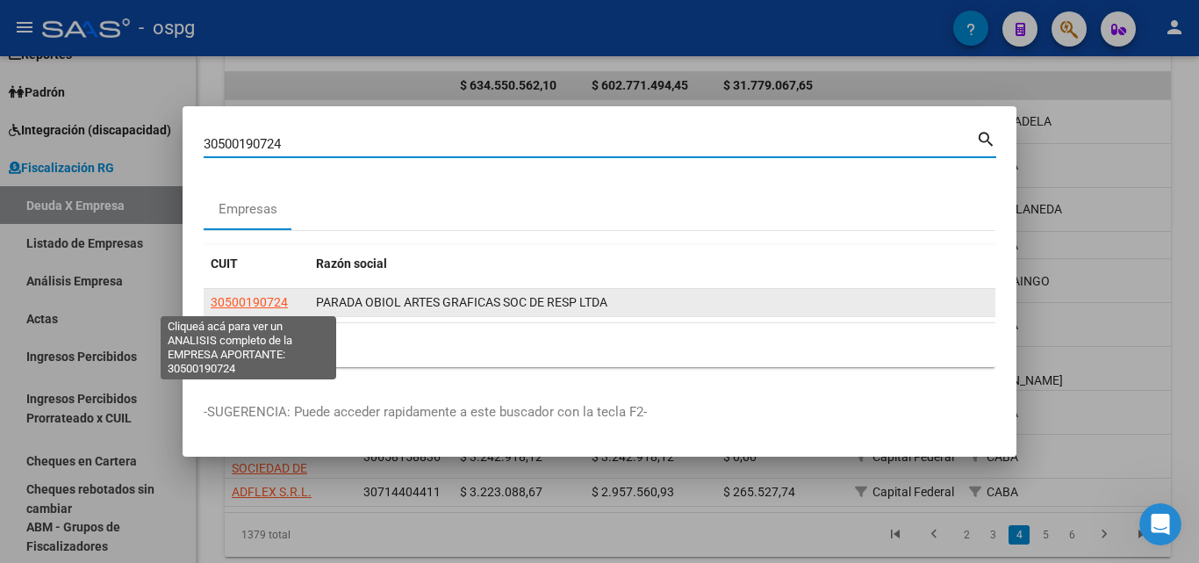
click at [270, 305] on span "30500190724" at bounding box center [249, 302] width 77 height 14
type textarea "30500190724"
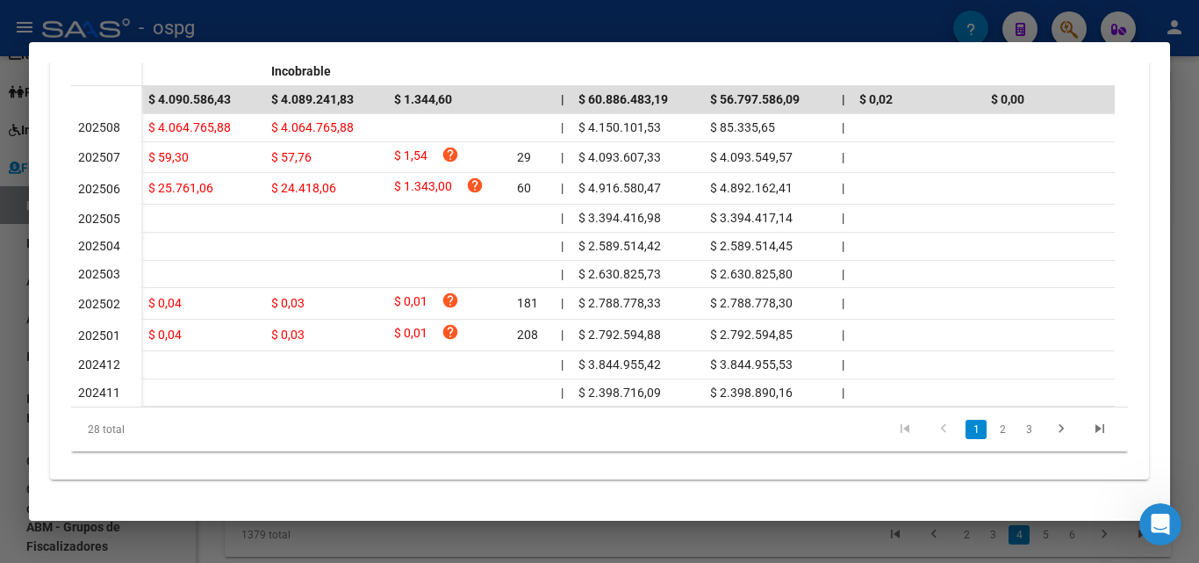
scroll to position [615, 0]
click at [0, 381] on div at bounding box center [599, 281] width 1199 height 563
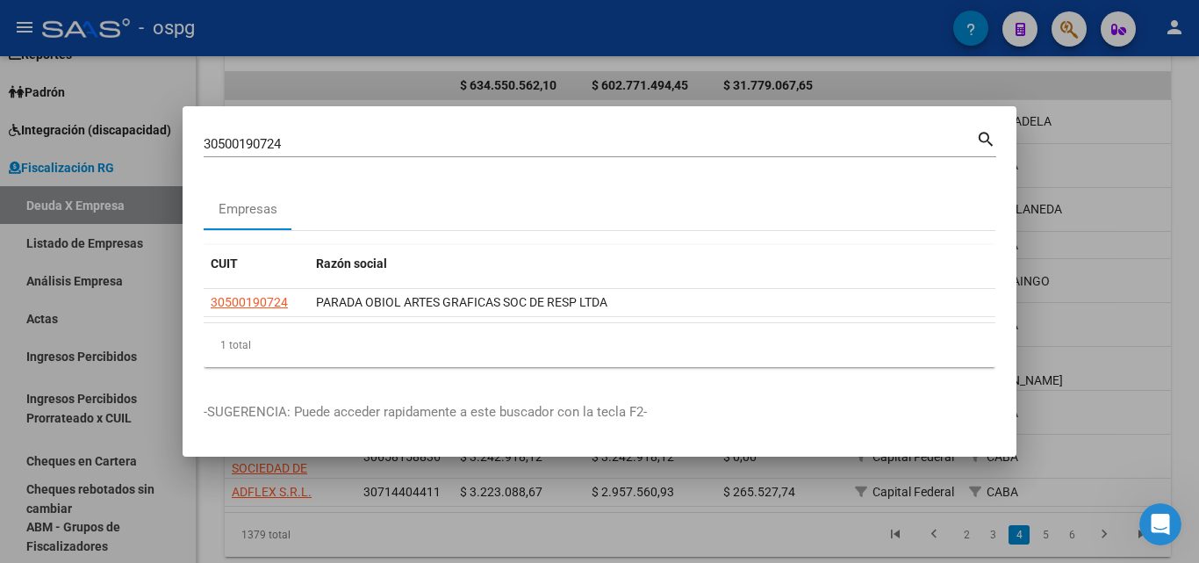
click at [1113, 176] on div at bounding box center [599, 281] width 1199 height 563
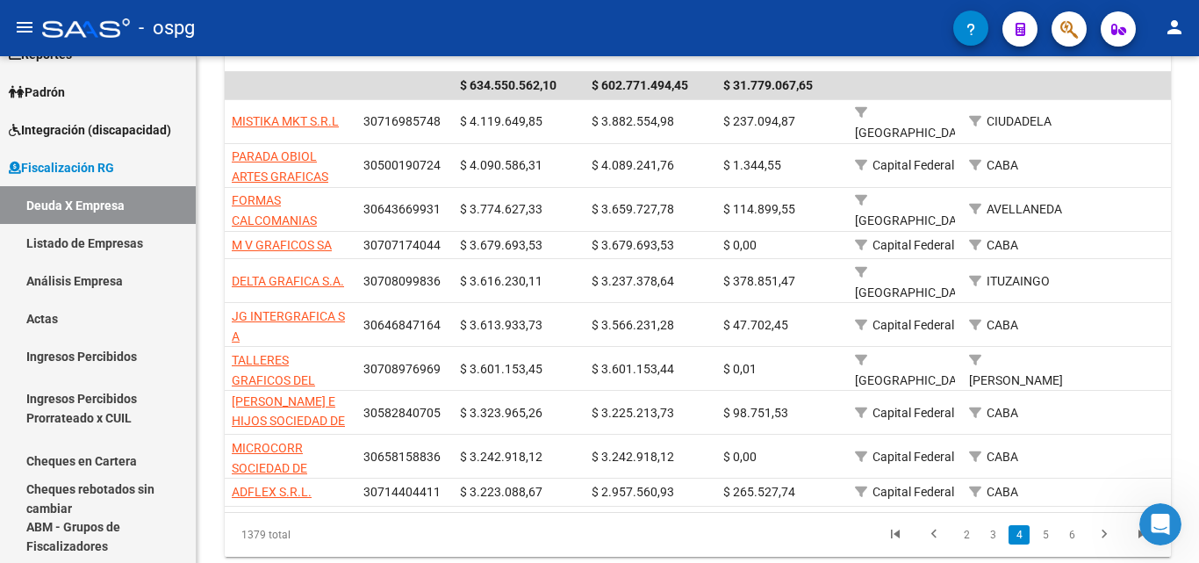
click at [1113, 188] on datatable-body-cell at bounding box center [1142, 209] width 132 height 43
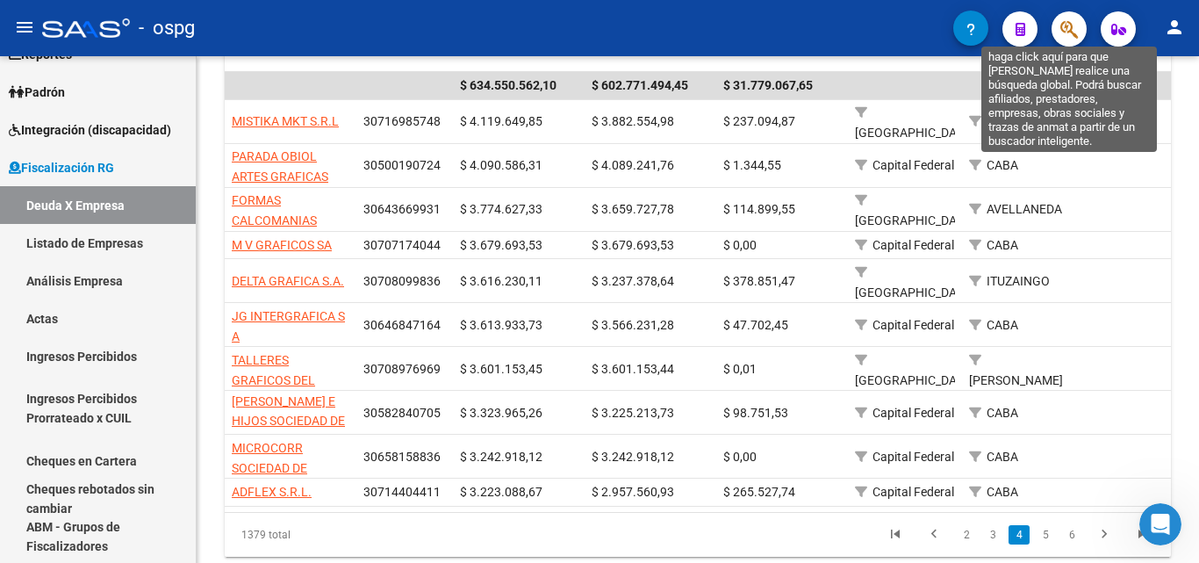
click at [1075, 36] on icon "button" at bounding box center [1069, 29] width 18 height 20
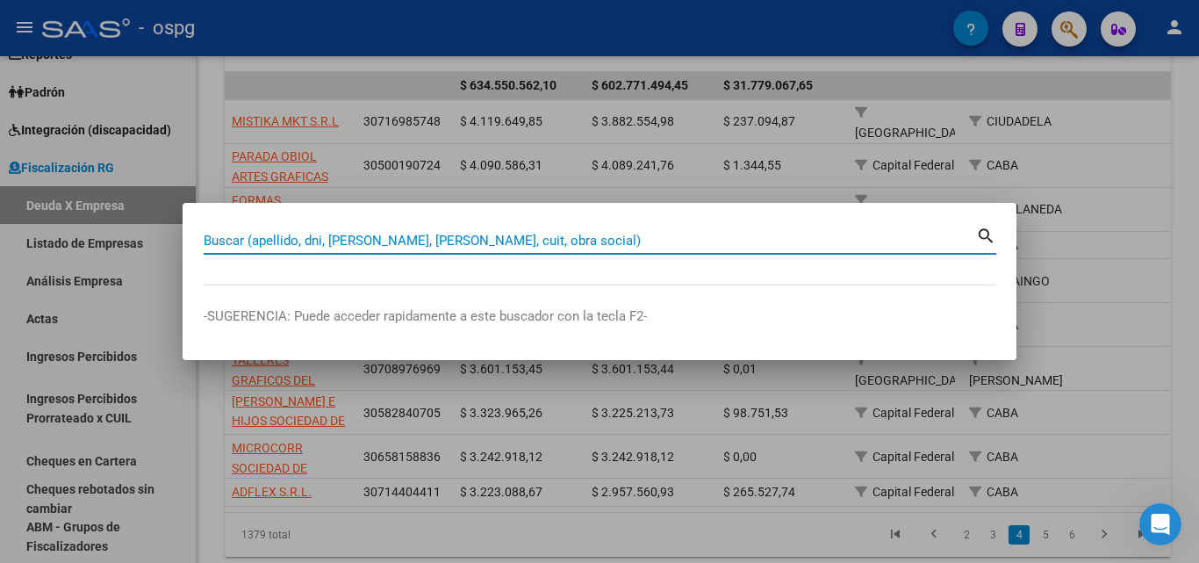
click at [470, 242] on input "Buscar (apellido, dni, [PERSON_NAME], [PERSON_NAME], cuit, obra social)" at bounding box center [590, 241] width 772 height 16
paste input "30500372520"
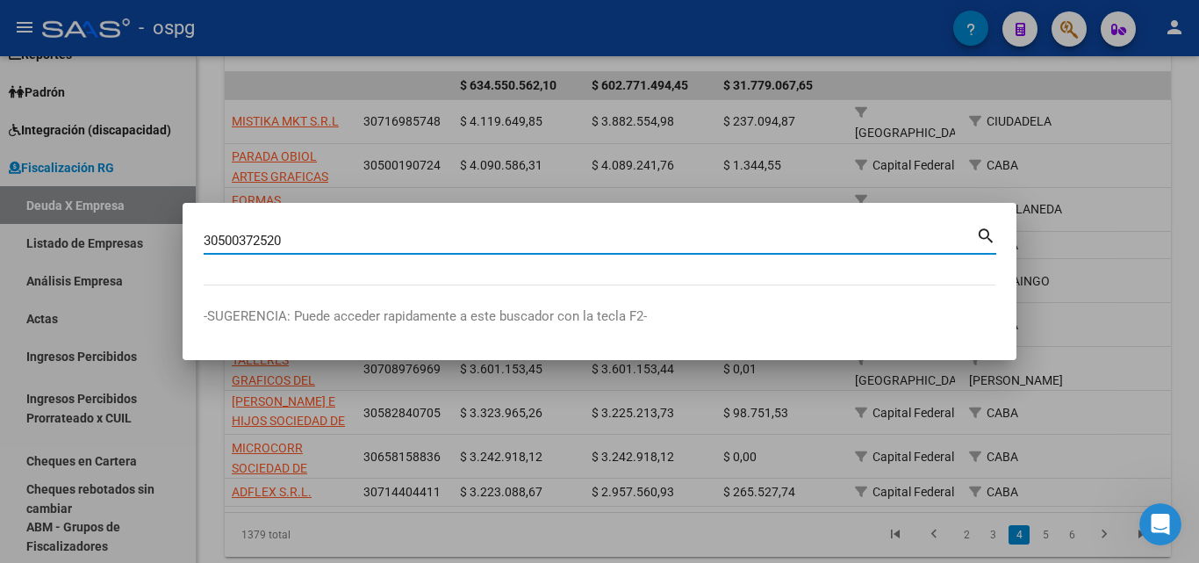
type input "30500372520"
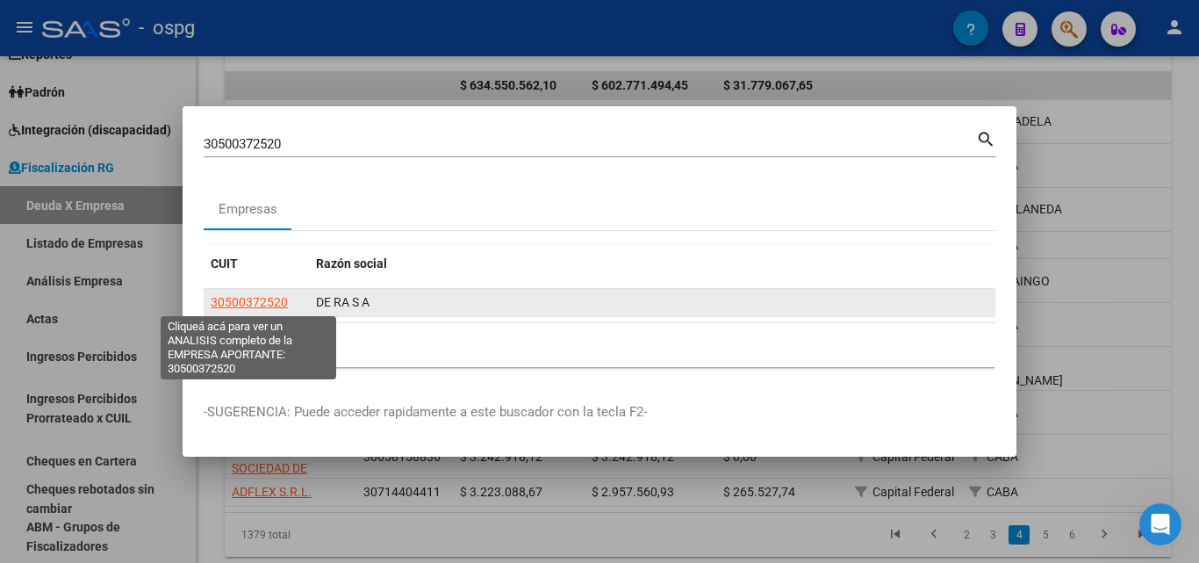
click at [253, 296] on span "30500372520" at bounding box center [249, 302] width 77 height 14
type textarea "30500372520"
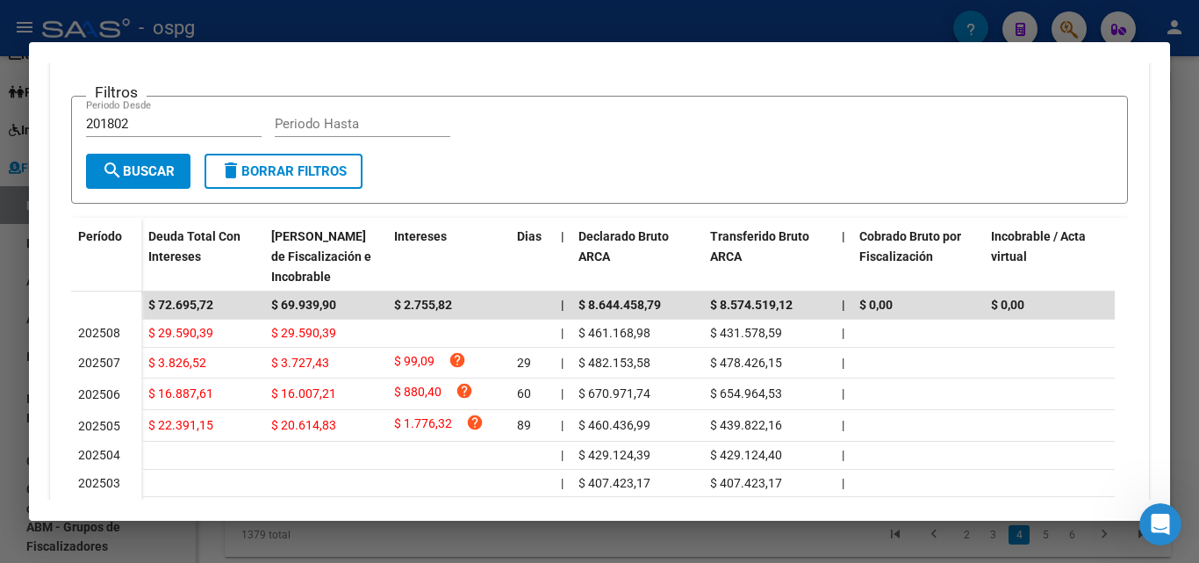
scroll to position [351, 0]
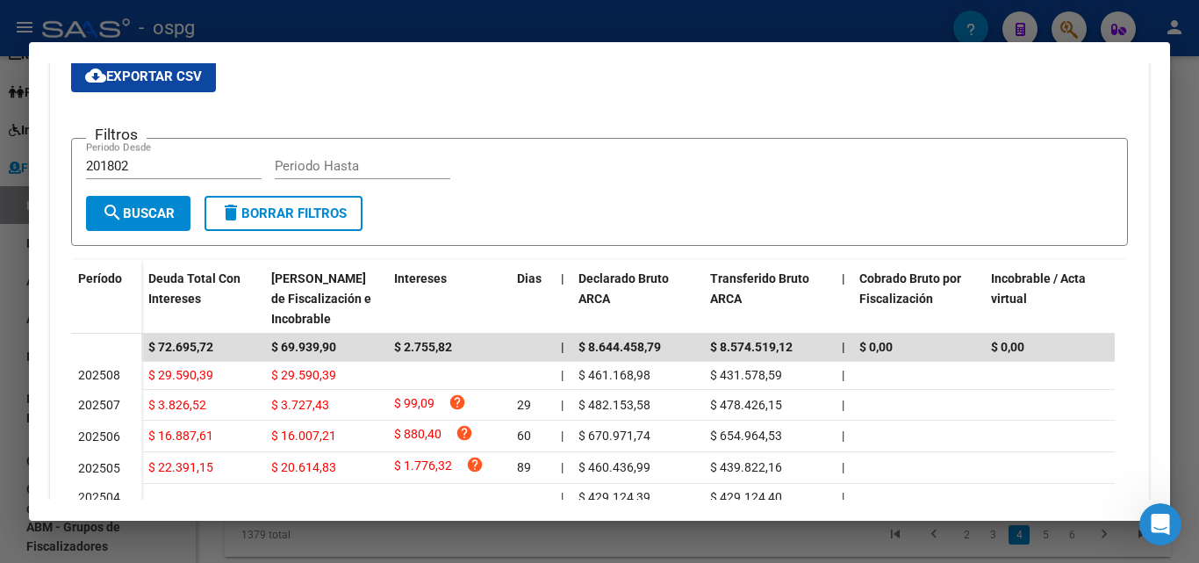
click at [0, 361] on div at bounding box center [599, 281] width 1199 height 563
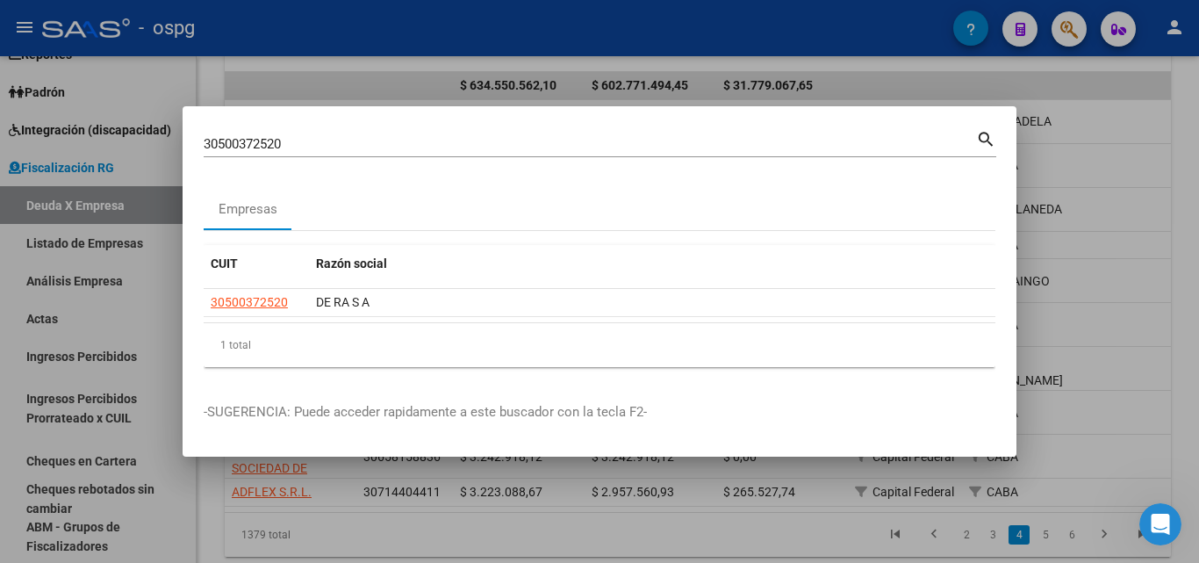
click at [1052, 144] on div at bounding box center [599, 281] width 1199 height 563
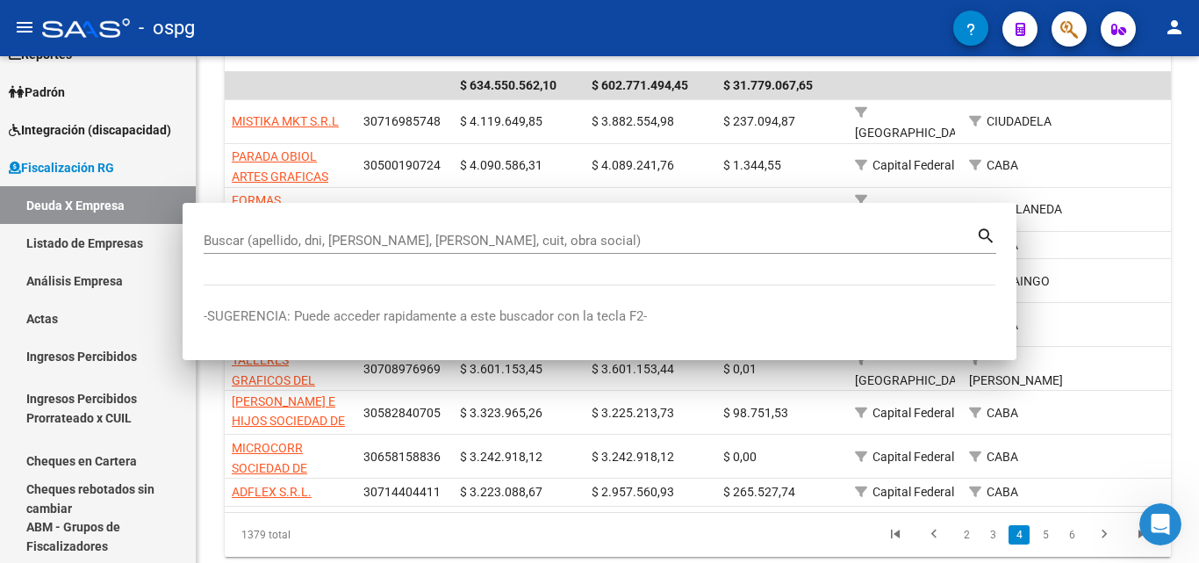
click at [1052, 155] on div "CABA" at bounding box center [1019, 165] width 100 height 20
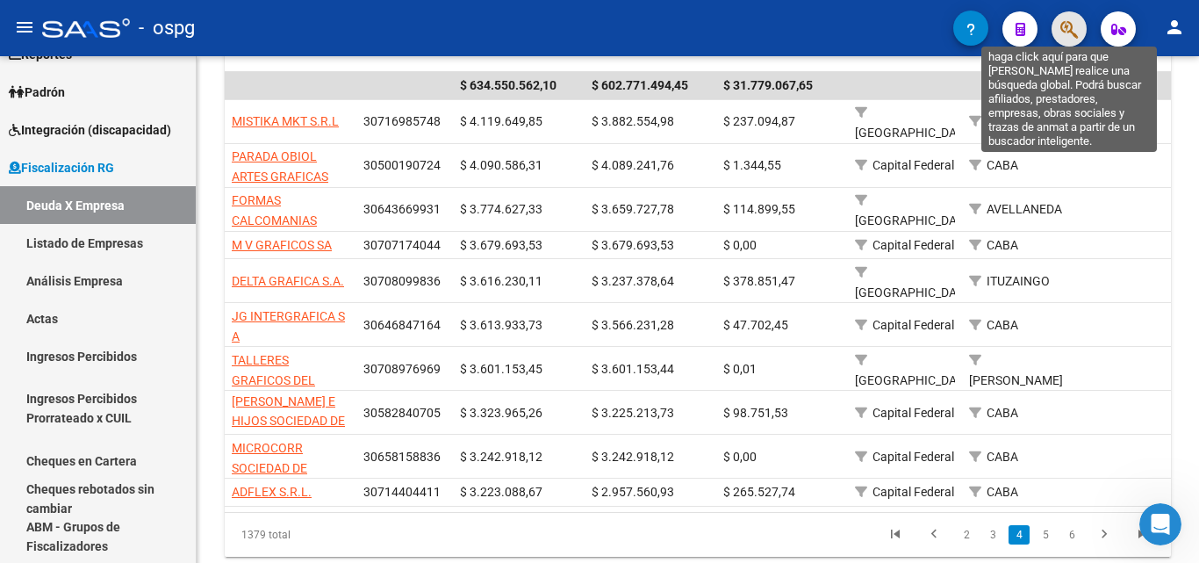
click at [1060, 31] on icon "button" at bounding box center [1069, 29] width 18 height 20
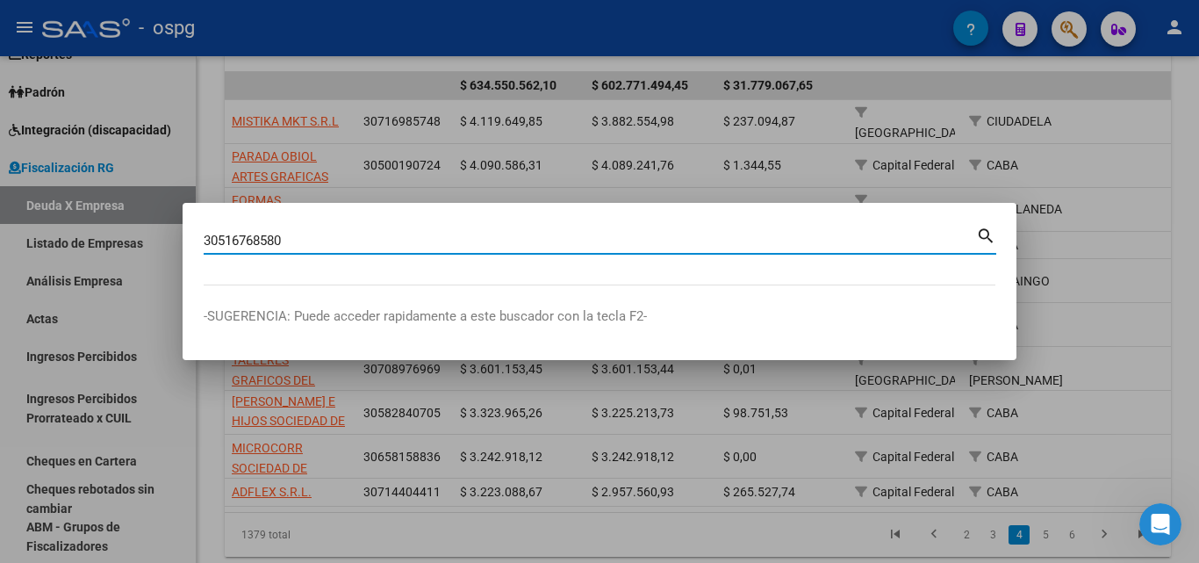
type input "30516768580"
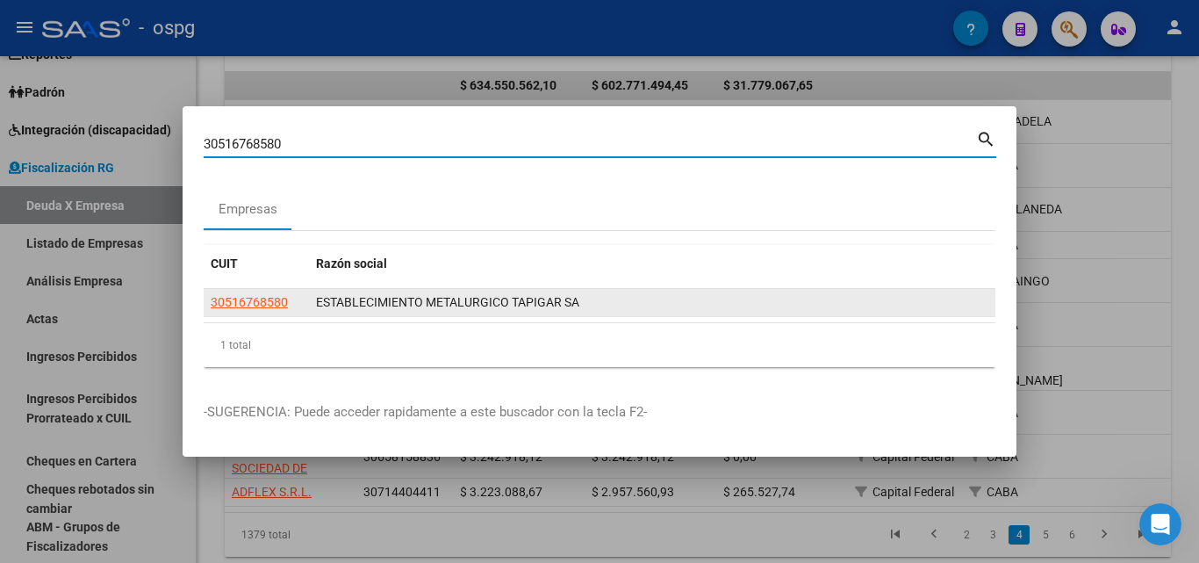
click at [250, 300] on app-link-go-to "30516768580" at bounding box center [249, 302] width 77 height 20
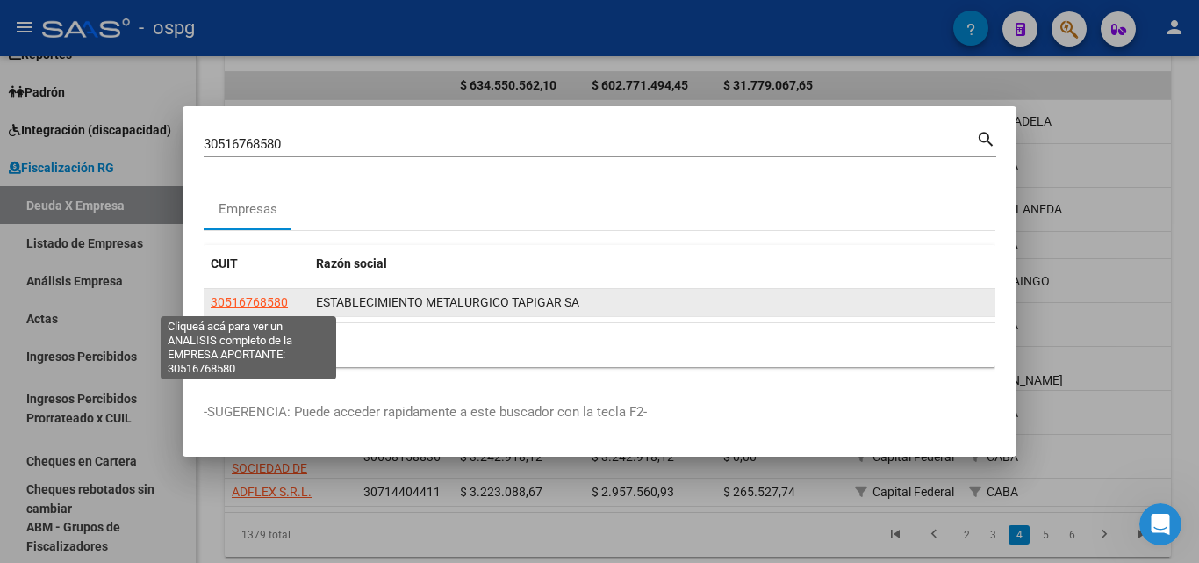
click at [250, 301] on span "30516768580" at bounding box center [249, 302] width 77 height 14
type textarea "30516768580"
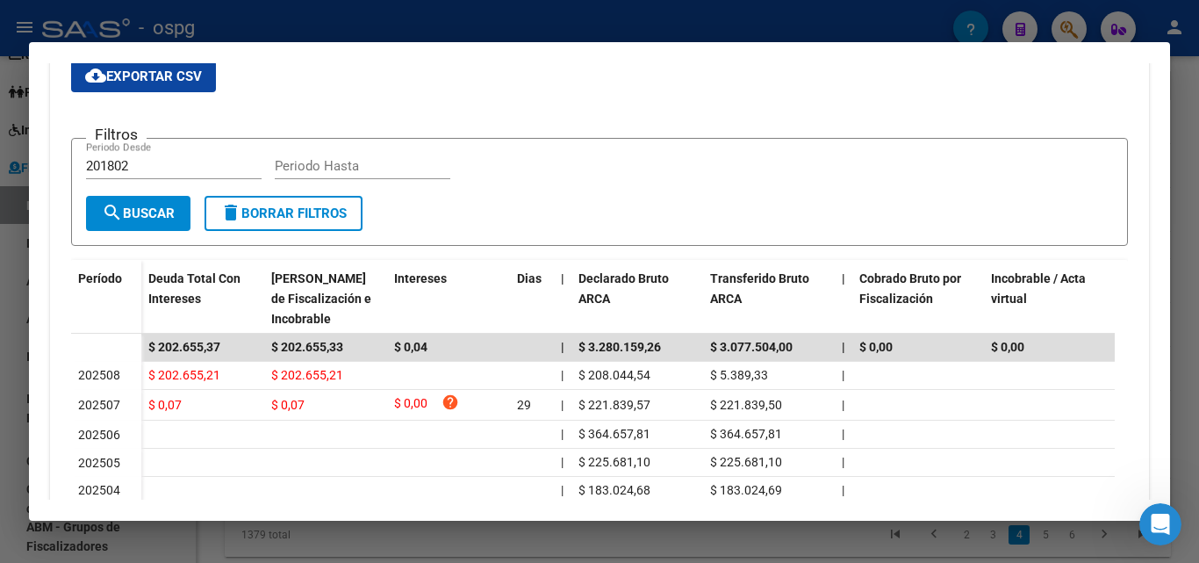
click at [0, 413] on div at bounding box center [599, 281] width 1199 height 563
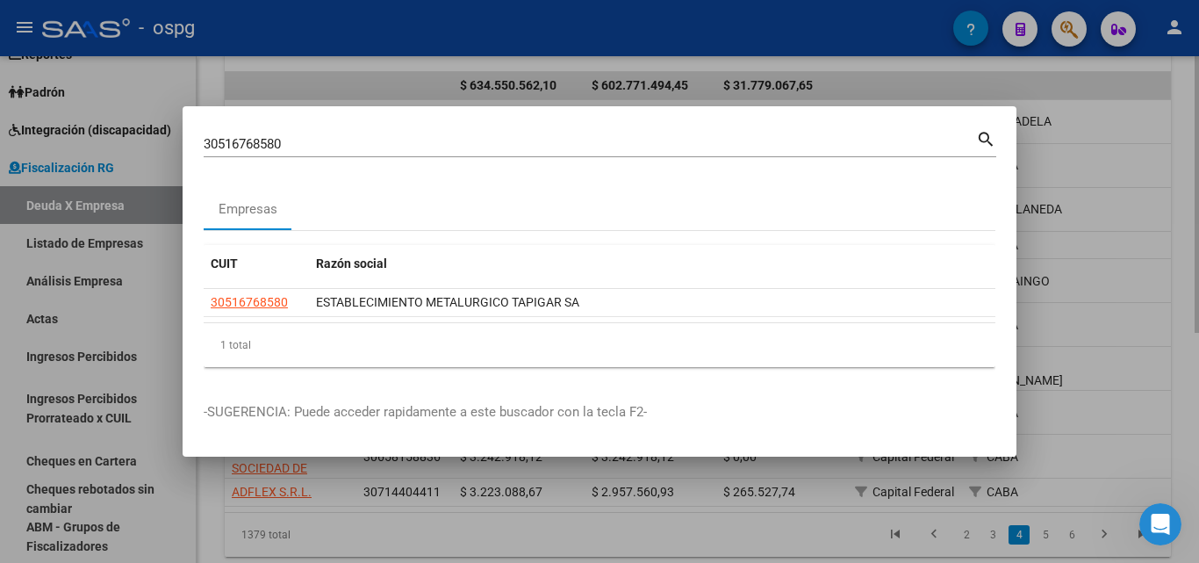
click at [1191, 146] on div at bounding box center [599, 281] width 1199 height 563
click at [1191, 146] on div "FISCALIZACION REGIMEN GENERAL -> Listado de Empresas Deudoras (alt+d) cloud_dow…" at bounding box center [698, 139] width 1002 height 945
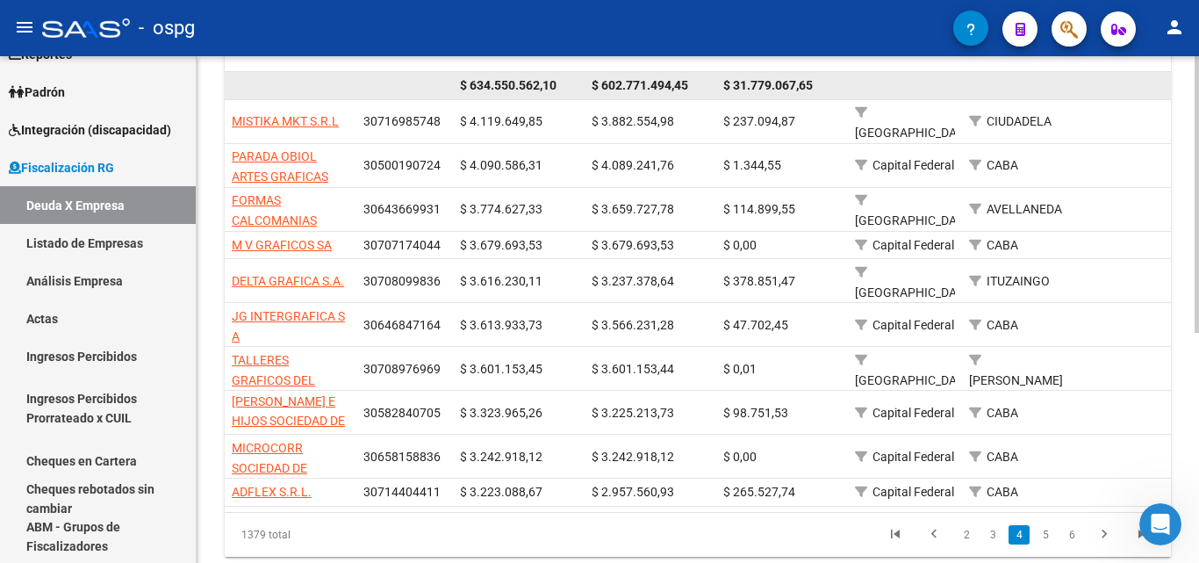
drag, startPoint x: 1191, startPoint y: 146, endPoint x: 1113, endPoint y: 97, distance: 91.8
click at [1181, 145] on div "FISCALIZACION REGIMEN GENERAL -> Listado de Empresas Deudoras (alt+d) cloud_dow…" at bounding box center [698, 139] width 1002 height 945
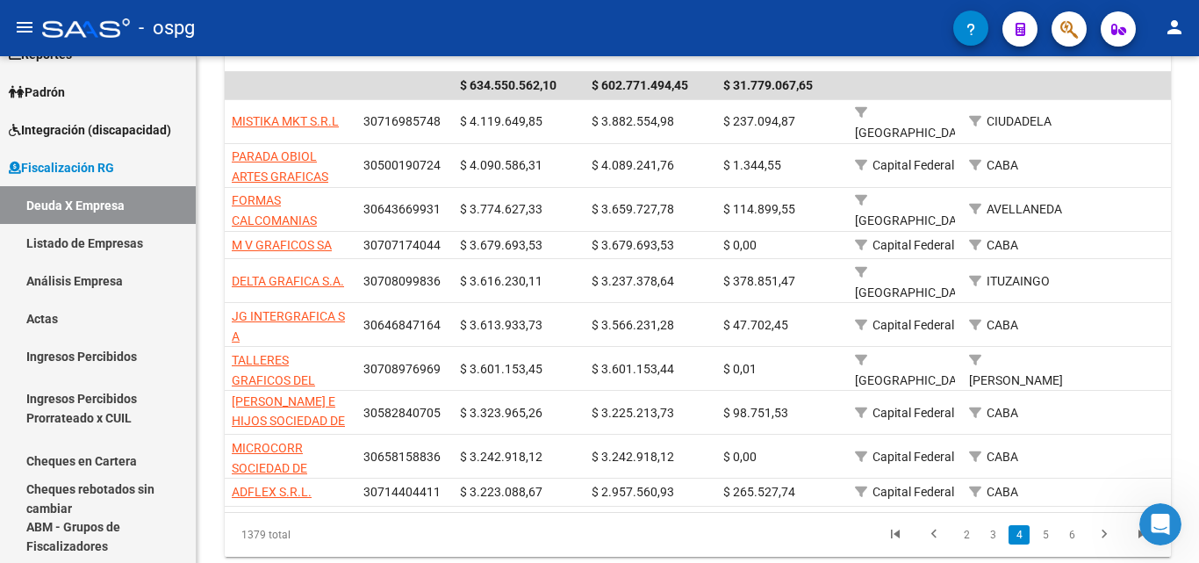
click at [1071, 27] on icon "button" at bounding box center [1069, 29] width 18 height 20
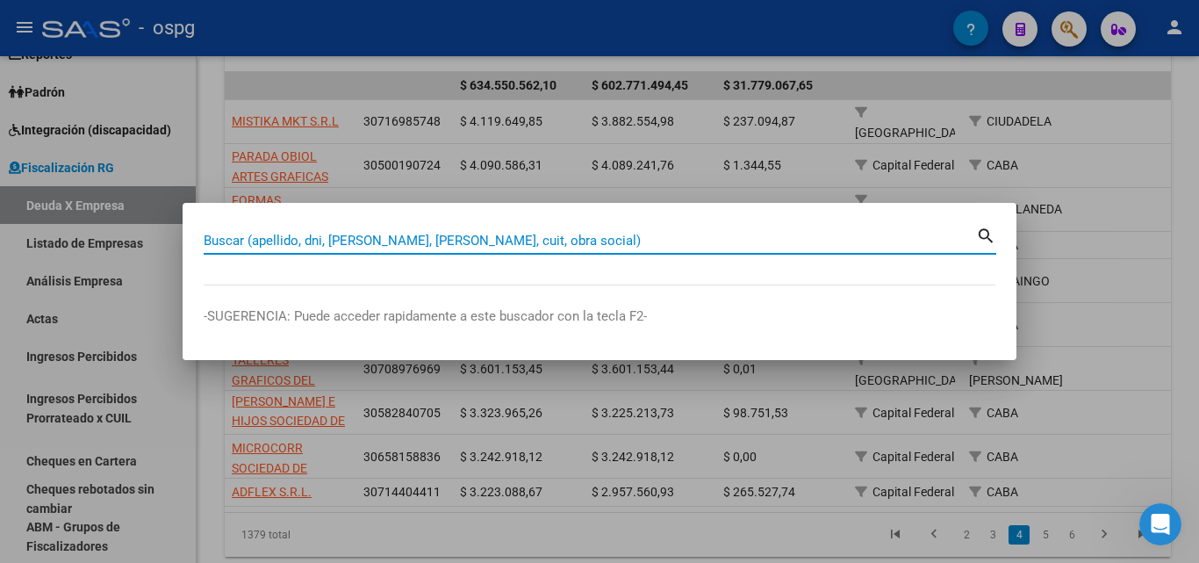
click at [414, 237] on input "Buscar (apellido, dni, [PERSON_NAME], [PERSON_NAME], cuit, obra social)" at bounding box center [590, 241] width 772 height 16
paste input "30717660672"
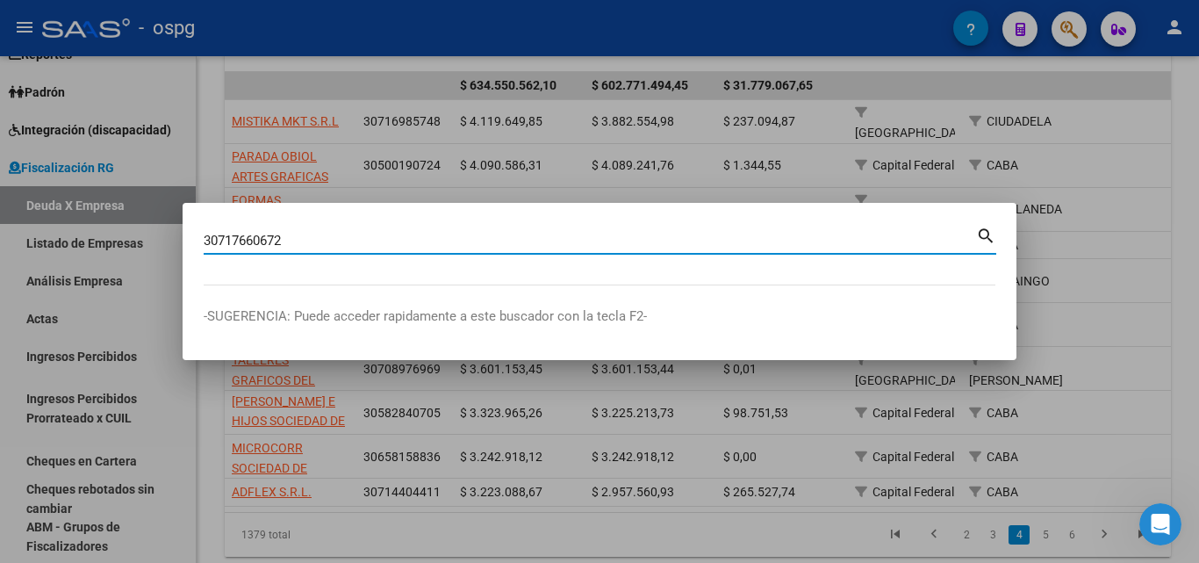
type input "30717660672"
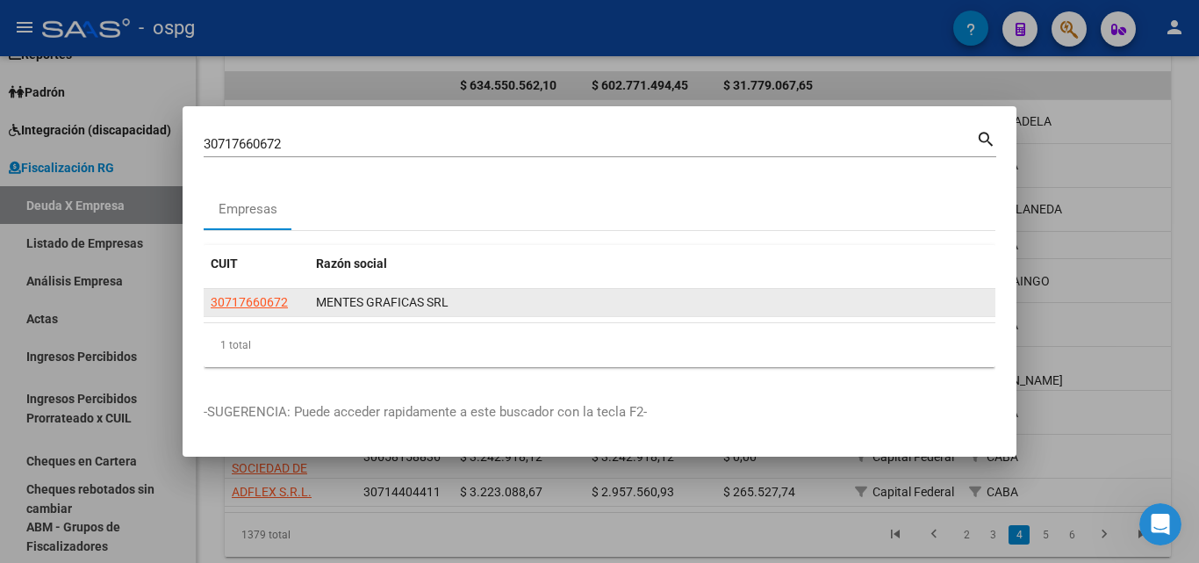
click at [250, 293] on app-link-go-to "30717660672" at bounding box center [249, 302] width 77 height 20
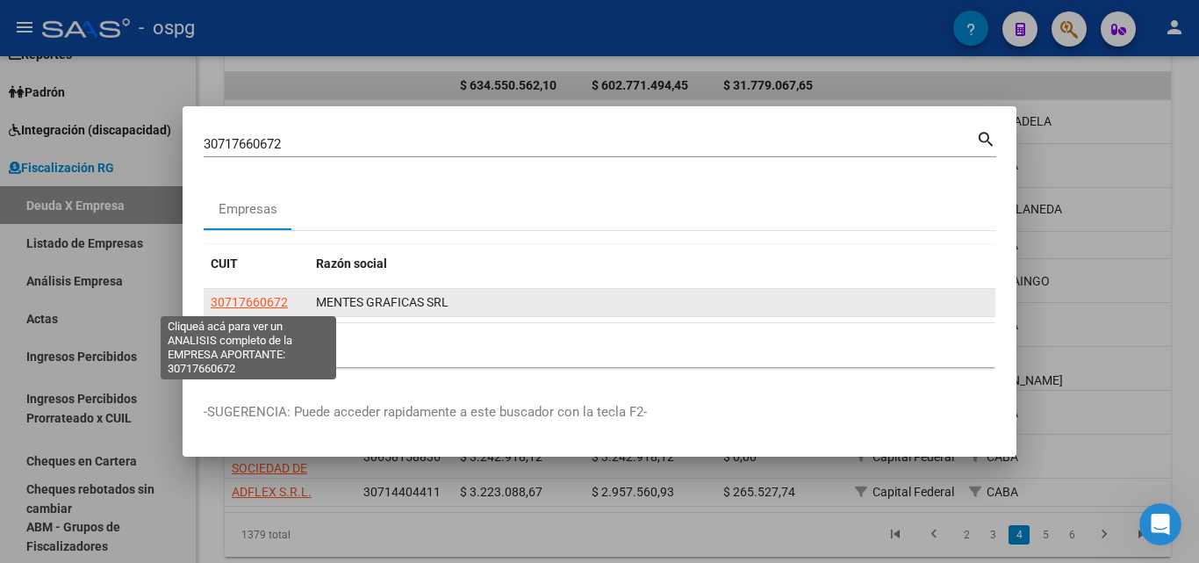
click at [254, 296] on app-link-go-to "30717660672" at bounding box center [249, 302] width 77 height 20
click at [254, 296] on span "30717660672" at bounding box center [249, 302] width 77 height 14
type textarea "30717660672"
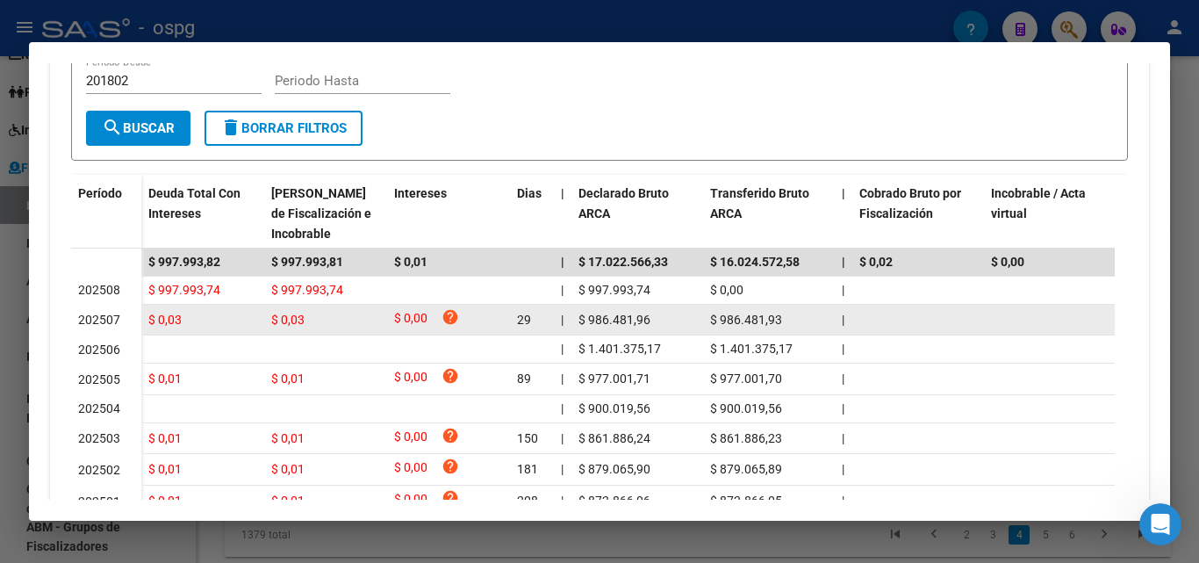
scroll to position [620, 0]
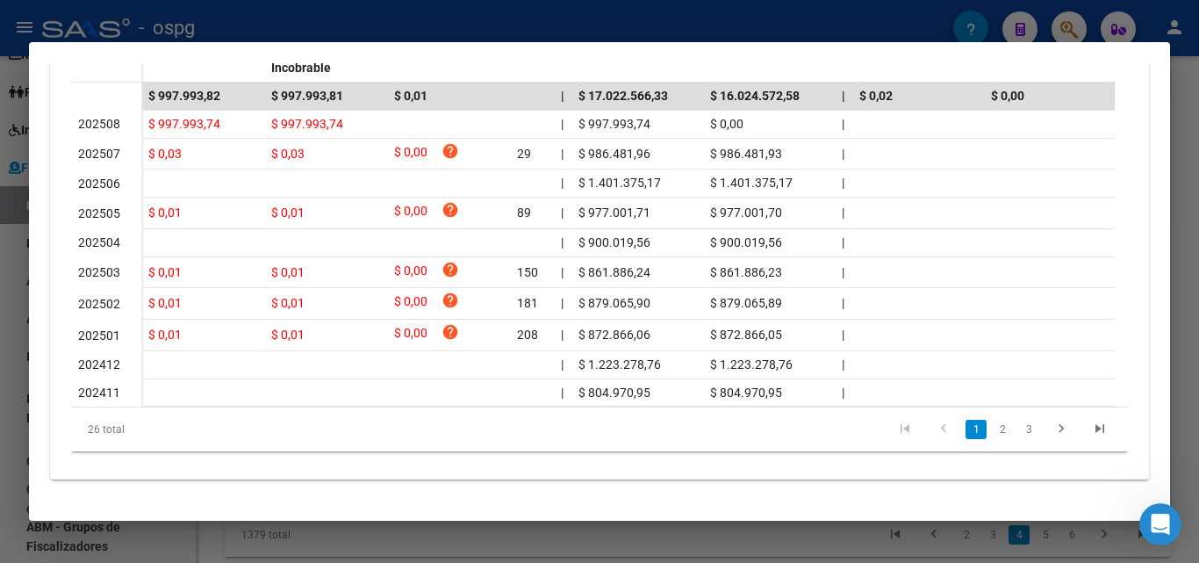
click at [0, 342] on div at bounding box center [599, 281] width 1199 height 563
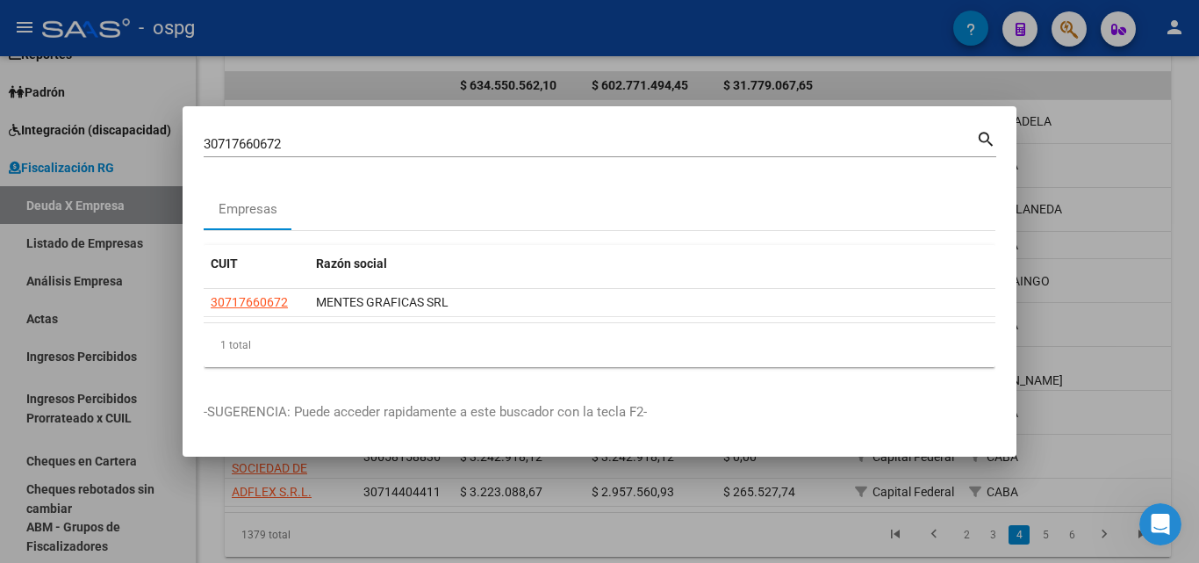
click at [1135, 144] on div at bounding box center [599, 281] width 1199 height 563
